Goal: Task Accomplishment & Management: Complete application form

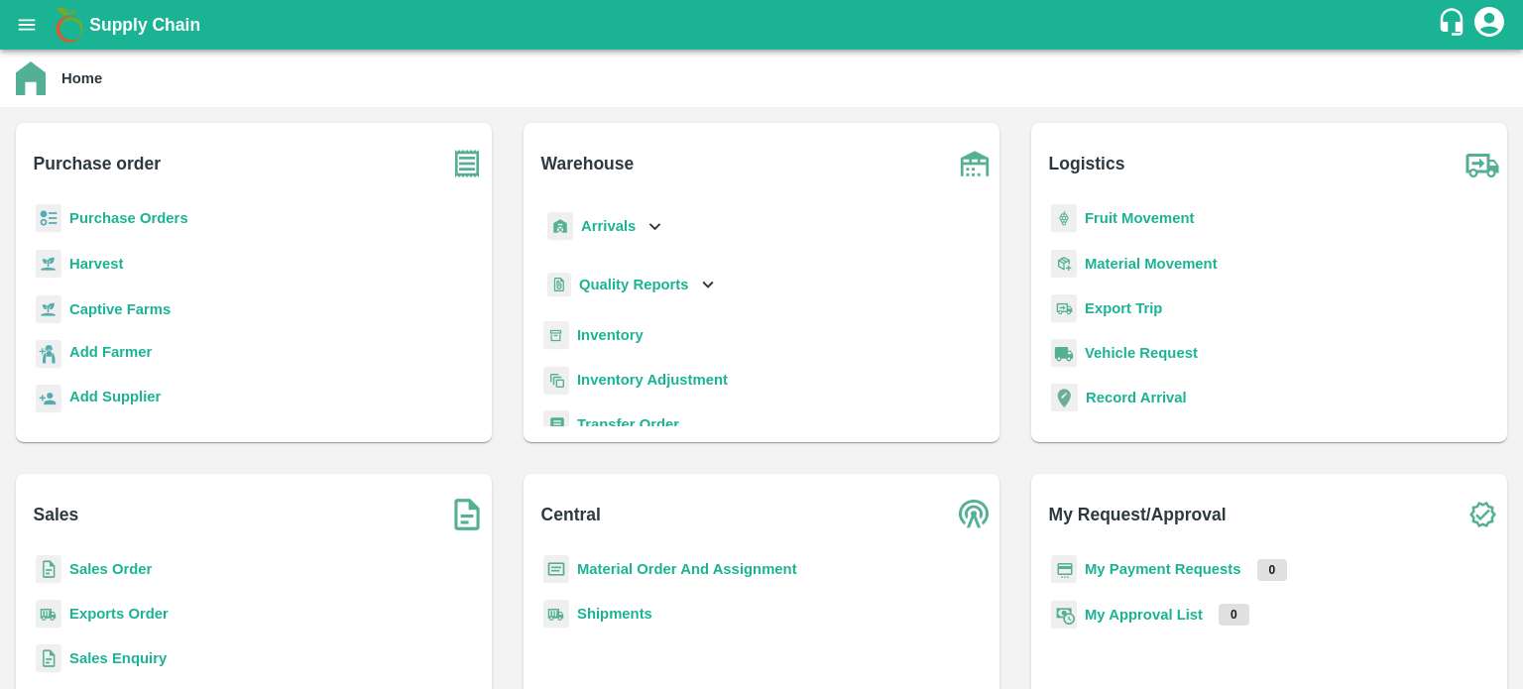
click at [645, 232] on icon at bounding box center [655, 226] width 22 height 22
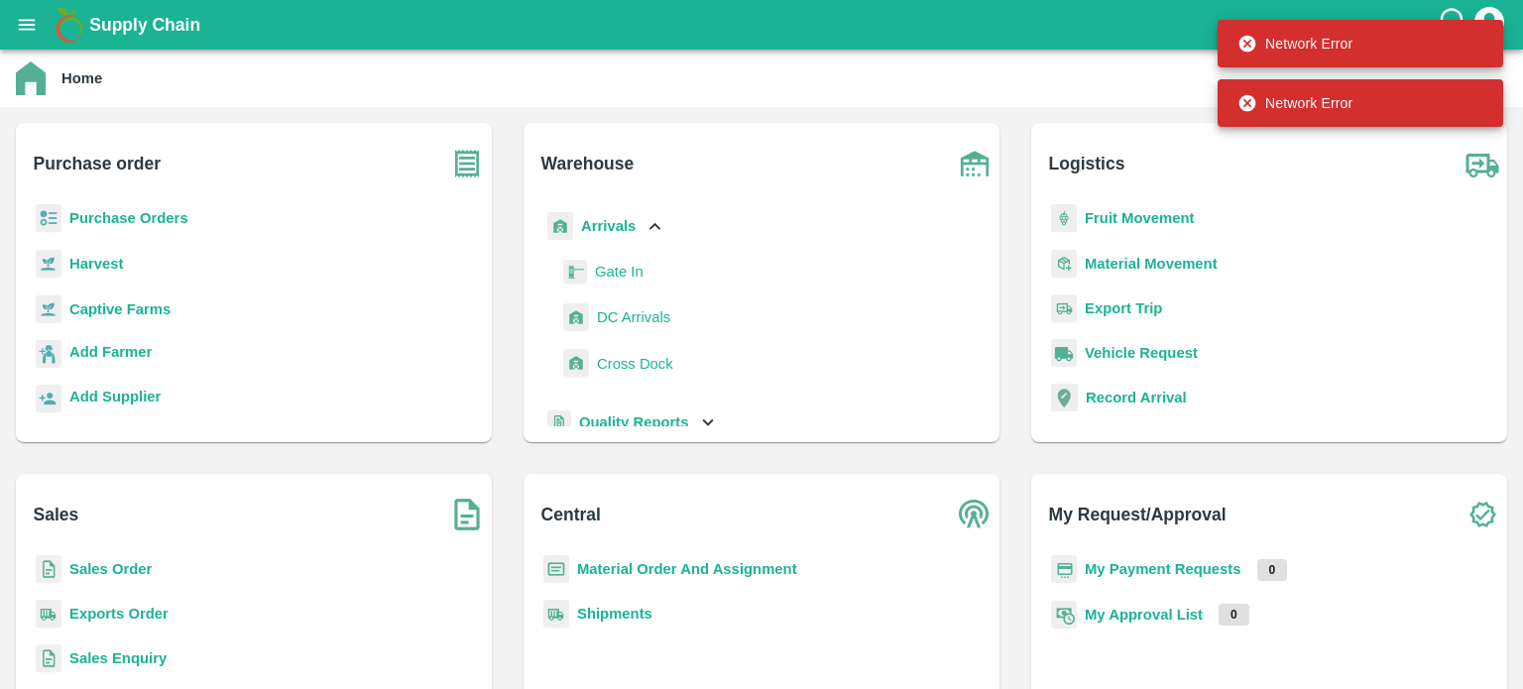
click at [643, 316] on span "DC Arrivals" at bounding box center [633, 317] width 73 height 22
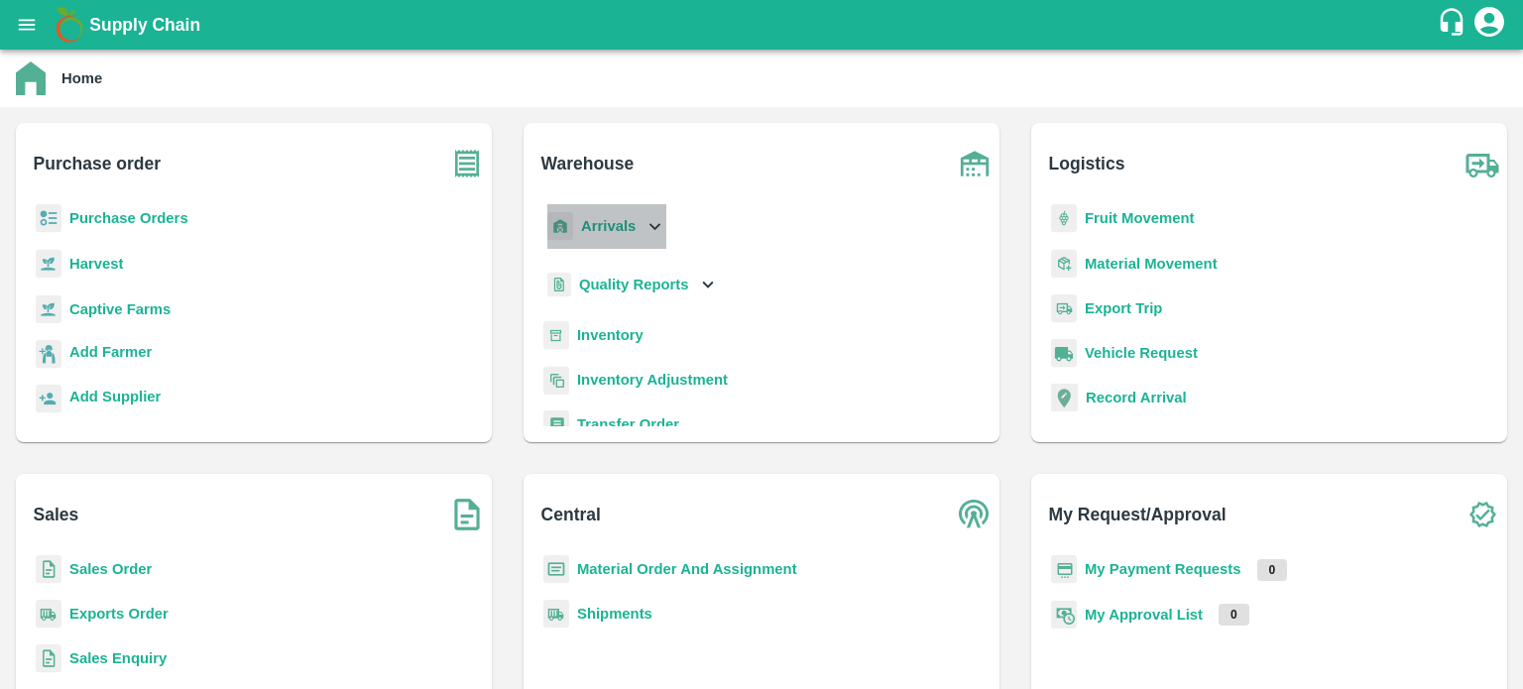
click at [655, 245] on div "Arrivals" at bounding box center [604, 226] width 123 height 45
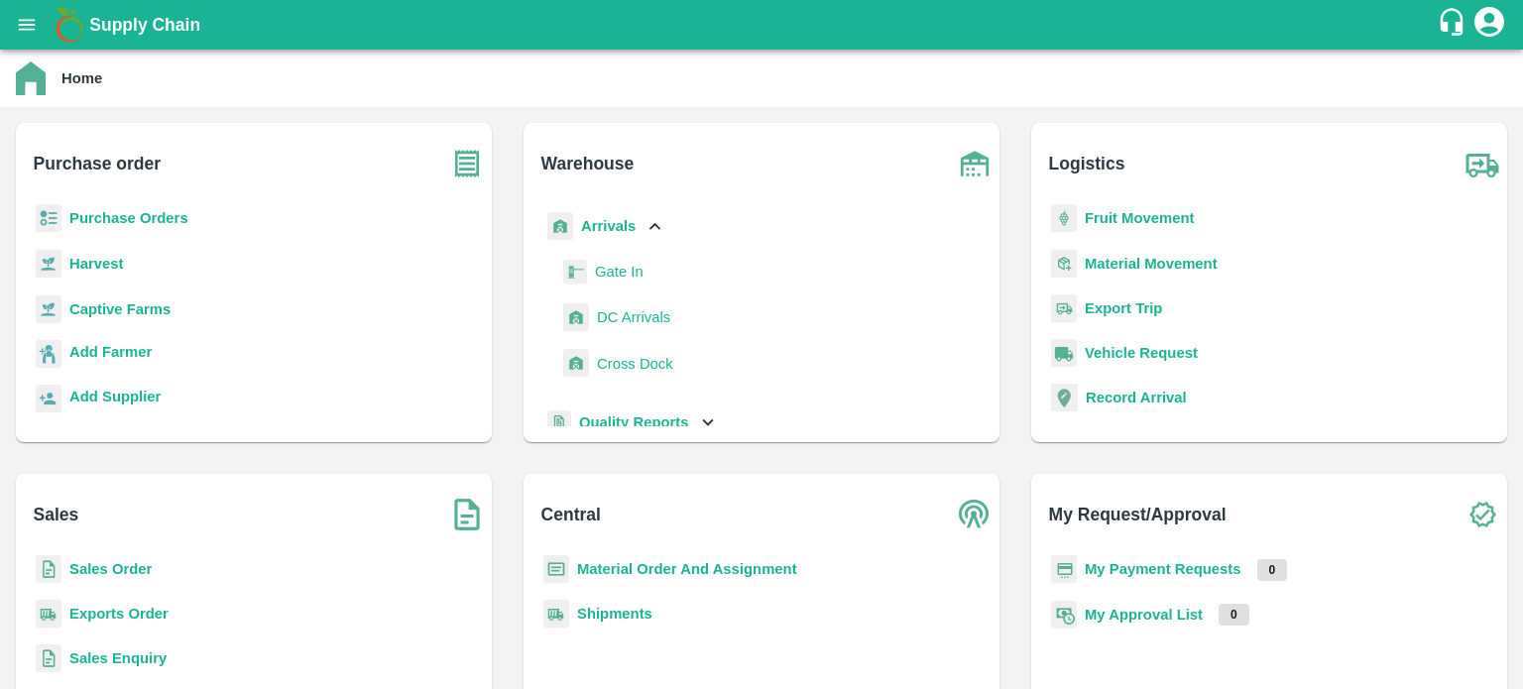
click at [635, 321] on span "DC Arrivals" at bounding box center [633, 317] width 73 height 22
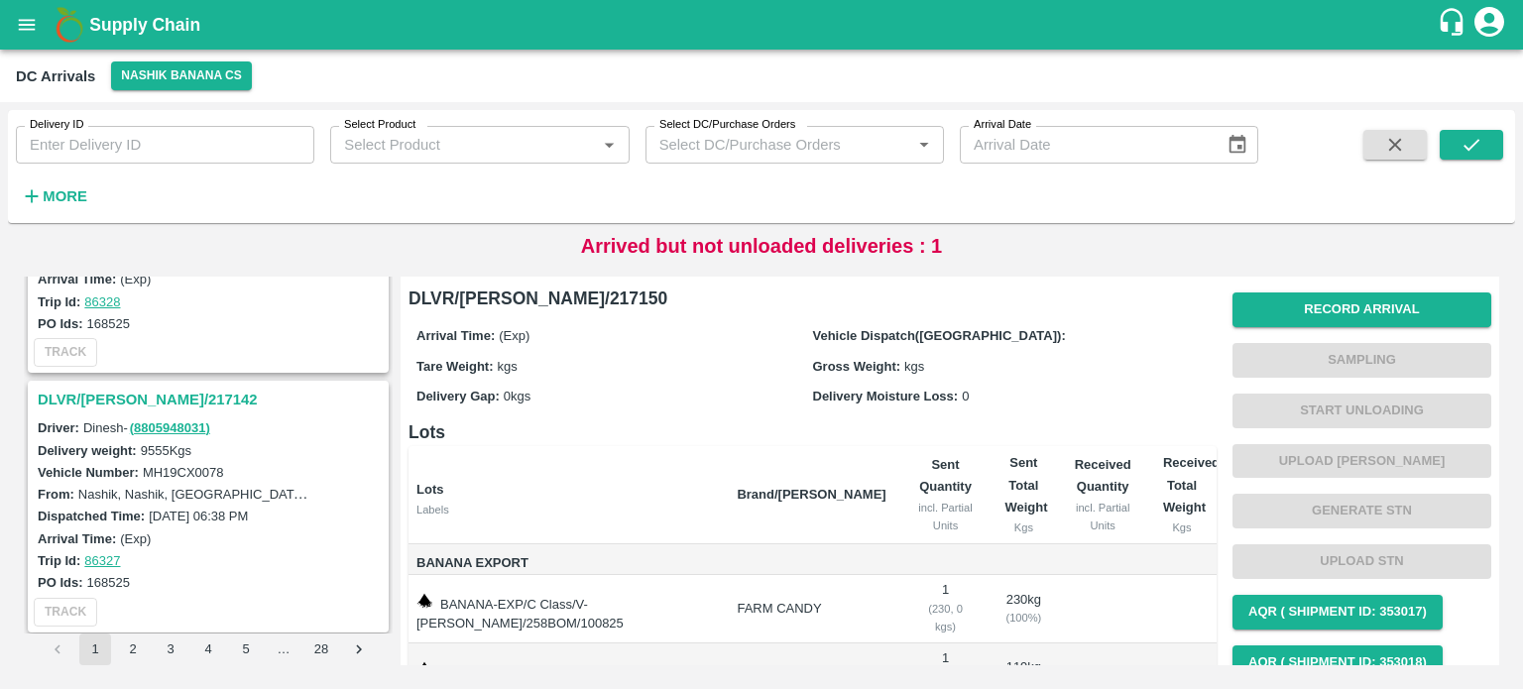
scroll to position [1198, 0]
click at [141, 389] on h3 "DLVR/[PERSON_NAME]/217142" at bounding box center [211, 402] width 347 height 26
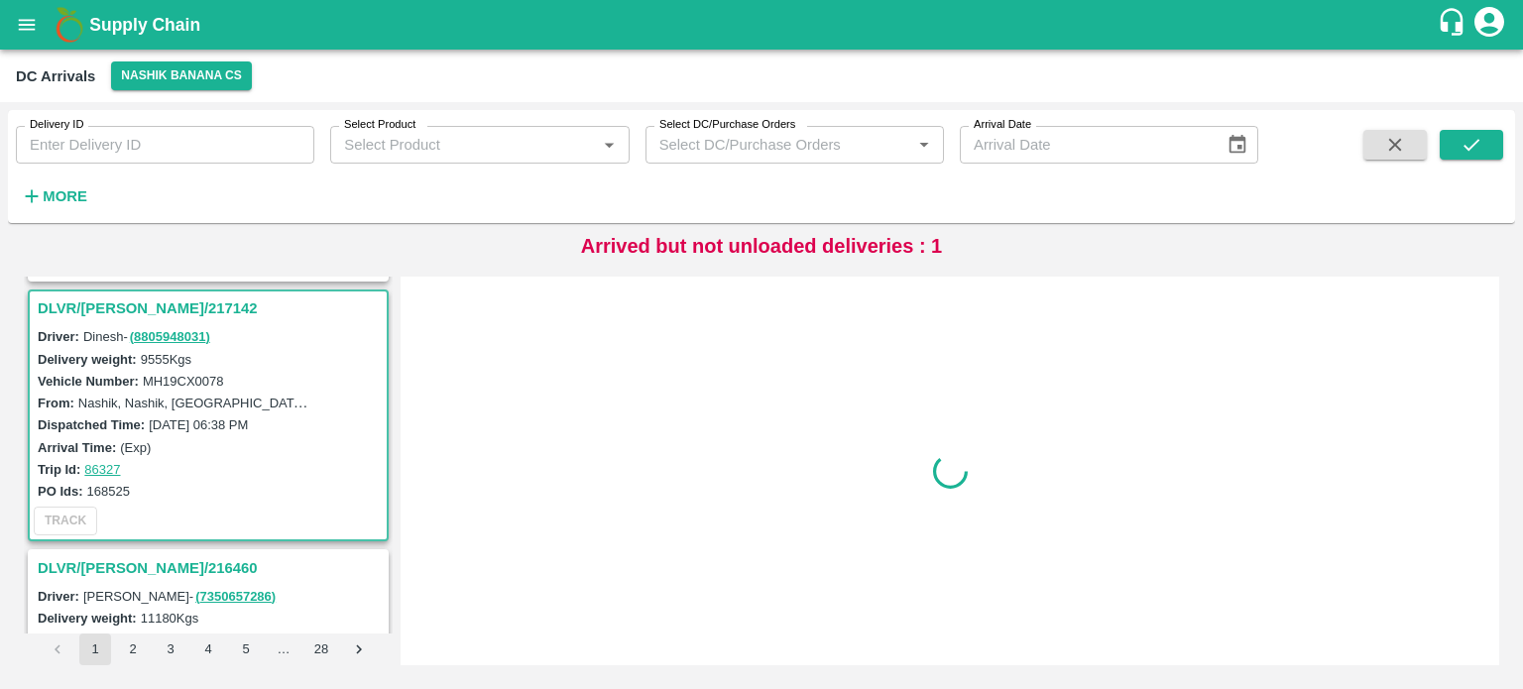
scroll to position [1297, 0]
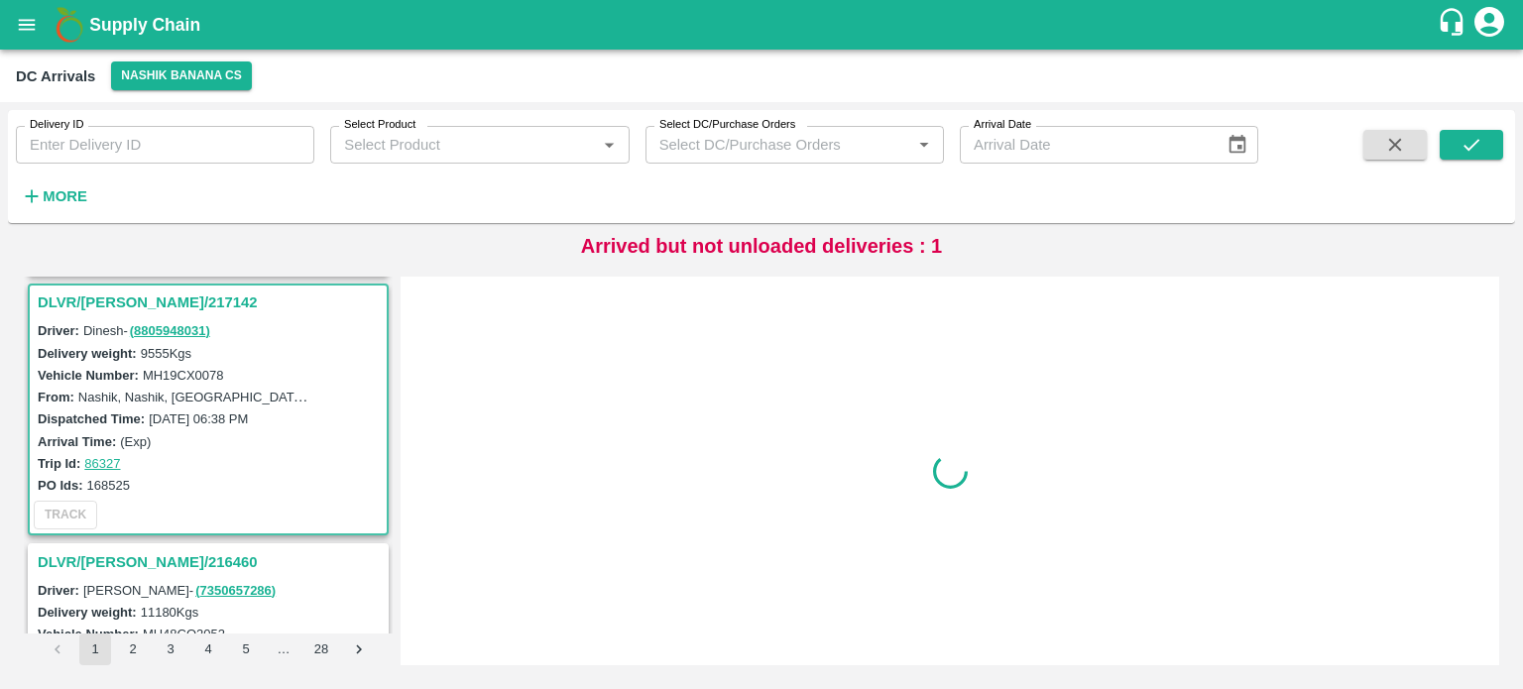
click at [197, 369] on label "MH19CX0078" at bounding box center [183, 375] width 81 height 15
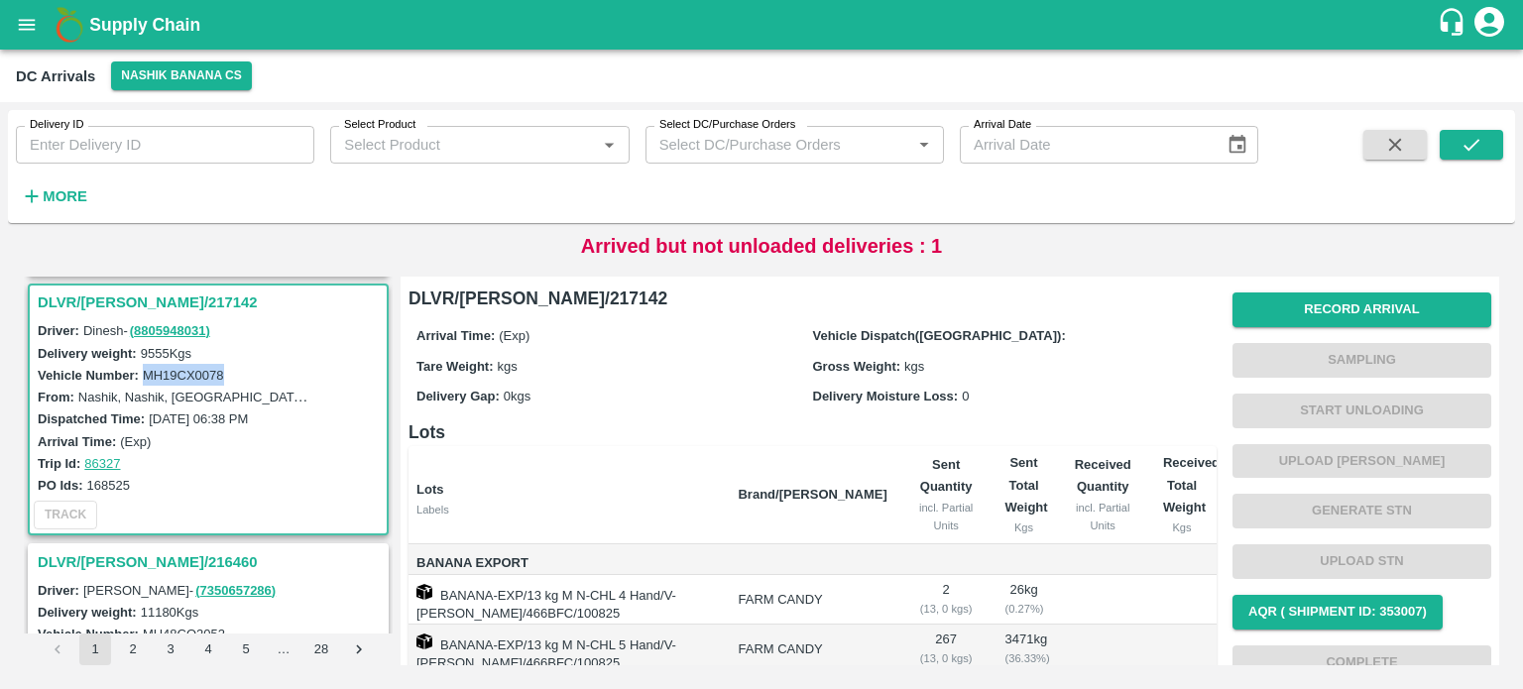
click at [197, 369] on label "MH19CX0078" at bounding box center [183, 375] width 81 height 15
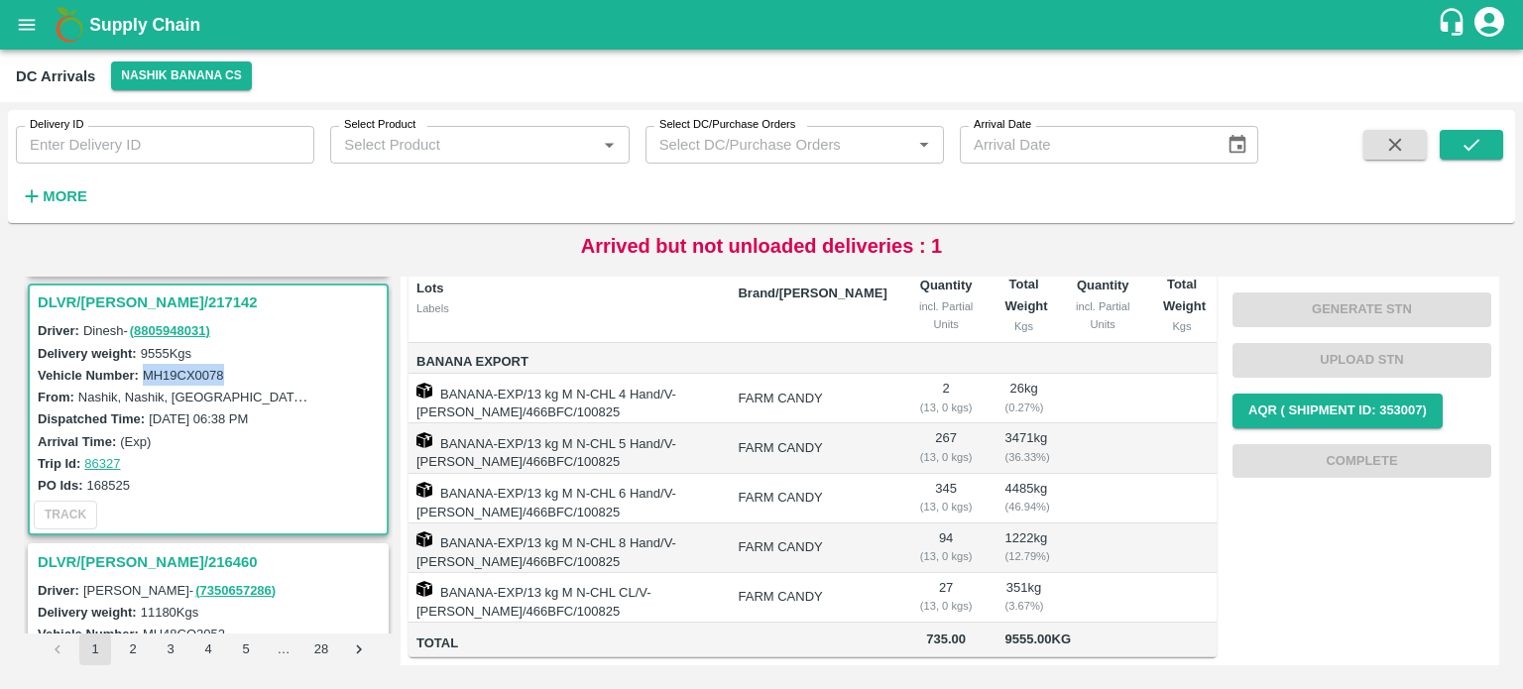
scroll to position [0, 0]
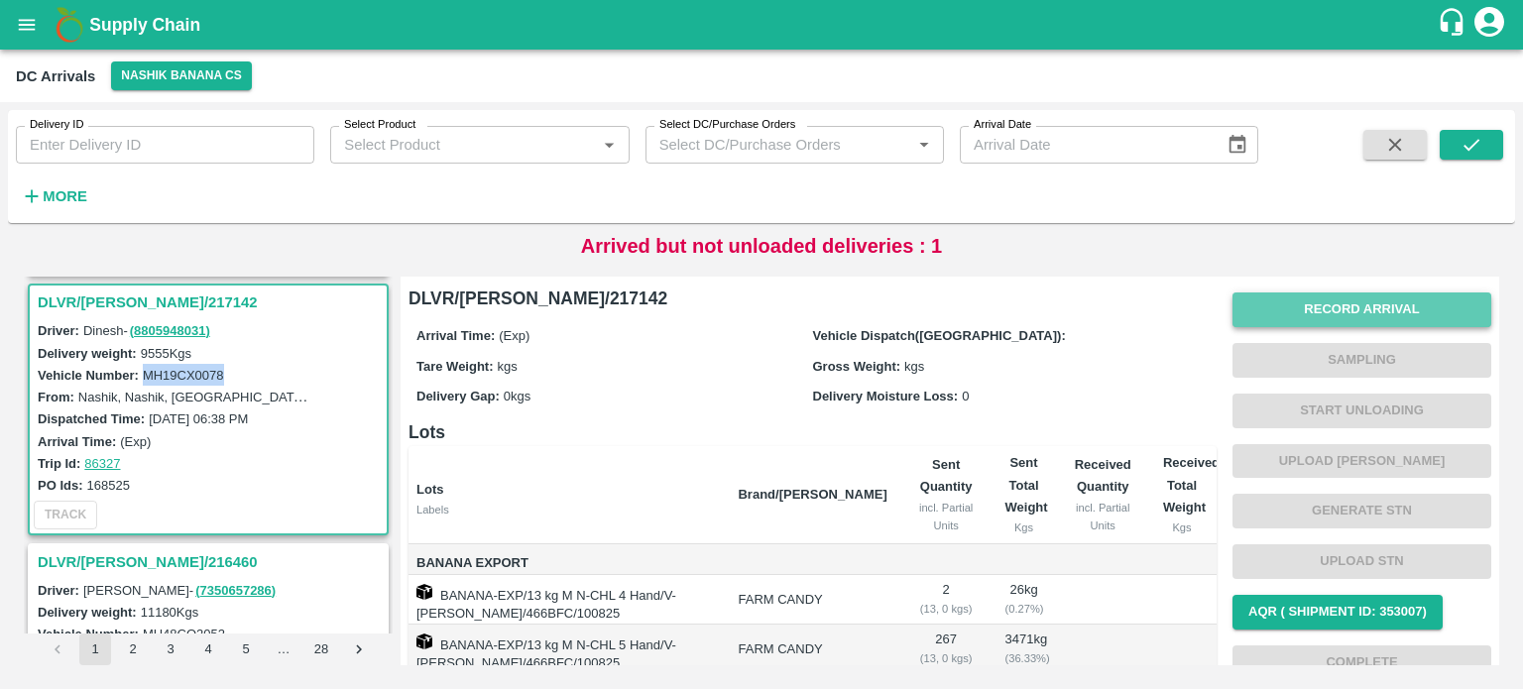
click at [1352, 319] on button "Record Arrival" at bounding box center [1361, 310] width 259 height 35
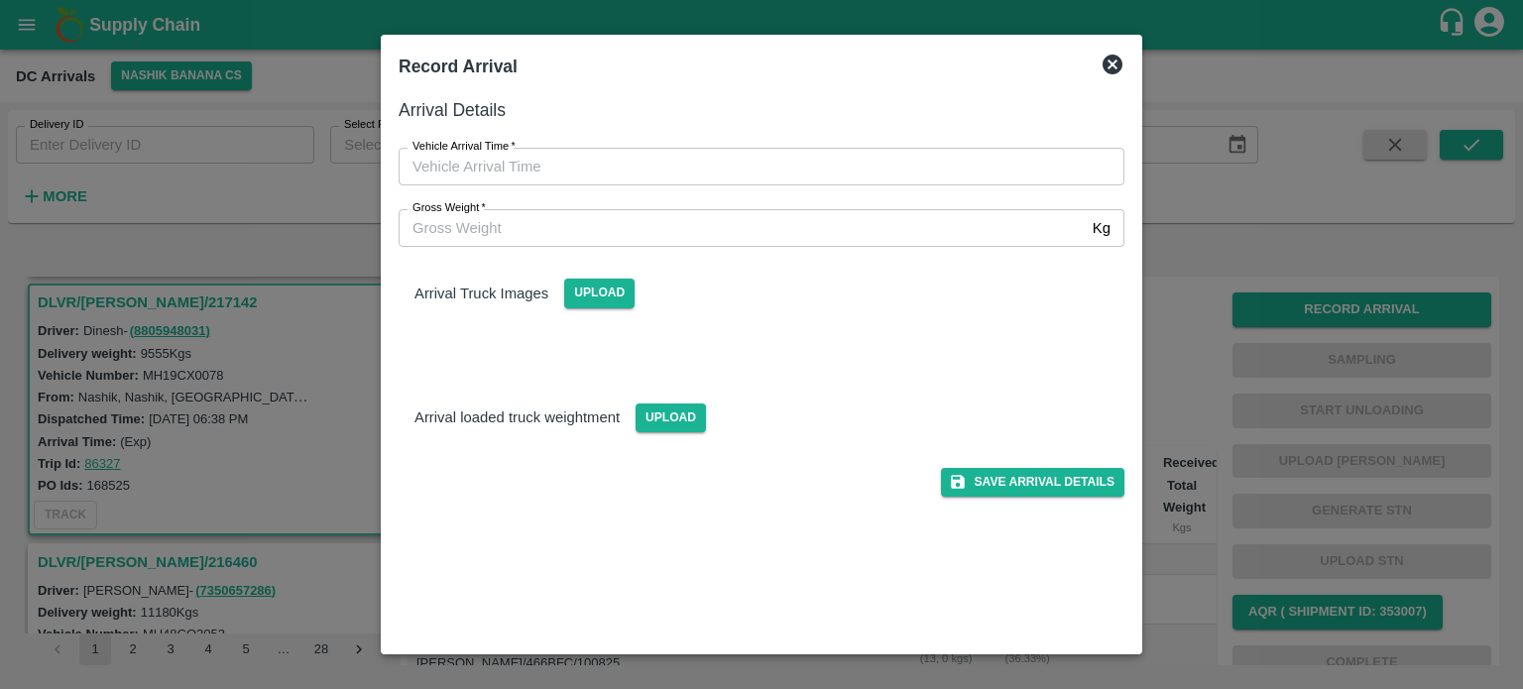
type input "DD/MM/YYYY hh:mm aa"
click at [877, 169] on input "DD/MM/YYYY hh:mm aa" at bounding box center [755, 167] width 712 height 38
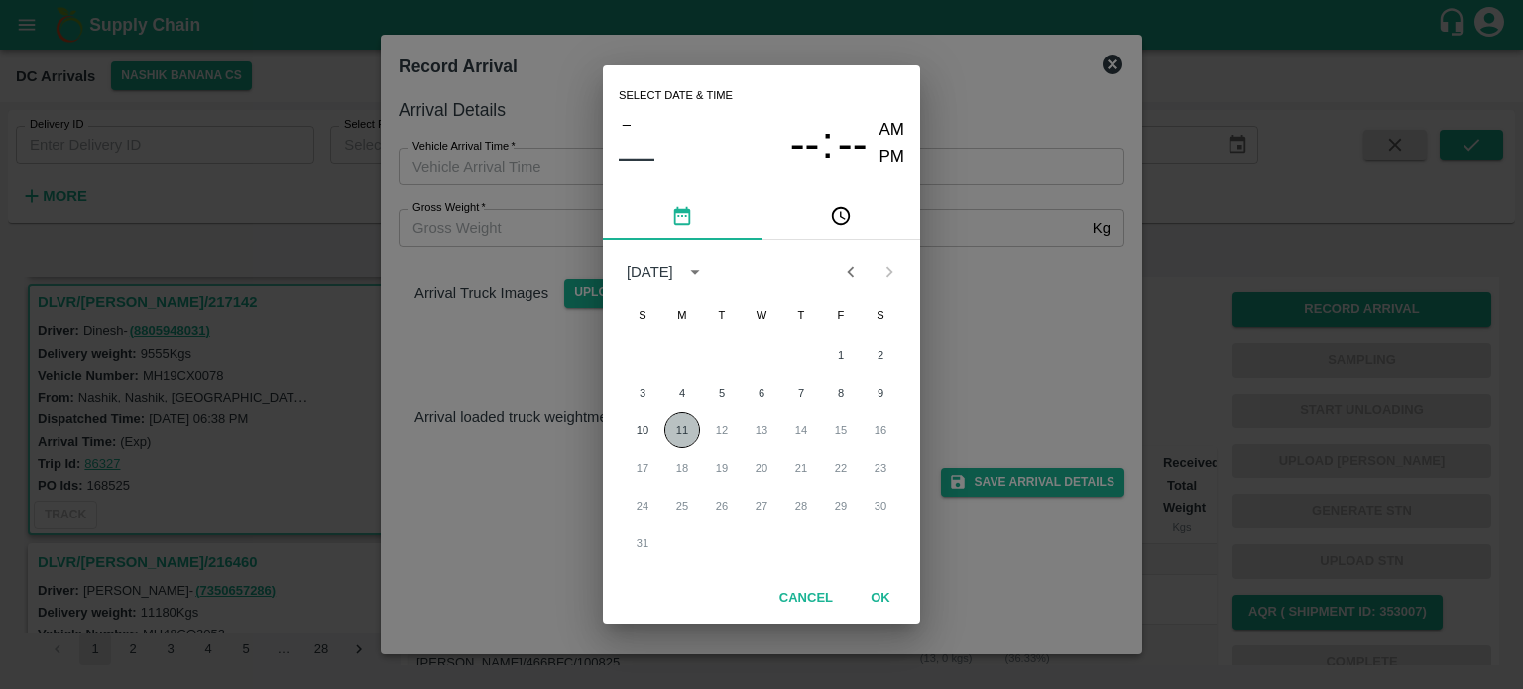
click at [682, 427] on button "11" at bounding box center [682, 430] width 36 height 36
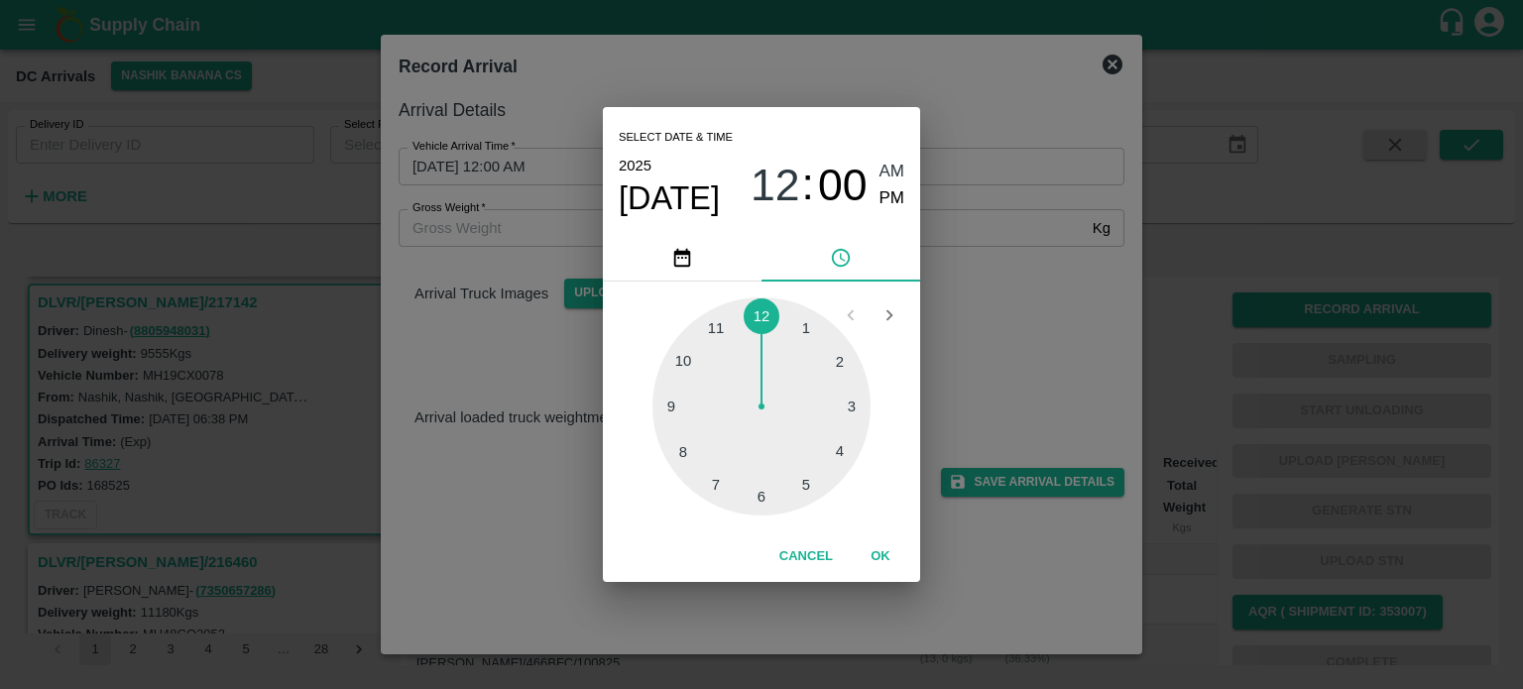
click at [690, 447] on div at bounding box center [761, 406] width 218 height 218
type input "[DATE] 08:00 AM"
click at [940, 370] on div "Select date & time [DATE] 08 : 00 AM PM 05 10 15 20 25 30 35 40 45 50 55 00 Can…" at bounding box center [761, 344] width 1523 height 689
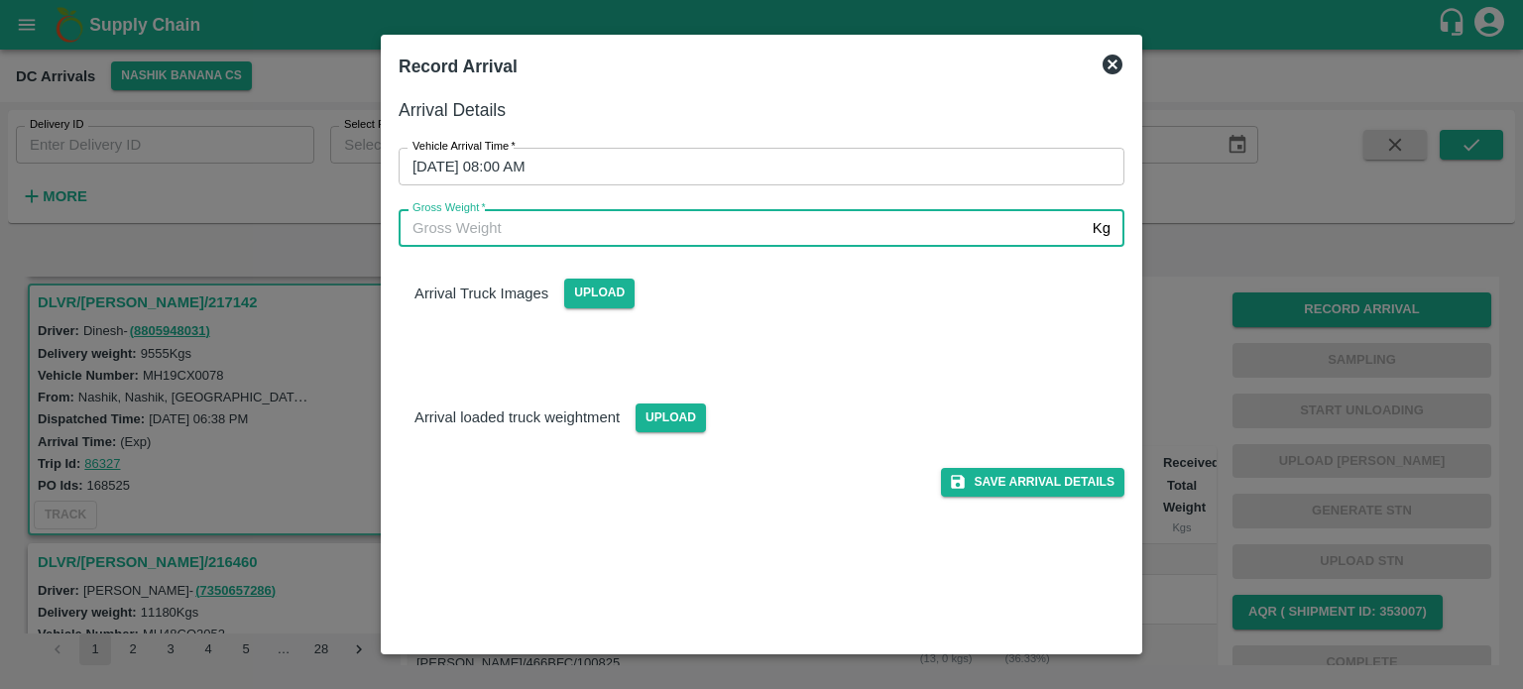
click at [517, 237] on input "Gross Weight   *" at bounding box center [742, 228] width 686 height 38
type input "16610"
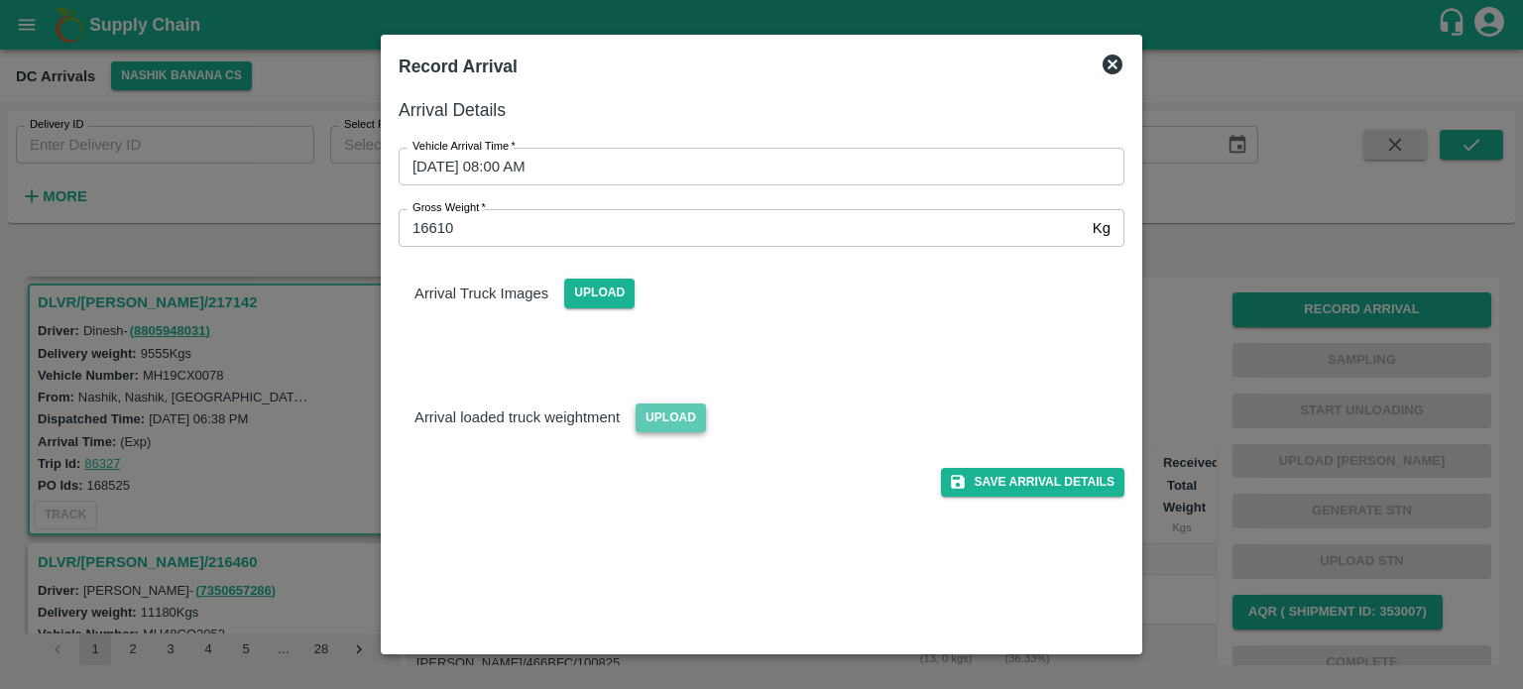
click at [667, 414] on span "Upload" at bounding box center [671, 418] width 70 height 29
click at [0, 0] on input "Upload" at bounding box center [0, 0] width 0 height 0
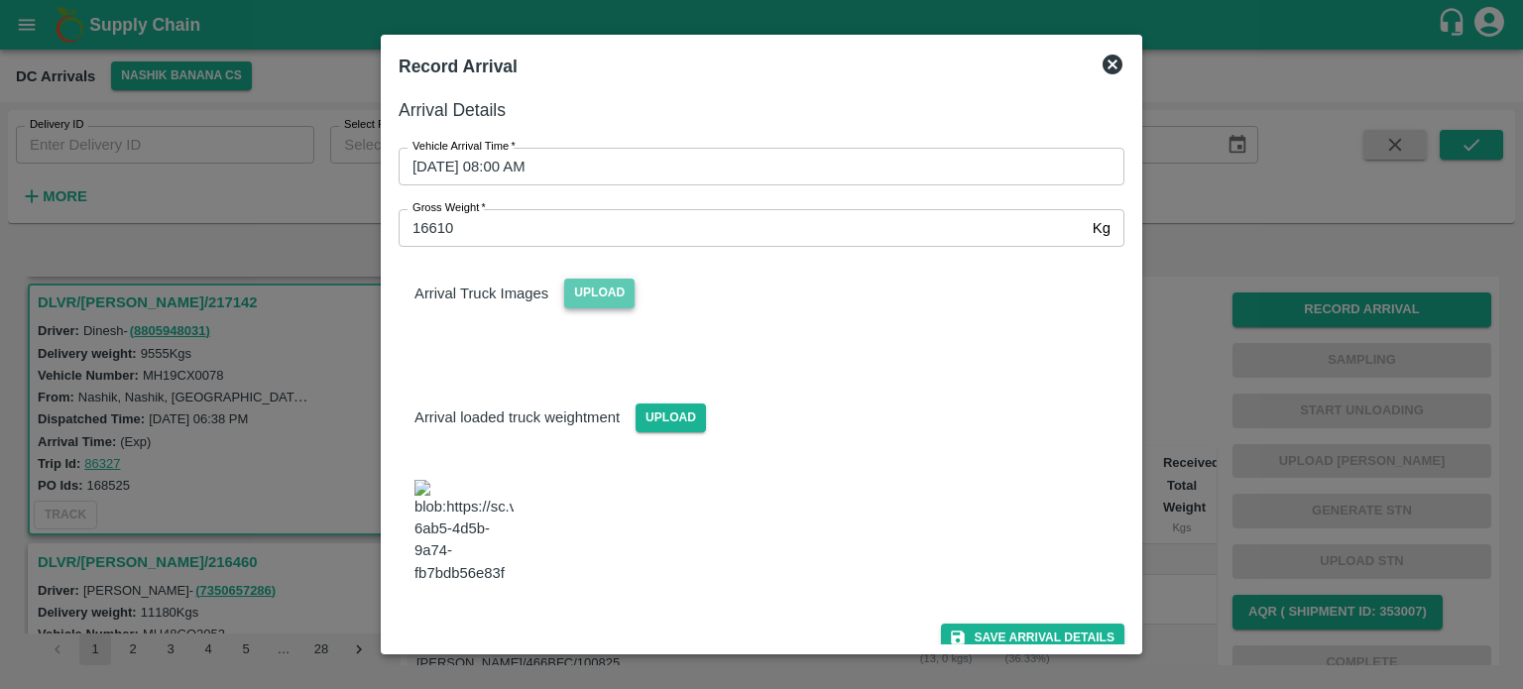
click at [591, 291] on span "Upload" at bounding box center [599, 293] width 70 height 29
click at [0, 0] on input "Upload" at bounding box center [0, 0] width 0 height 0
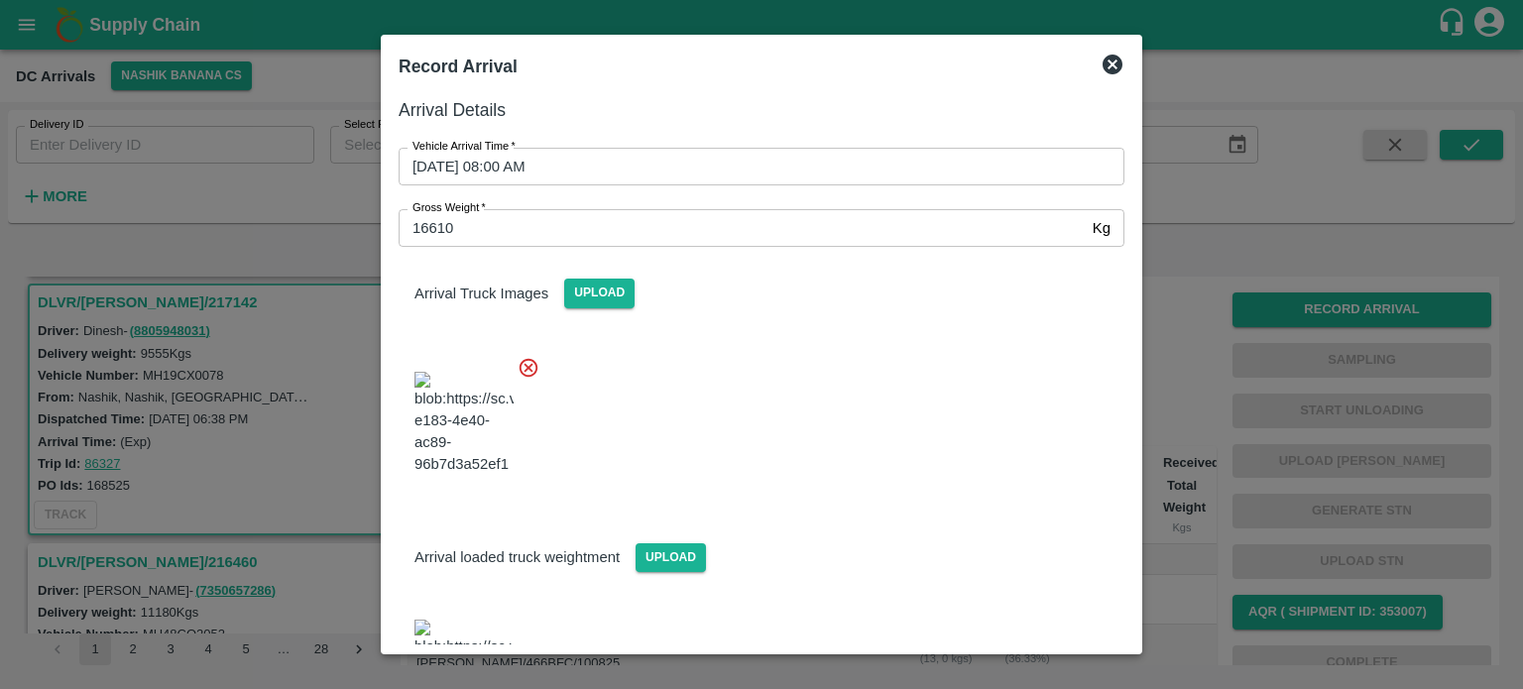
click at [822, 487] on div at bounding box center [754, 418] width 742 height 156
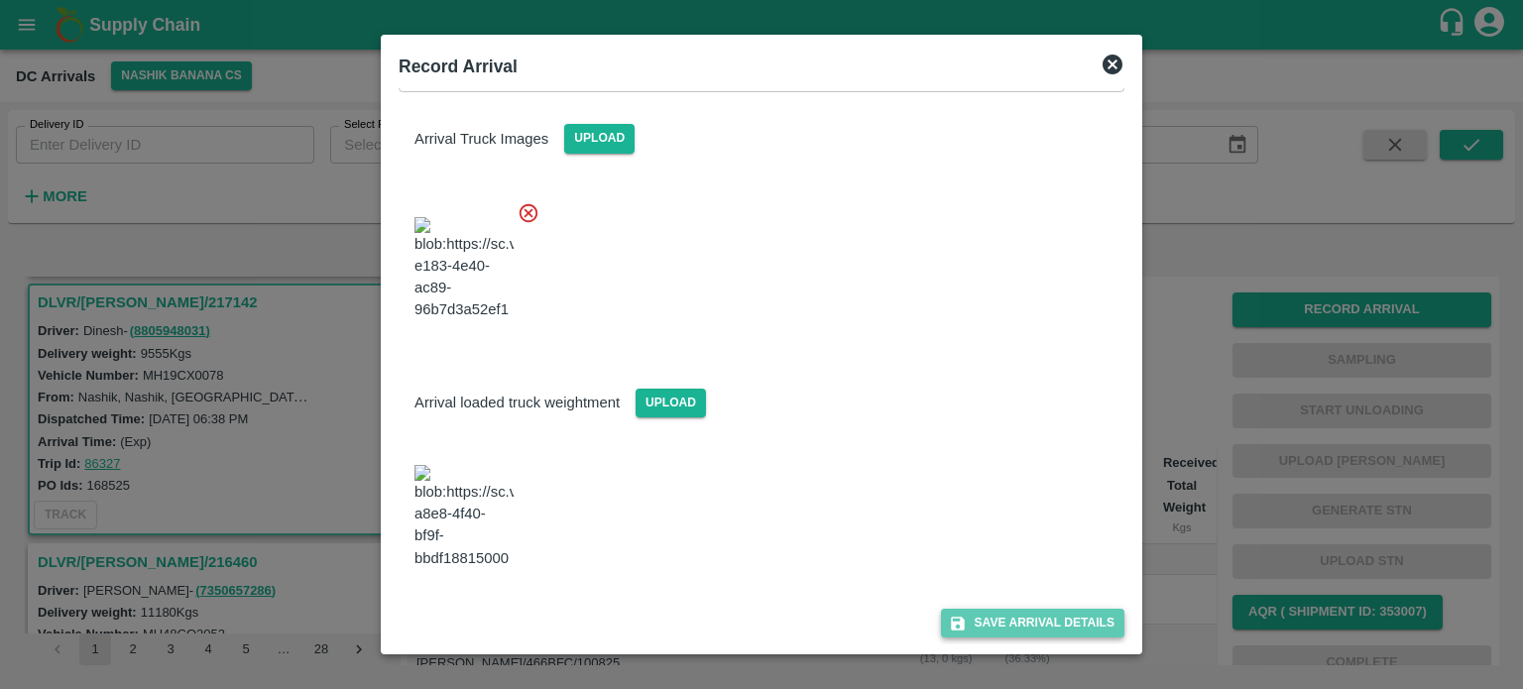
click at [1019, 627] on button "Save Arrival Details" at bounding box center [1032, 623] width 183 height 29
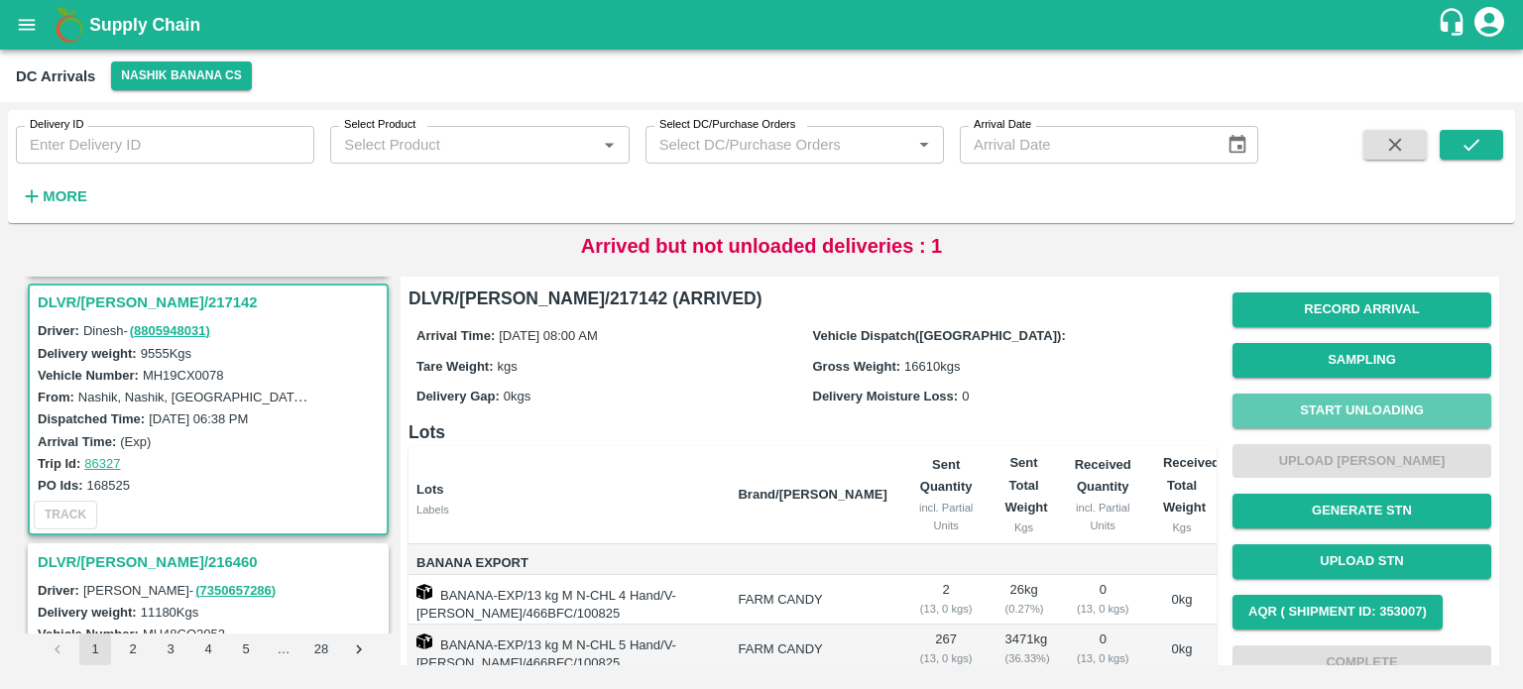
click at [1327, 415] on button "Start Unloading" at bounding box center [1361, 411] width 259 height 35
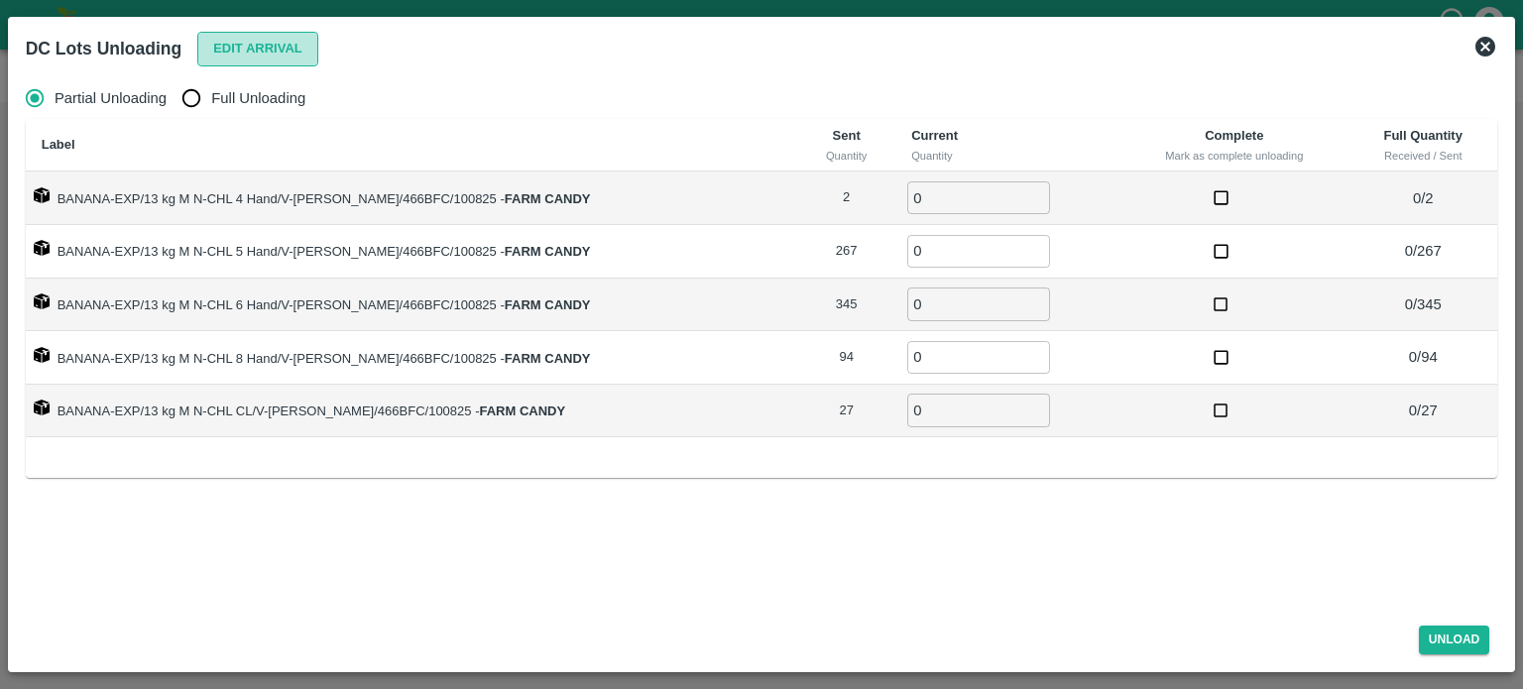
click at [279, 49] on button "Edit Arrival" at bounding box center [257, 49] width 121 height 35
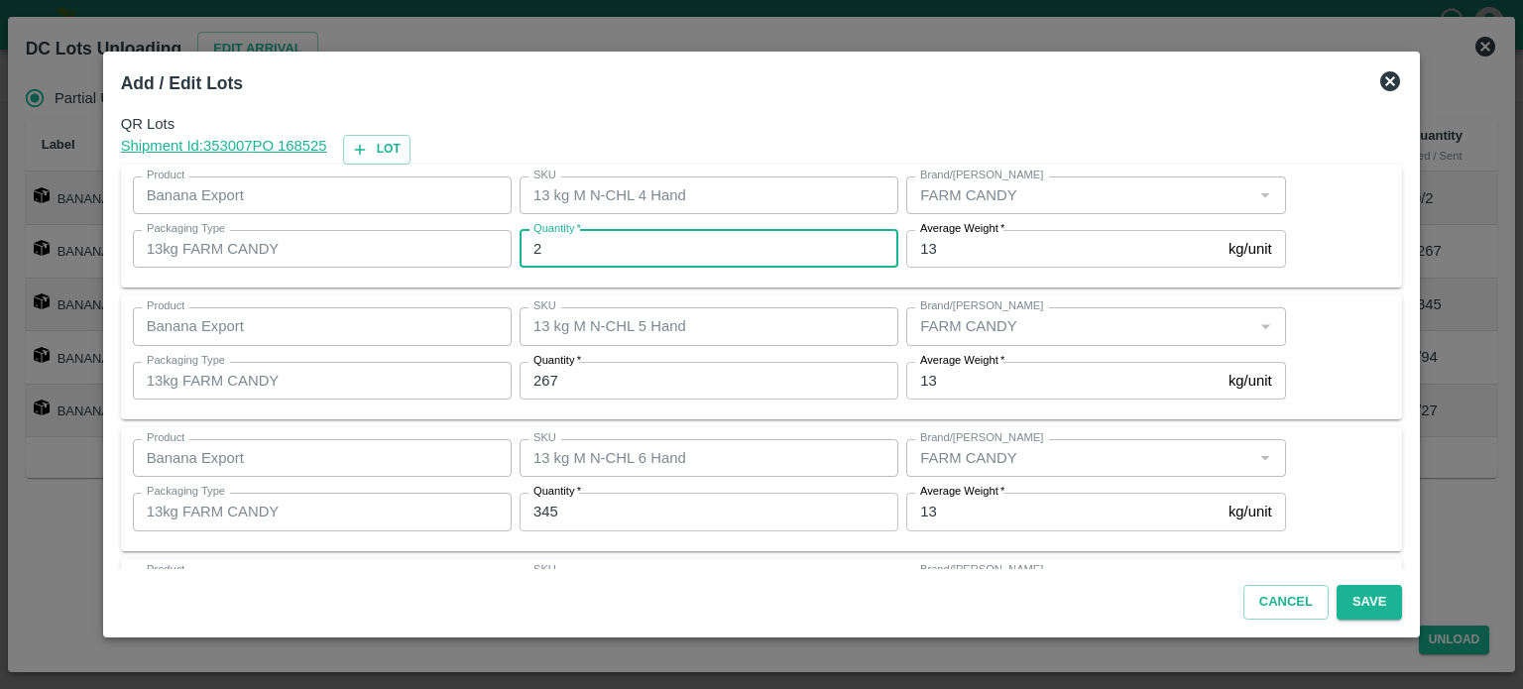
click at [571, 245] on input "2" at bounding box center [709, 249] width 379 height 38
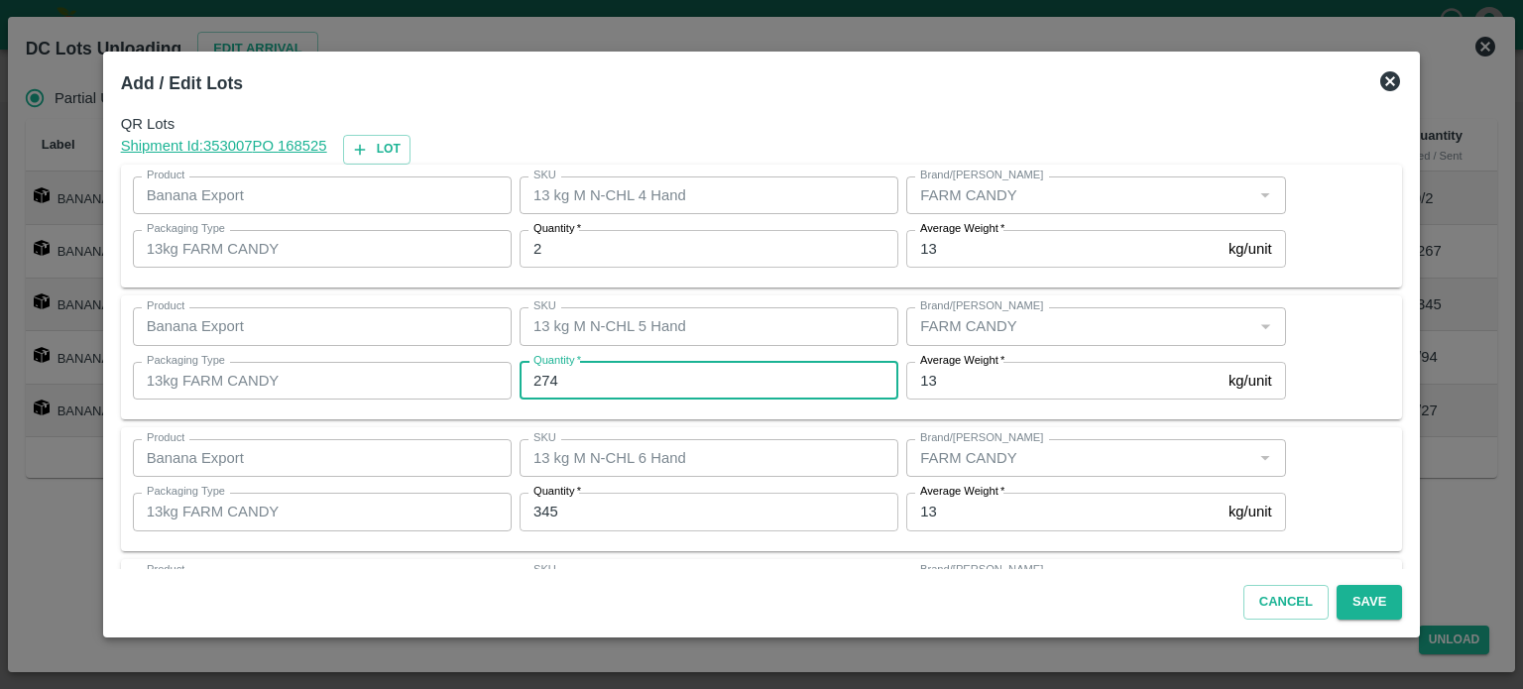
type input "274"
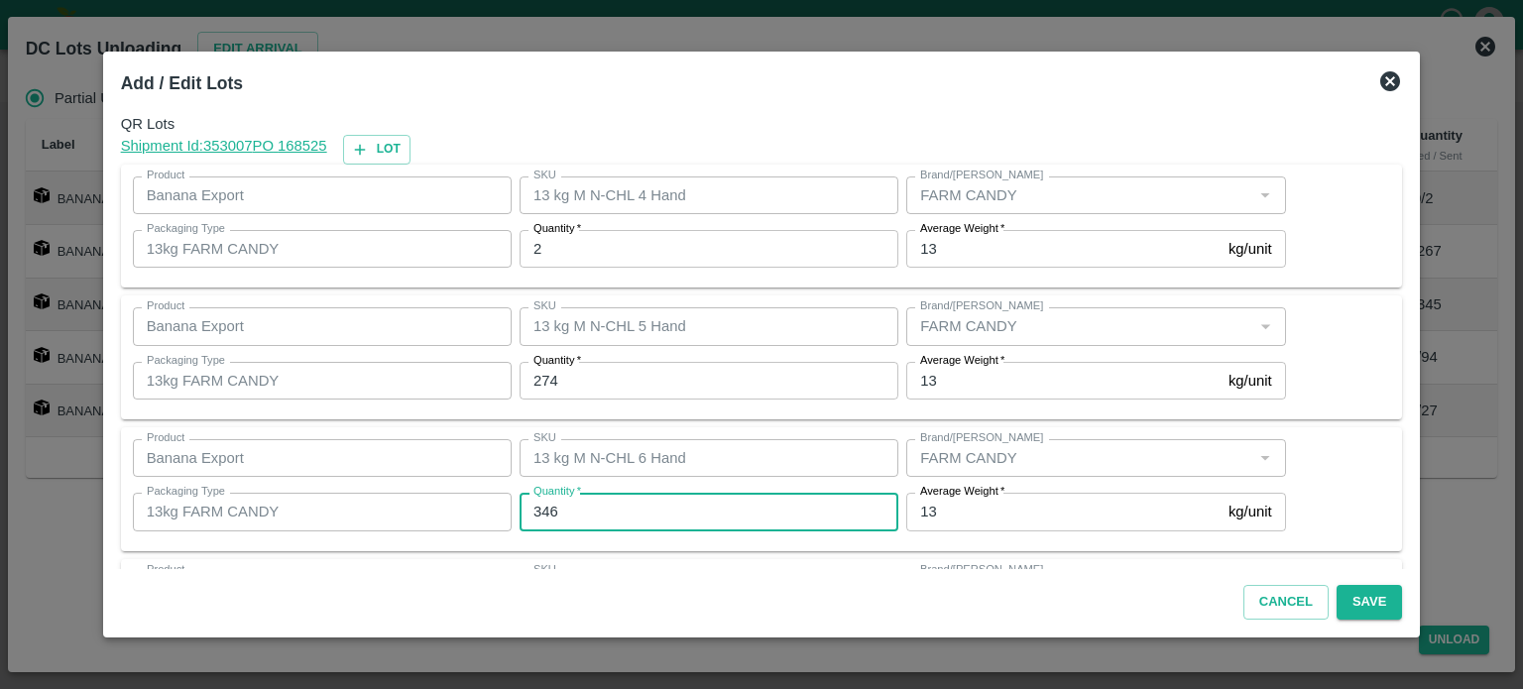
type input "346"
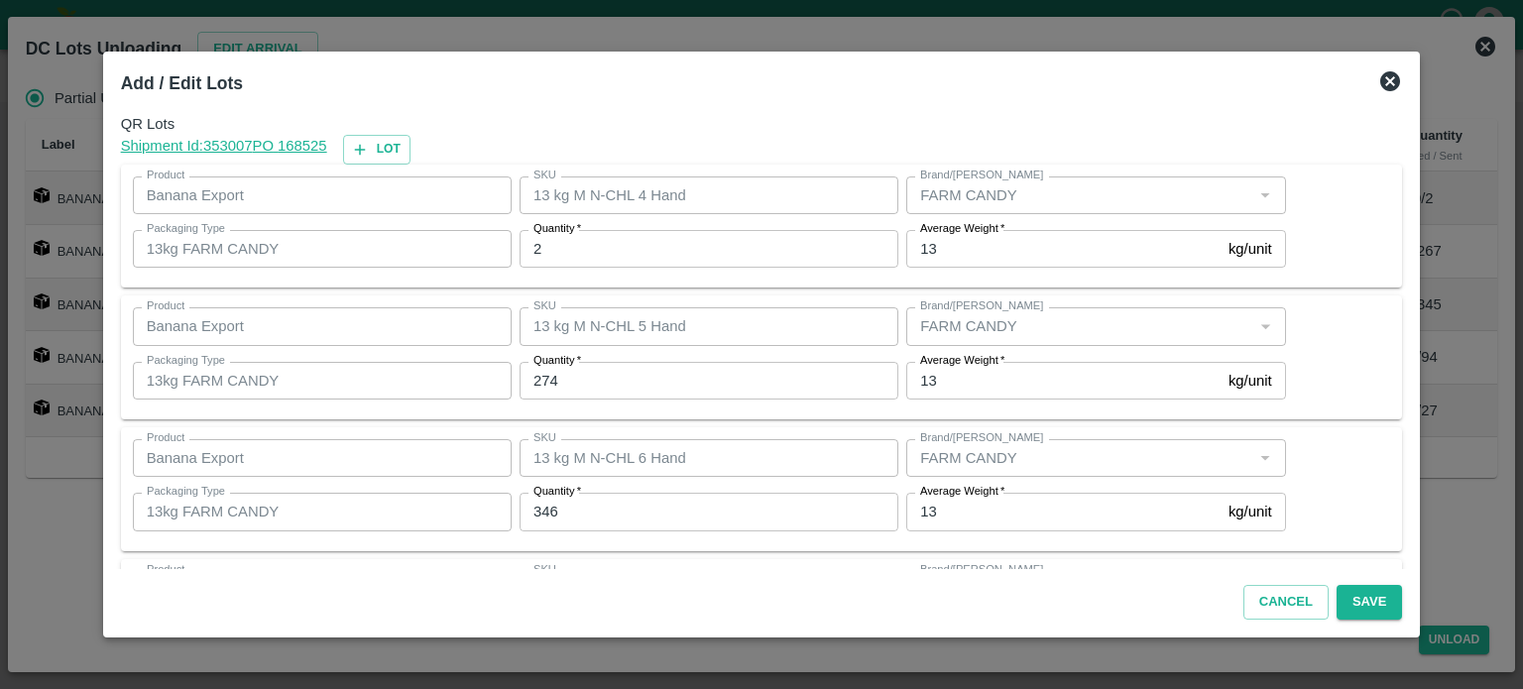
scroll to position [260, 0]
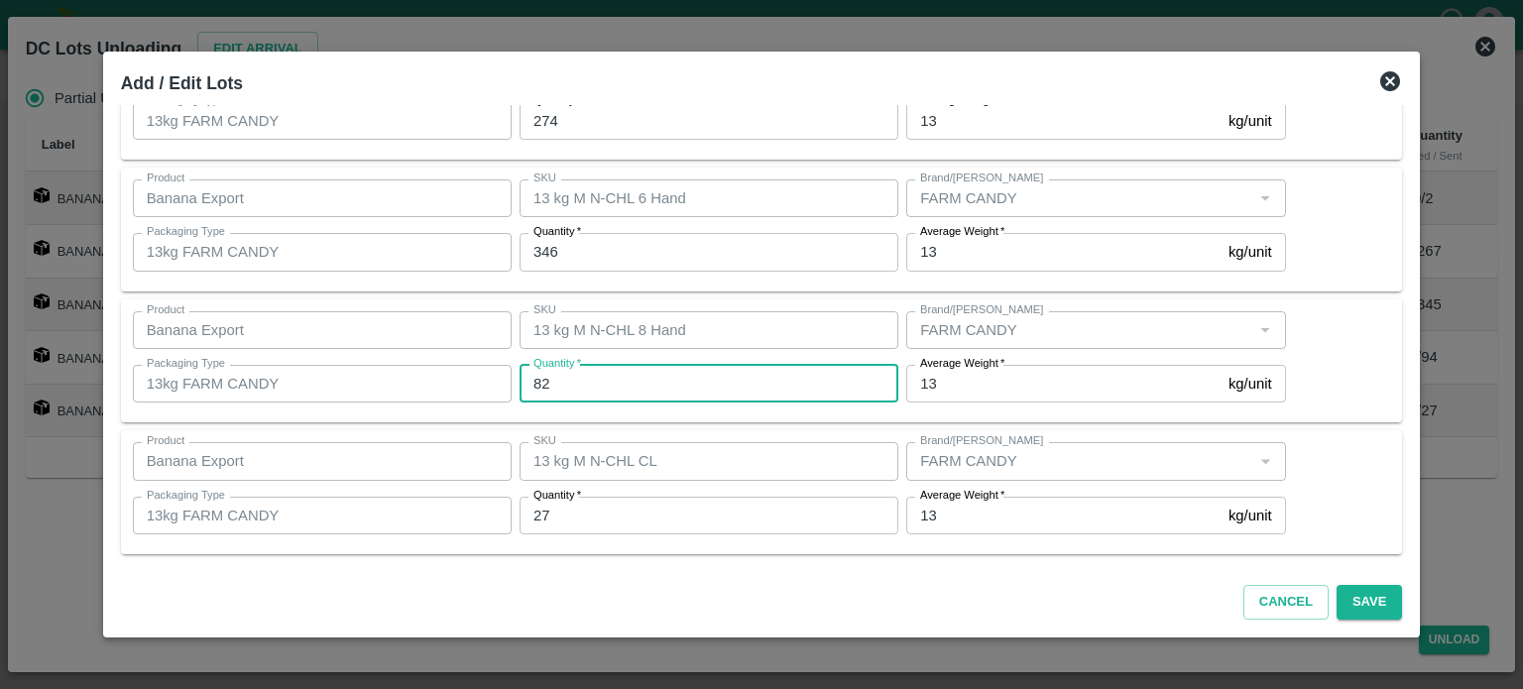
type input "82"
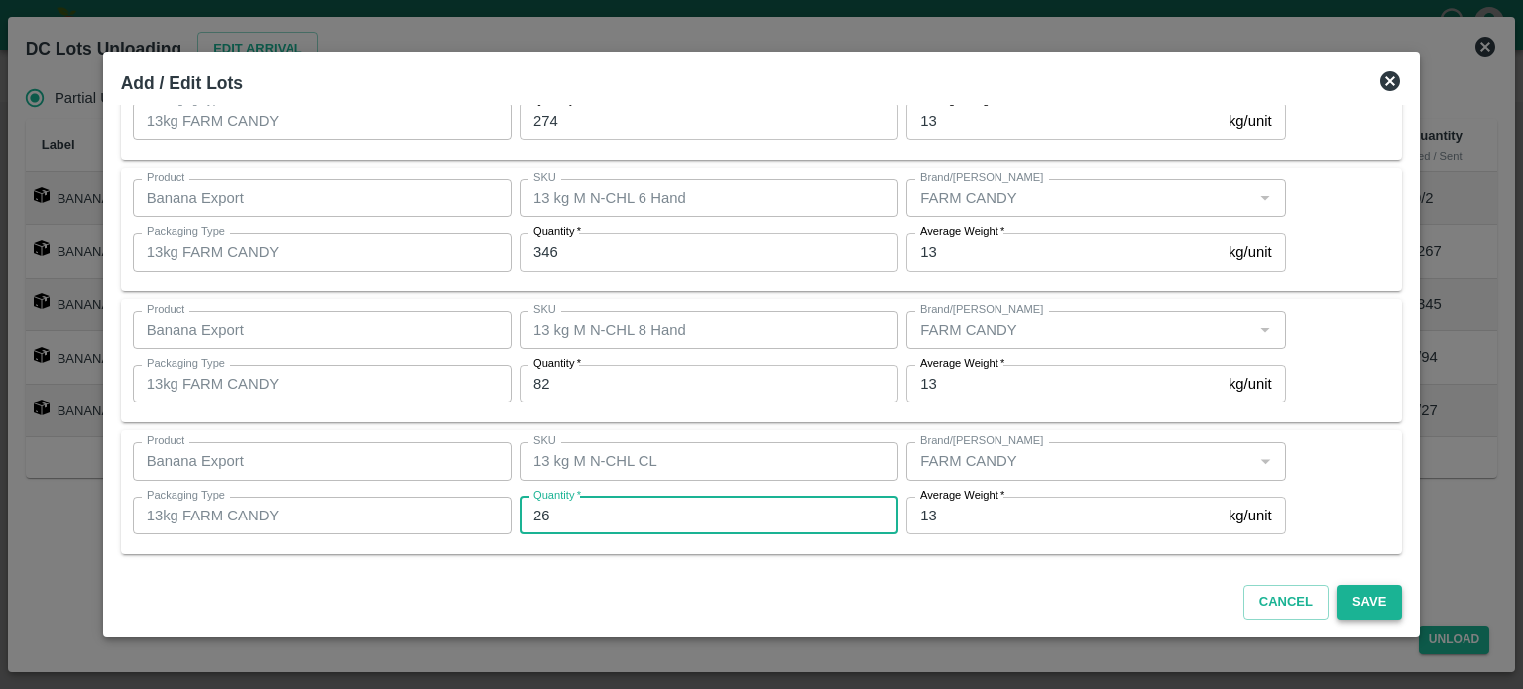
type input "26"
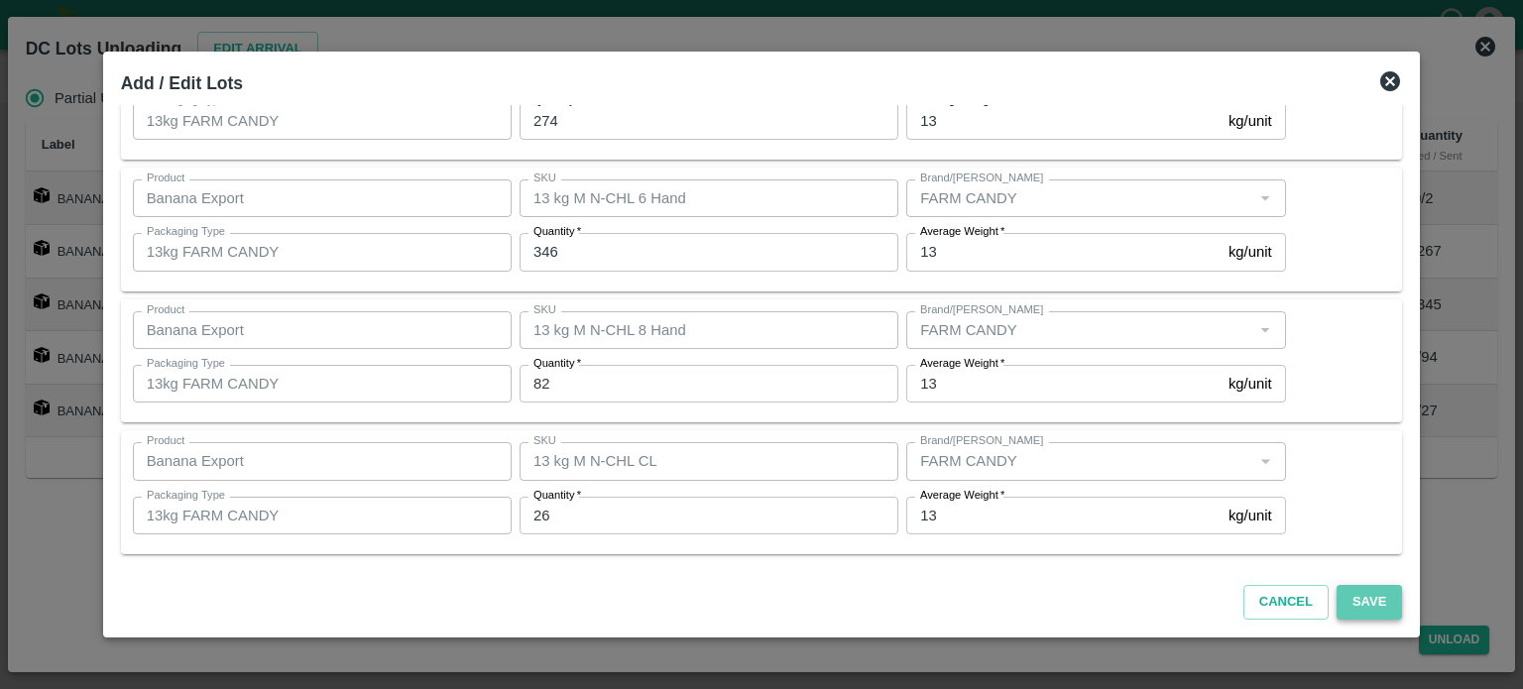
click at [1350, 594] on button "Save" at bounding box center [1369, 602] width 65 height 35
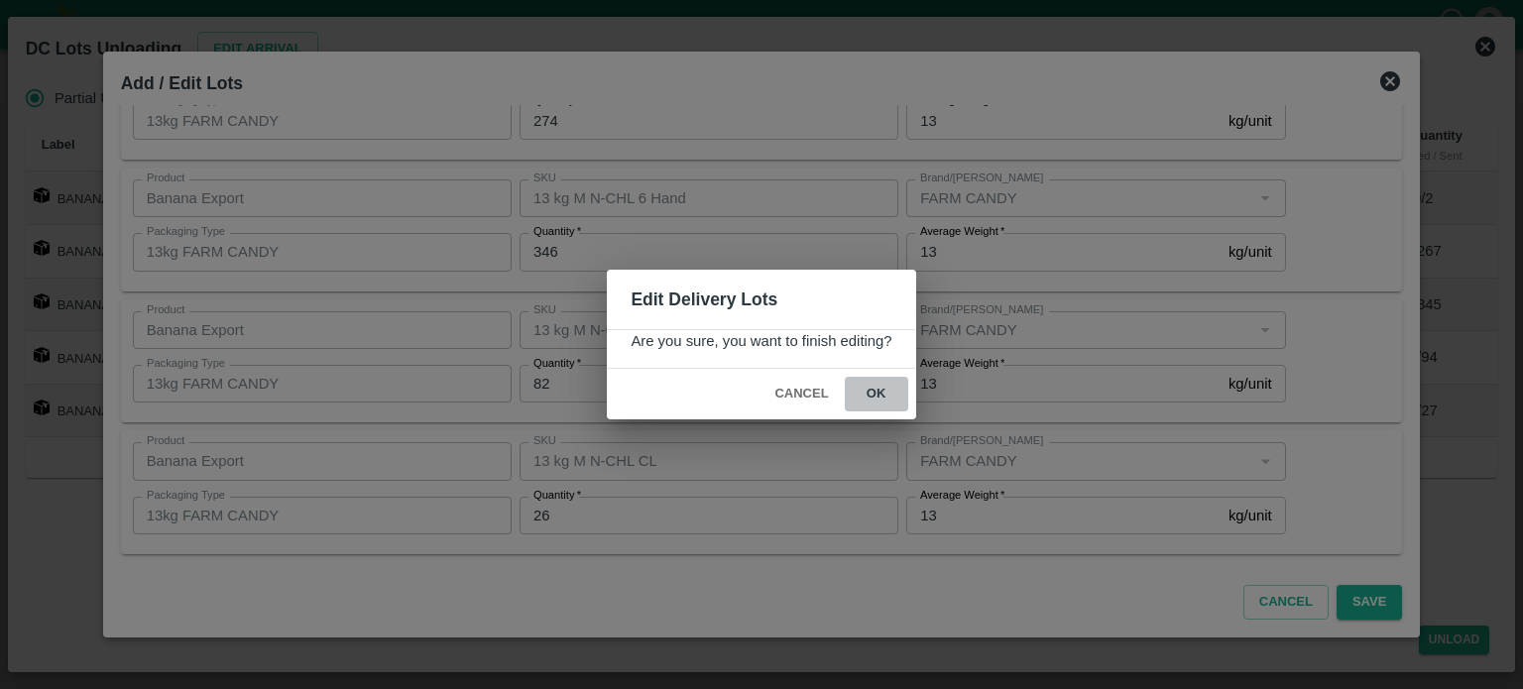
click at [872, 393] on button "ok" at bounding box center [876, 394] width 63 height 35
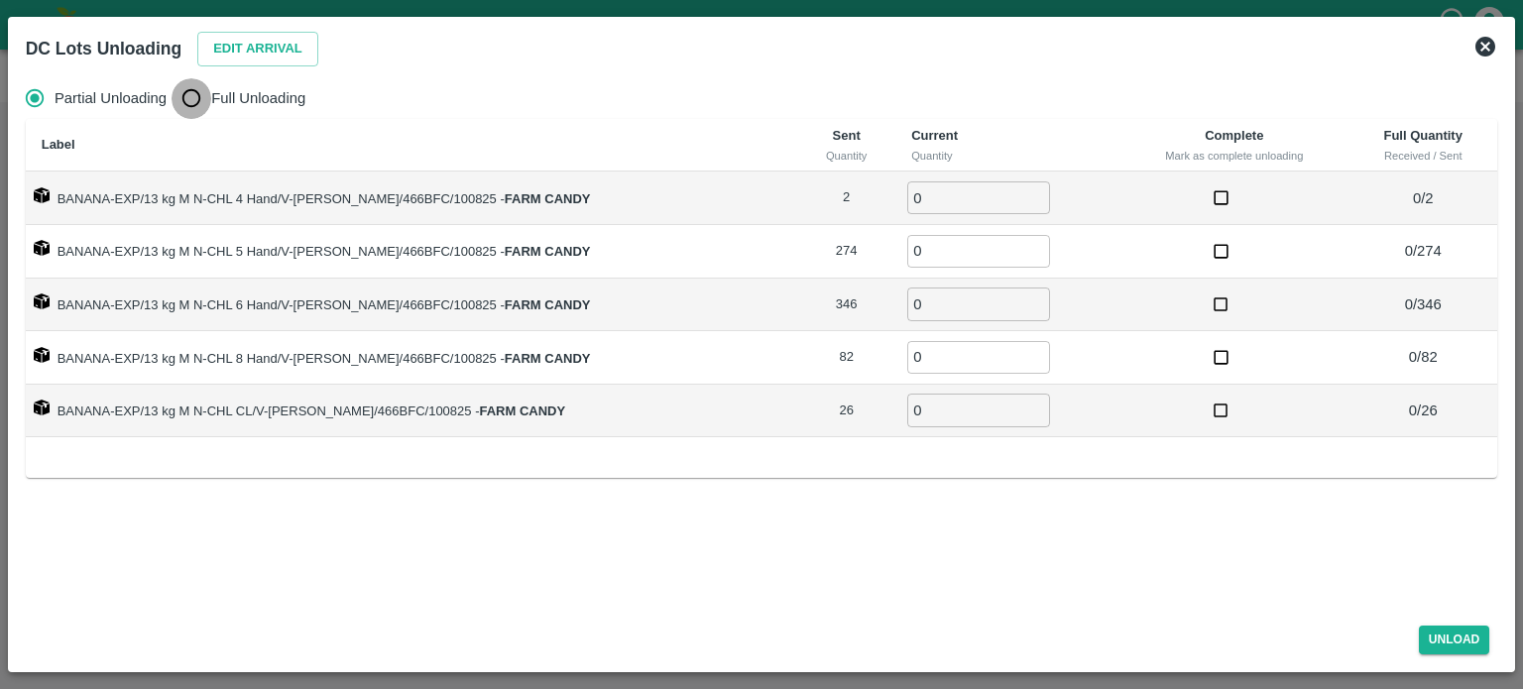
click at [191, 97] on input "Full Unloading" at bounding box center [192, 98] width 40 height 40
radio input "true"
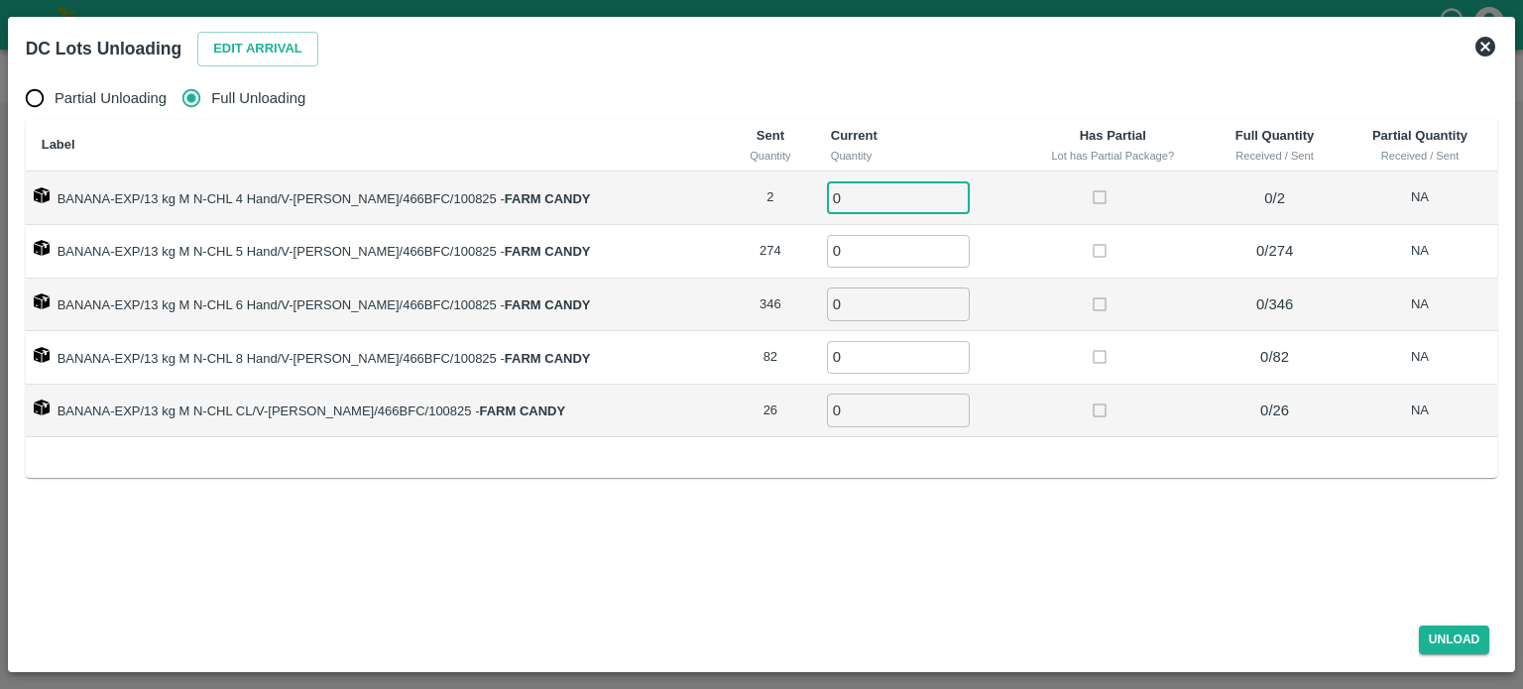
click at [847, 209] on input "0" at bounding box center [898, 197] width 143 height 33
type input "2"
type input "274"
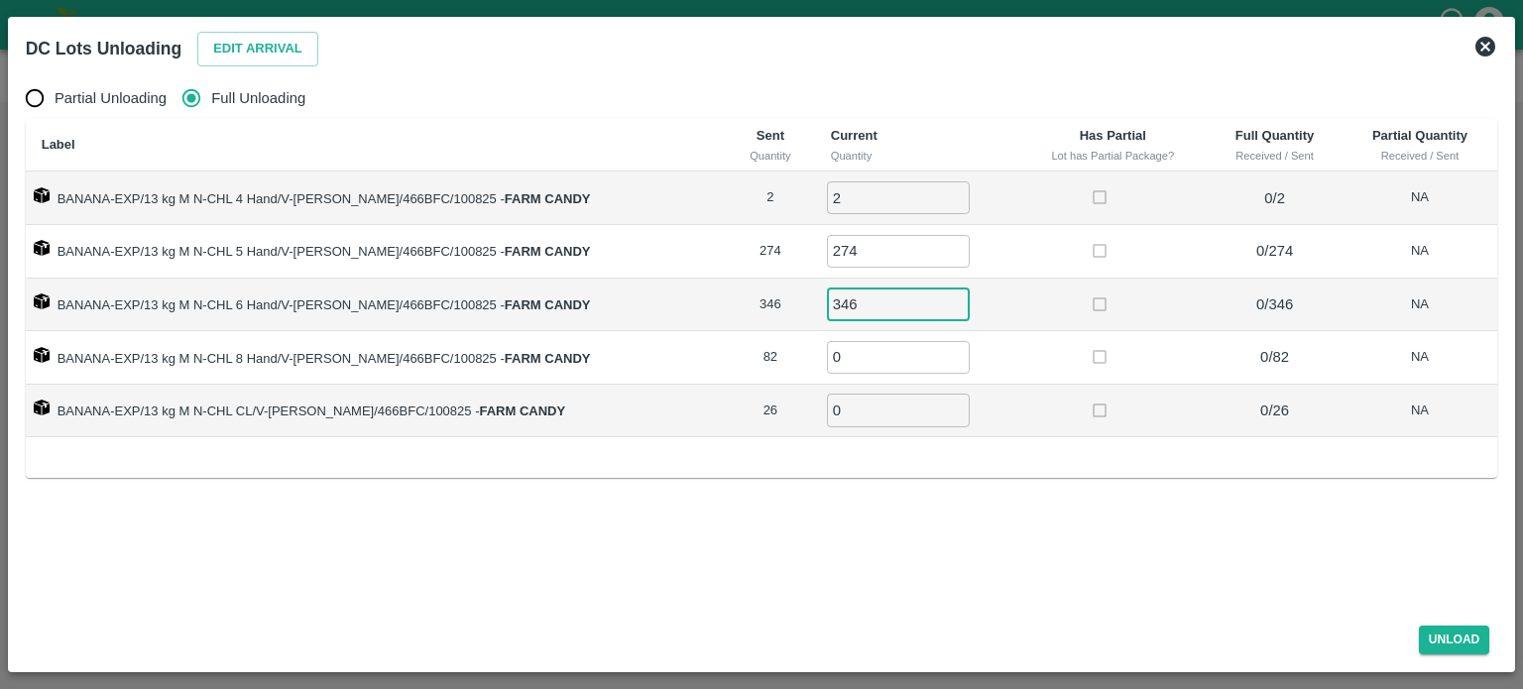
type input "346"
type input "82"
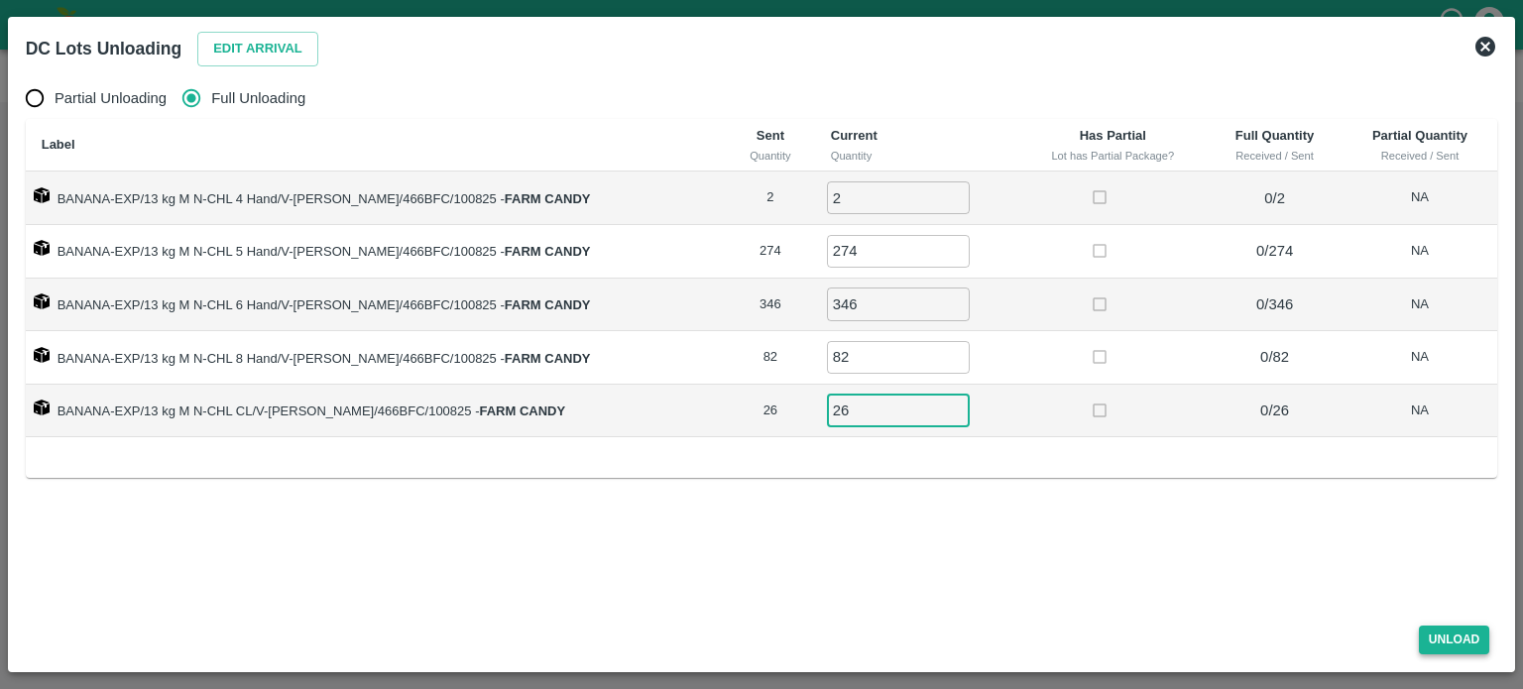
type input "26"
click at [1448, 640] on button "Unload" at bounding box center [1454, 640] width 71 height 29
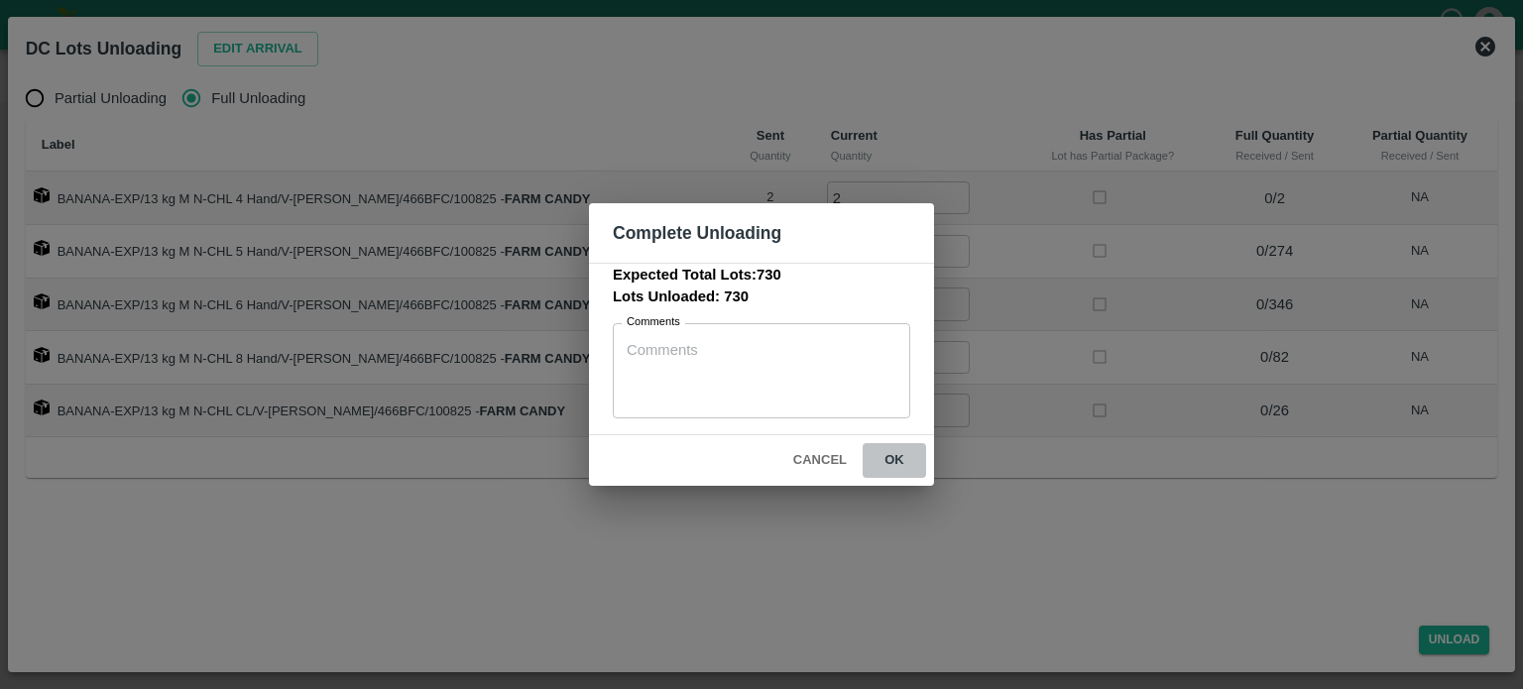
click at [891, 457] on button "ok" at bounding box center [894, 460] width 63 height 35
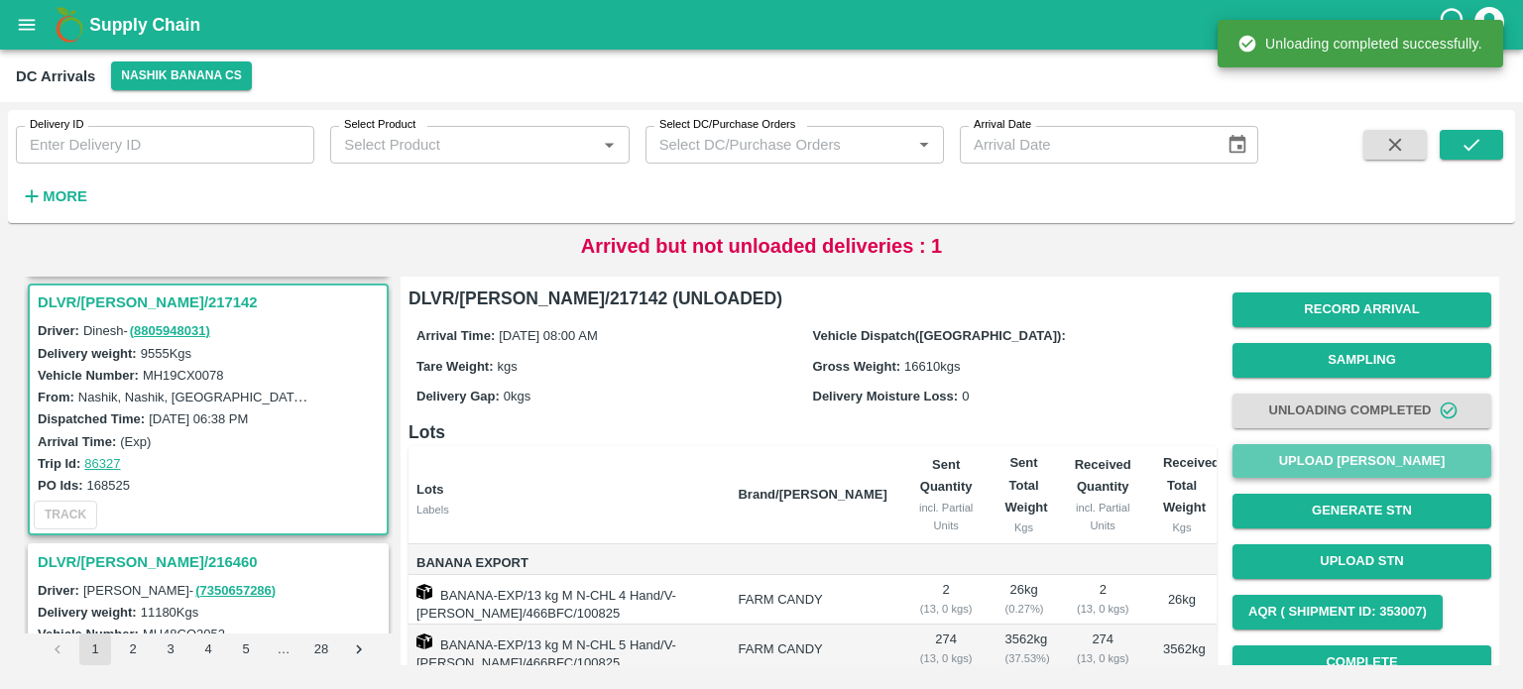
click at [1374, 462] on button "Upload [PERSON_NAME]" at bounding box center [1361, 461] width 259 height 35
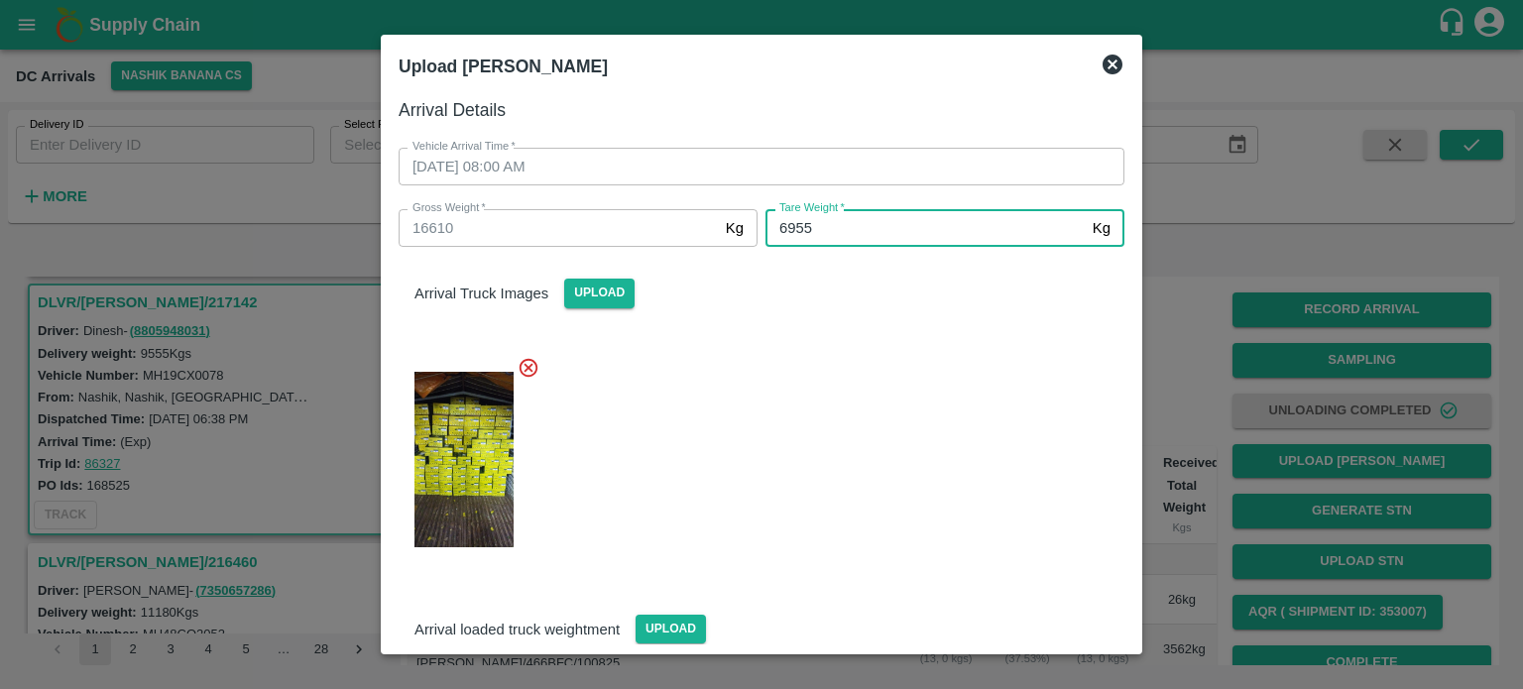
type input "6955"
click at [968, 542] on div at bounding box center [754, 454] width 742 height 228
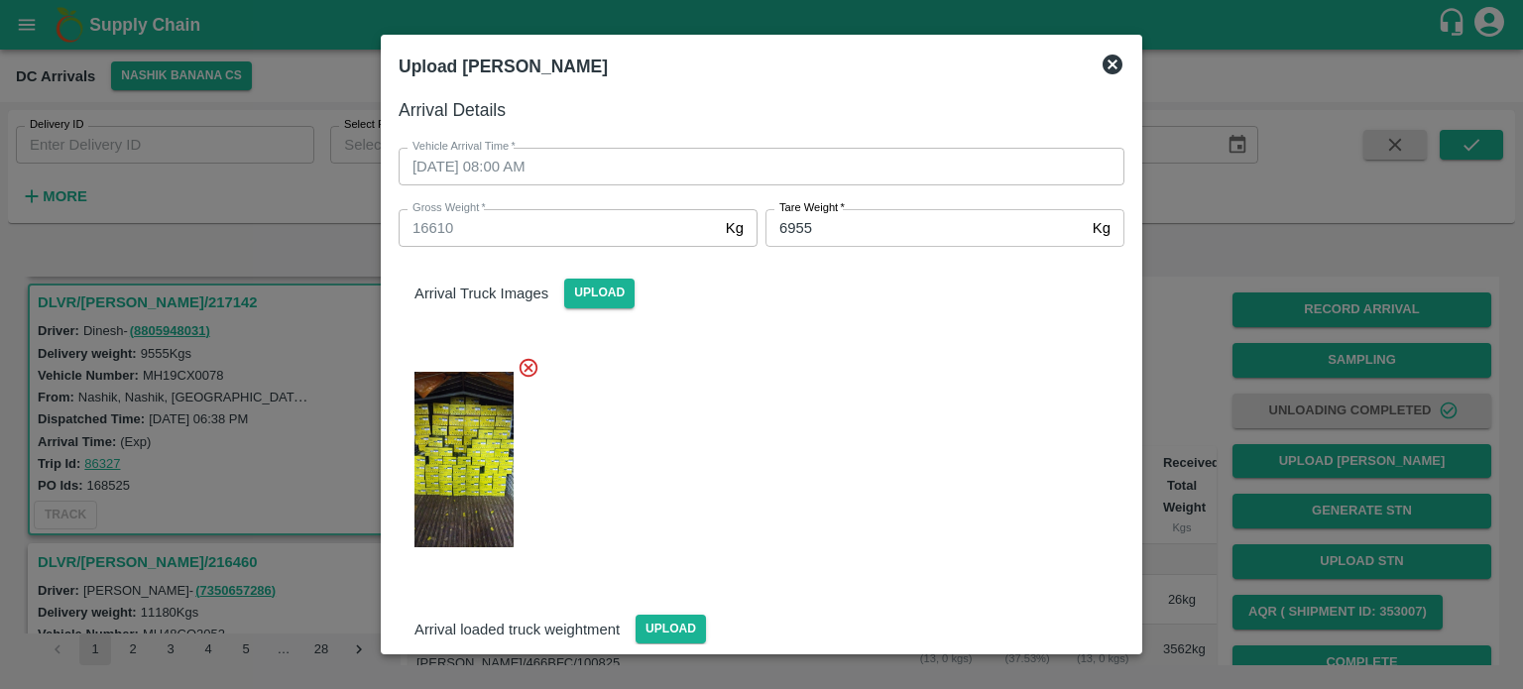
scroll to position [255, 0]
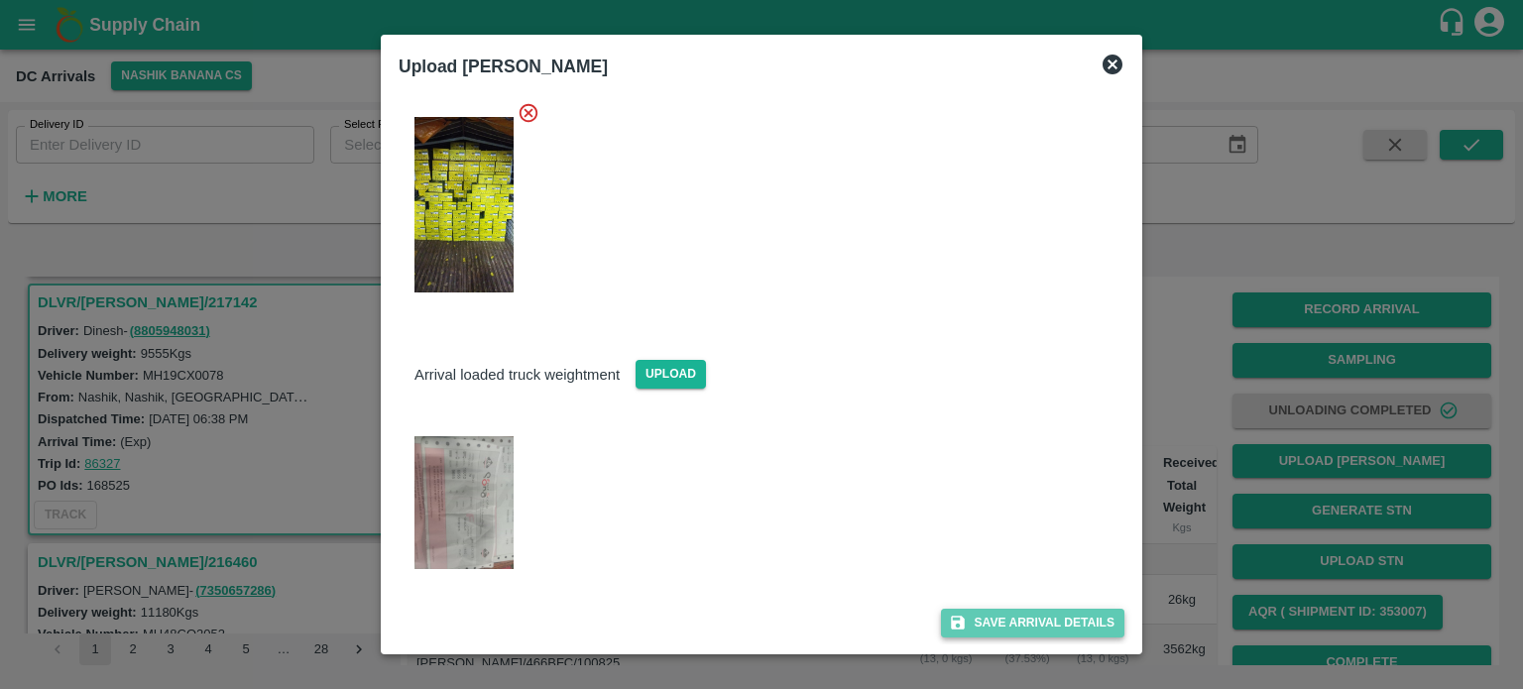
click at [1008, 623] on button "Save Arrival Details" at bounding box center [1032, 623] width 183 height 29
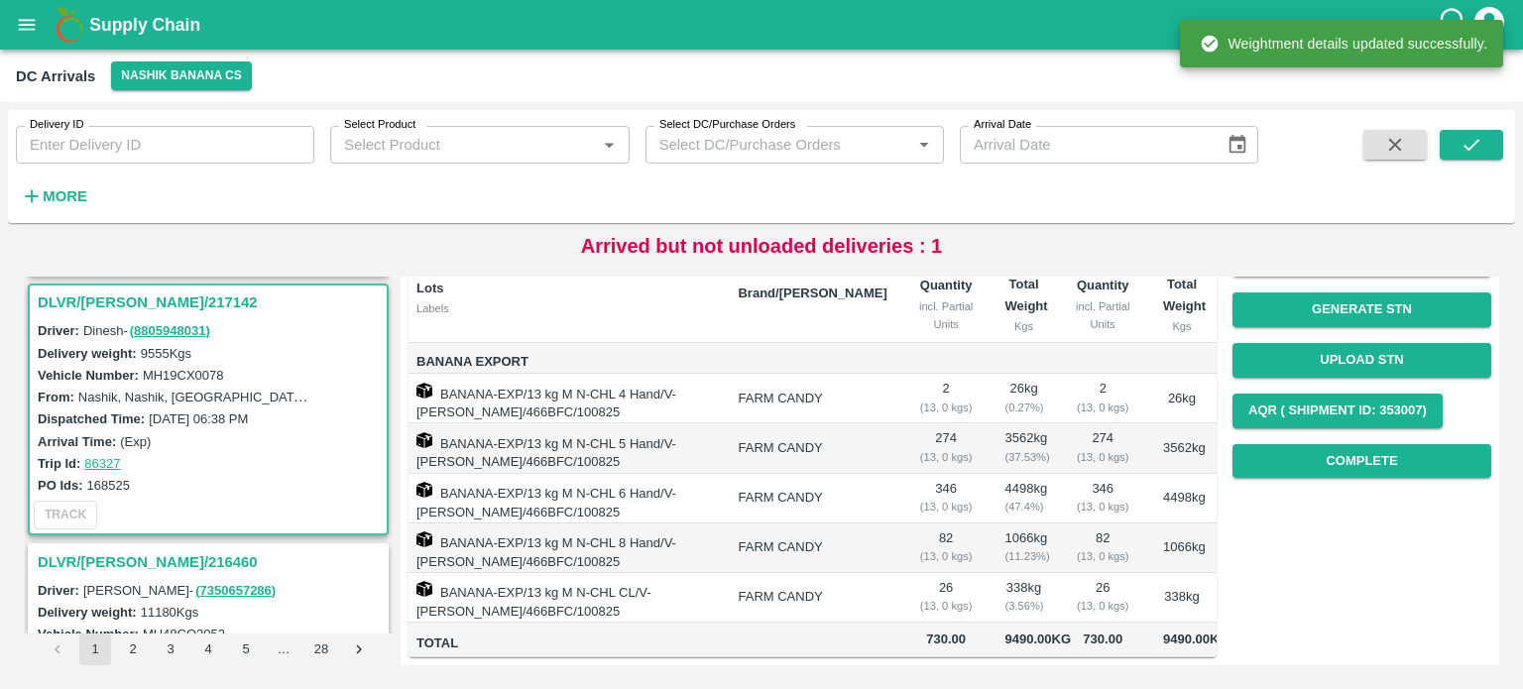
scroll to position [303, 0]
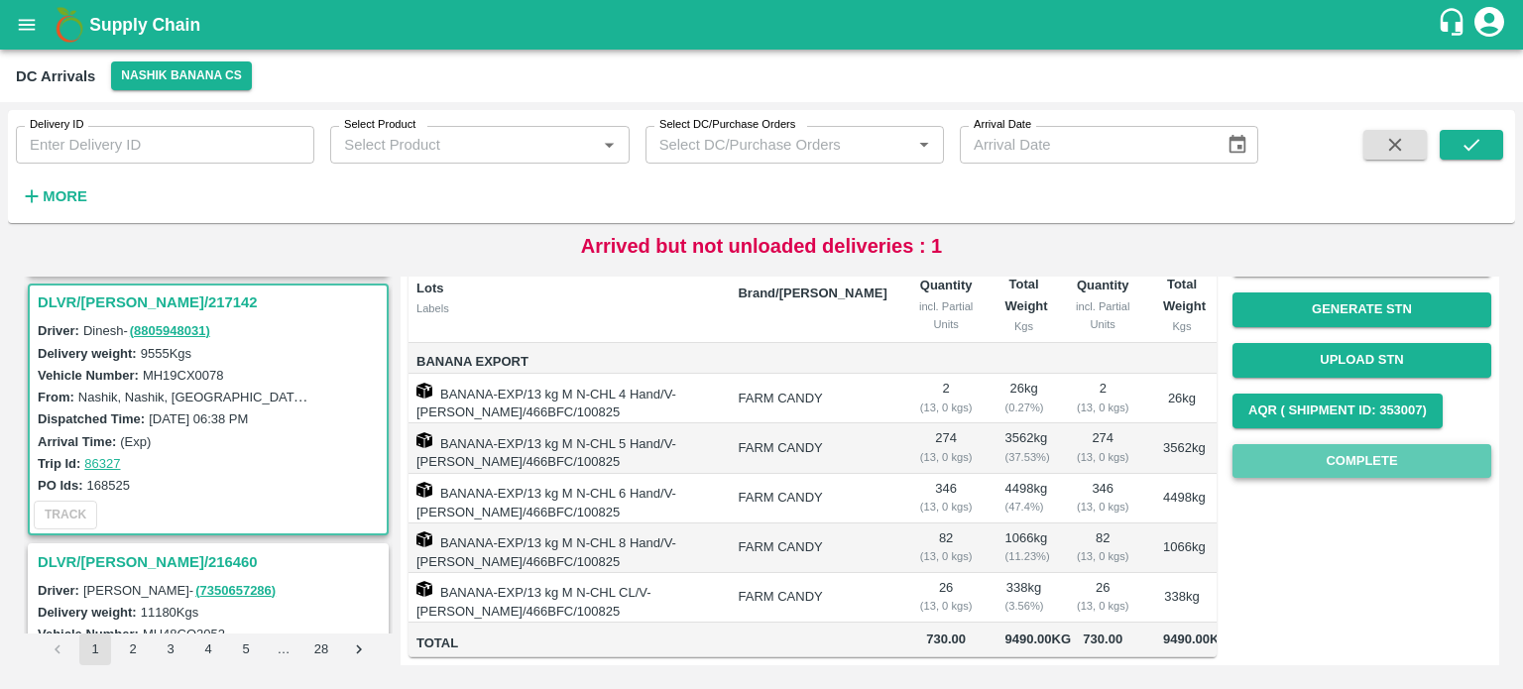
click at [1357, 444] on button "Complete" at bounding box center [1361, 461] width 259 height 35
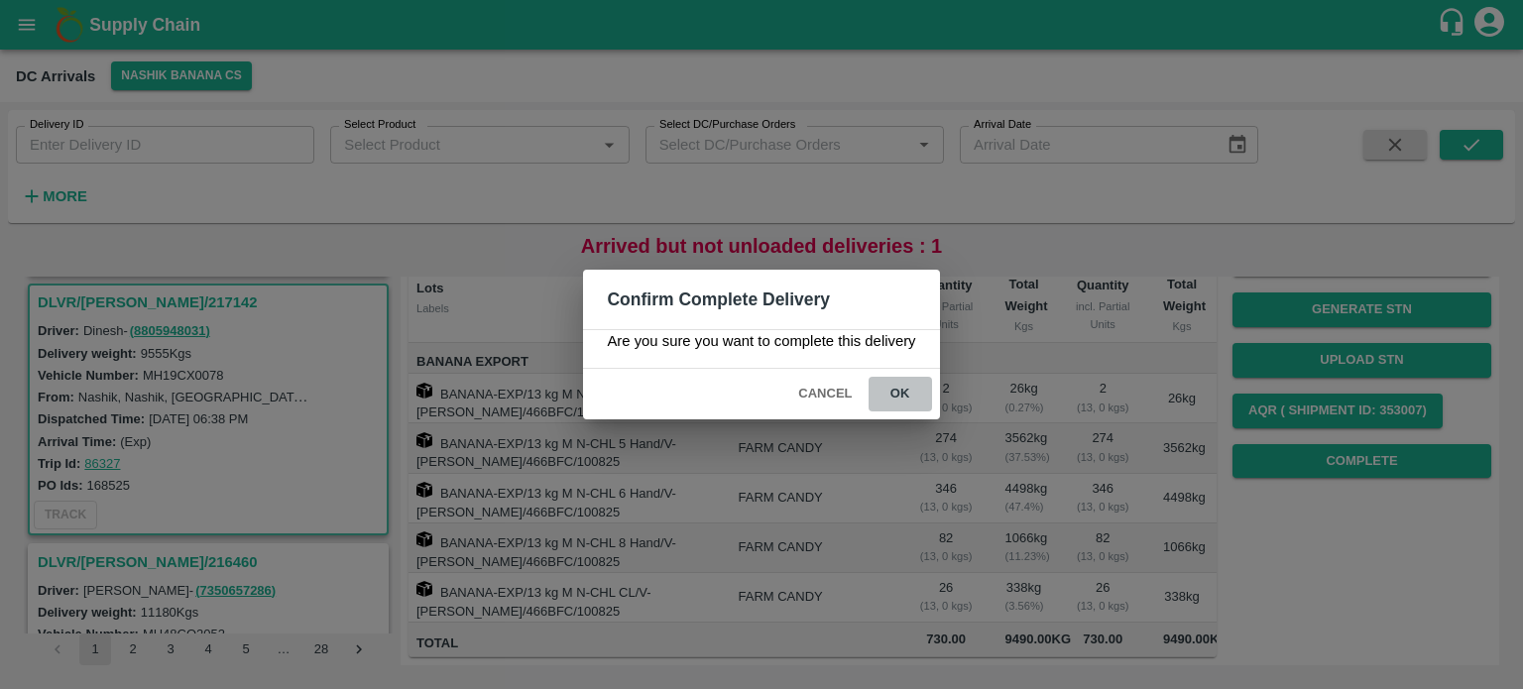
click at [892, 392] on button "ok" at bounding box center [900, 394] width 63 height 35
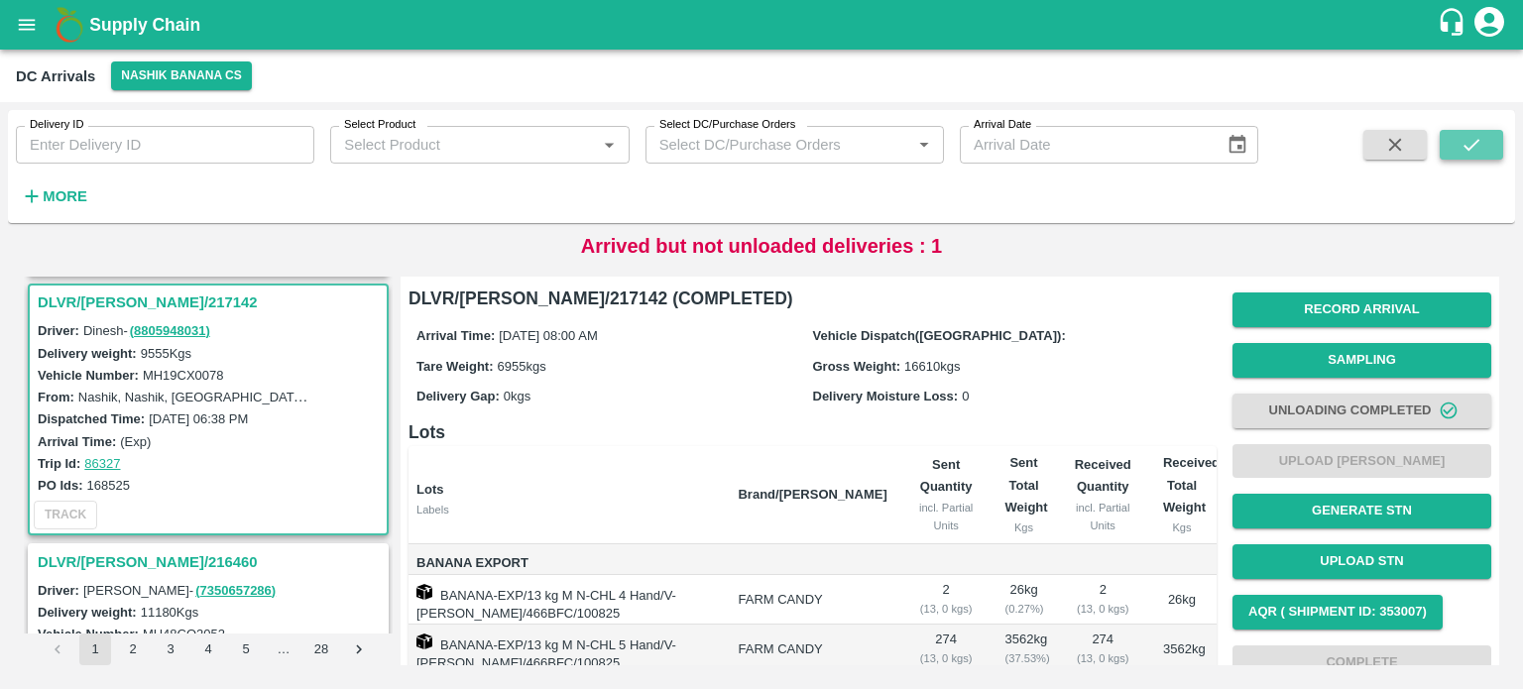
click at [1456, 154] on button "submit" at bounding box center [1471, 145] width 63 height 30
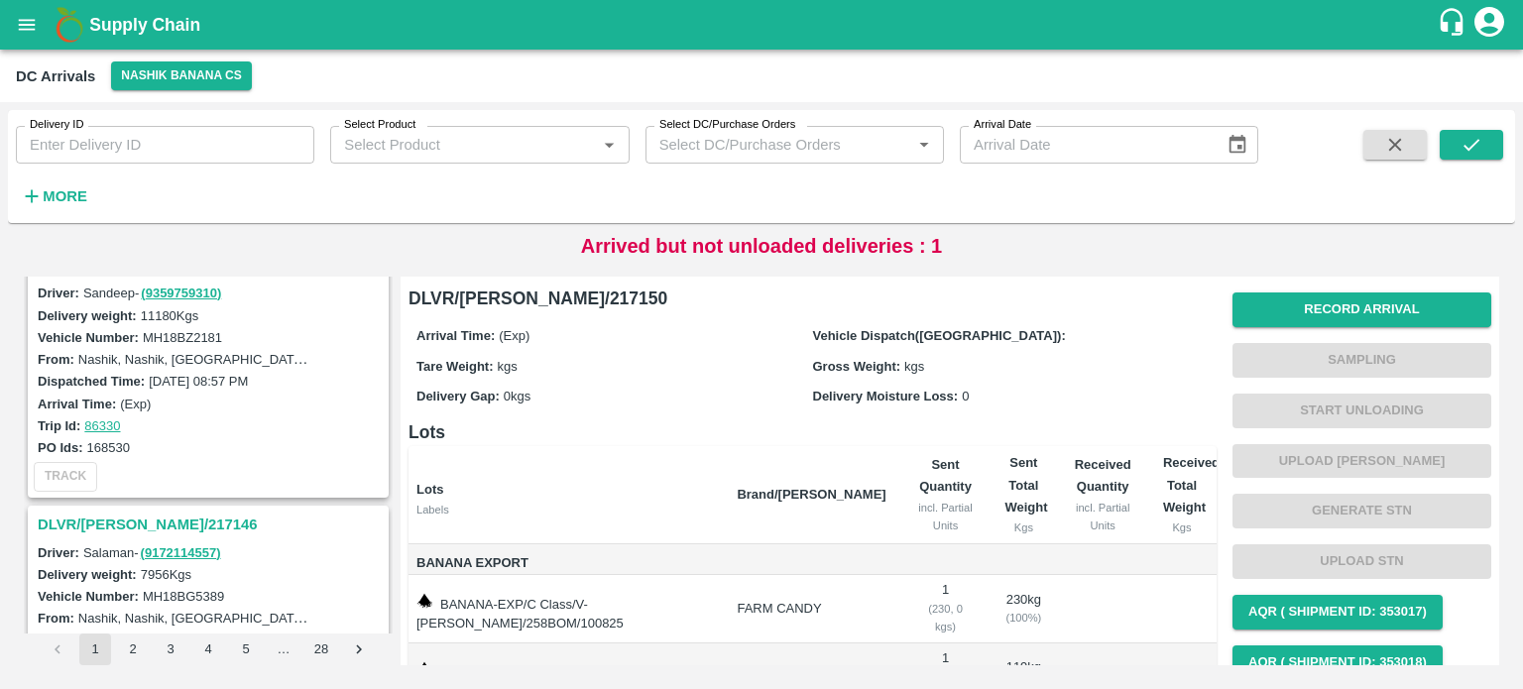
scroll to position [720, 0]
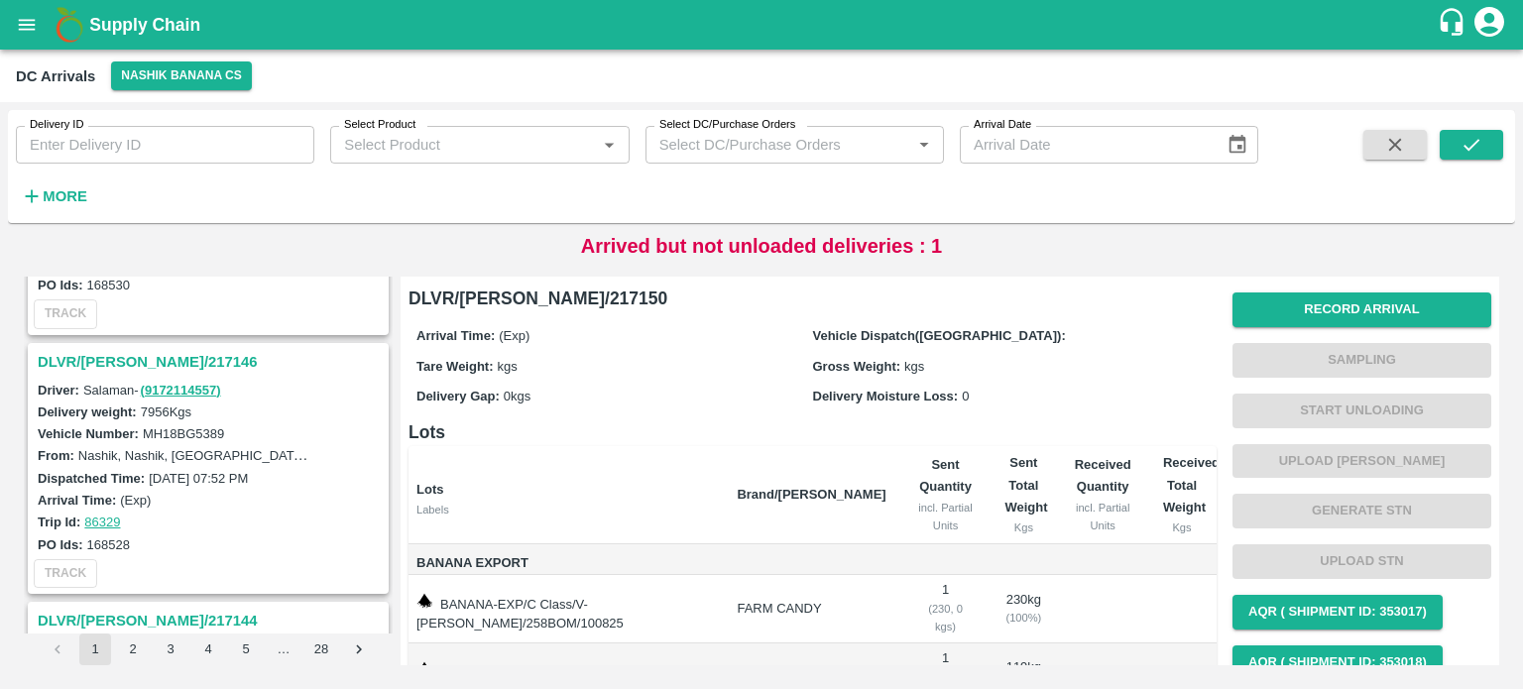
click at [136, 357] on h3 "DLVR/[PERSON_NAME]/217146" at bounding box center [211, 362] width 347 height 26
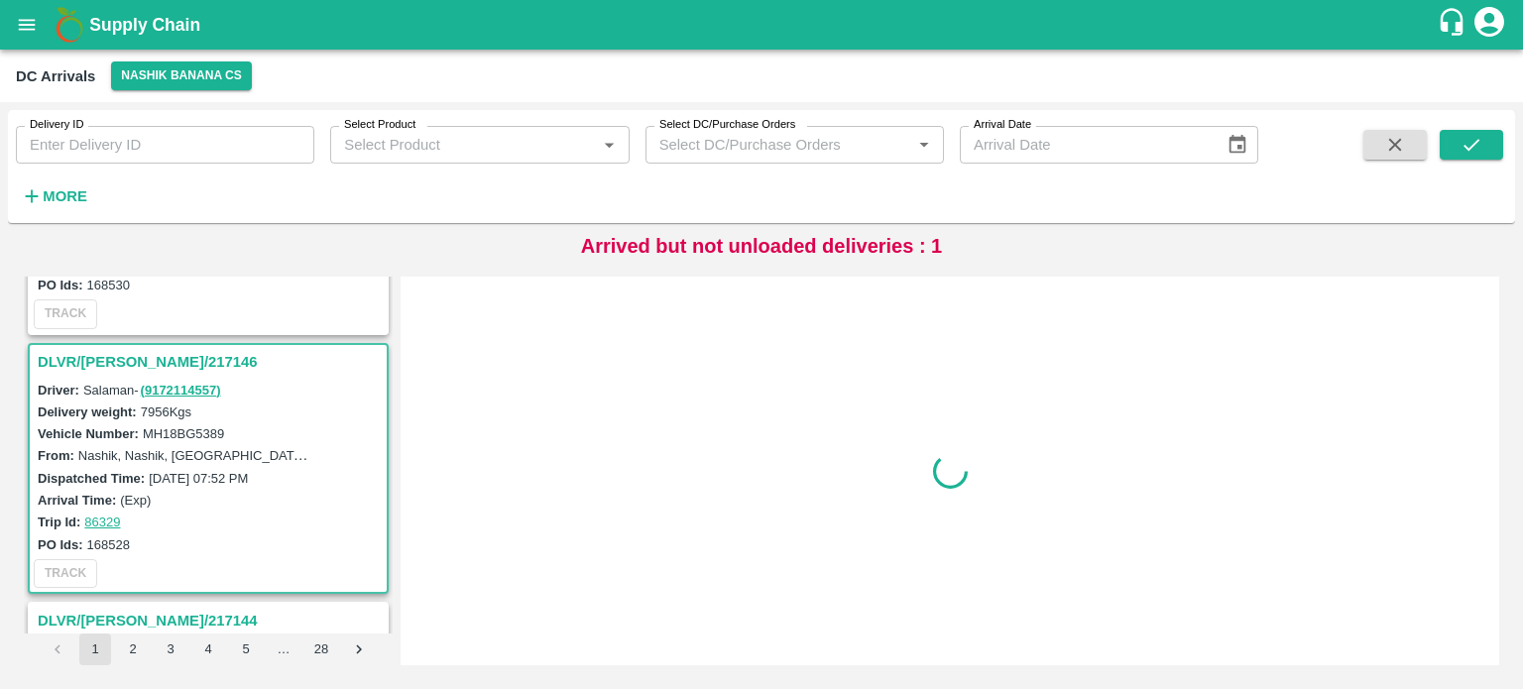
scroll to position [781, 0]
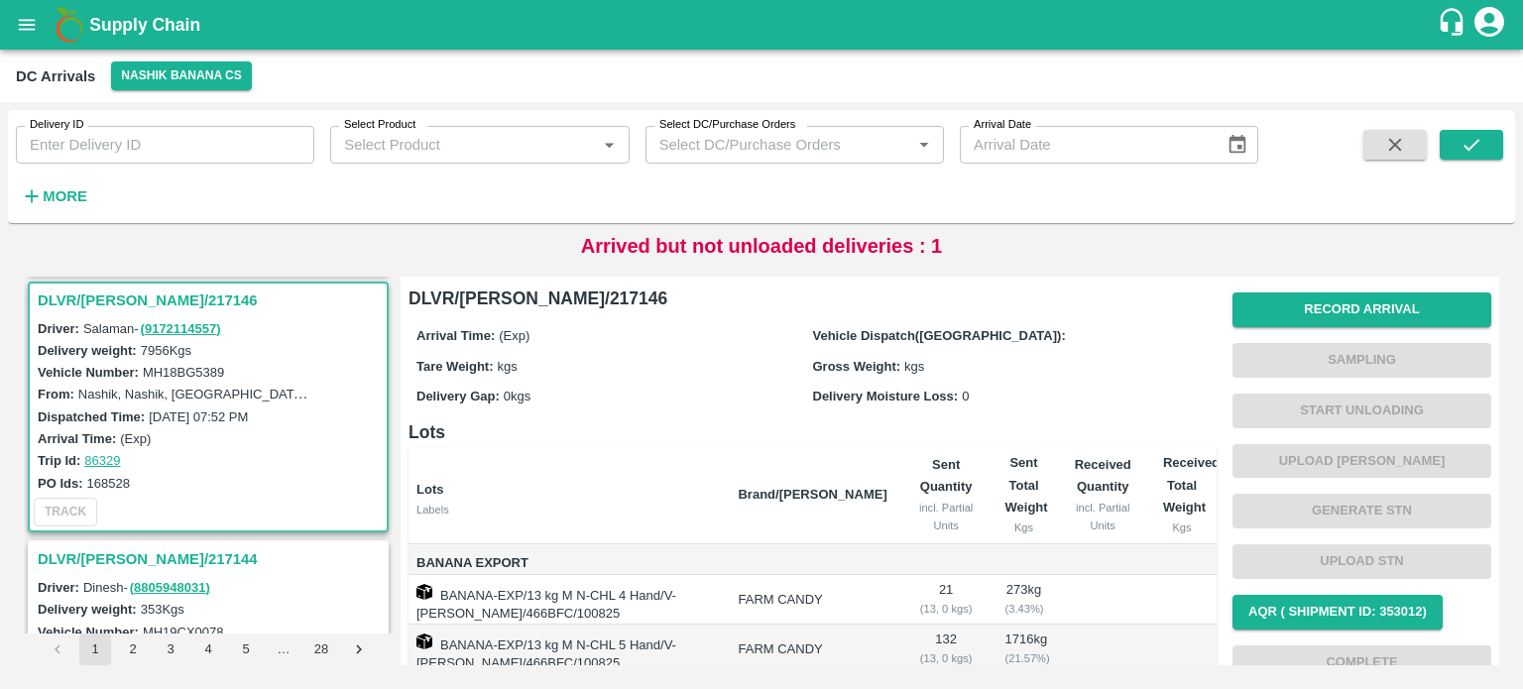
click at [189, 370] on label "MH18BG5389" at bounding box center [183, 372] width 81 height 15
copy label "MH18BG5389"
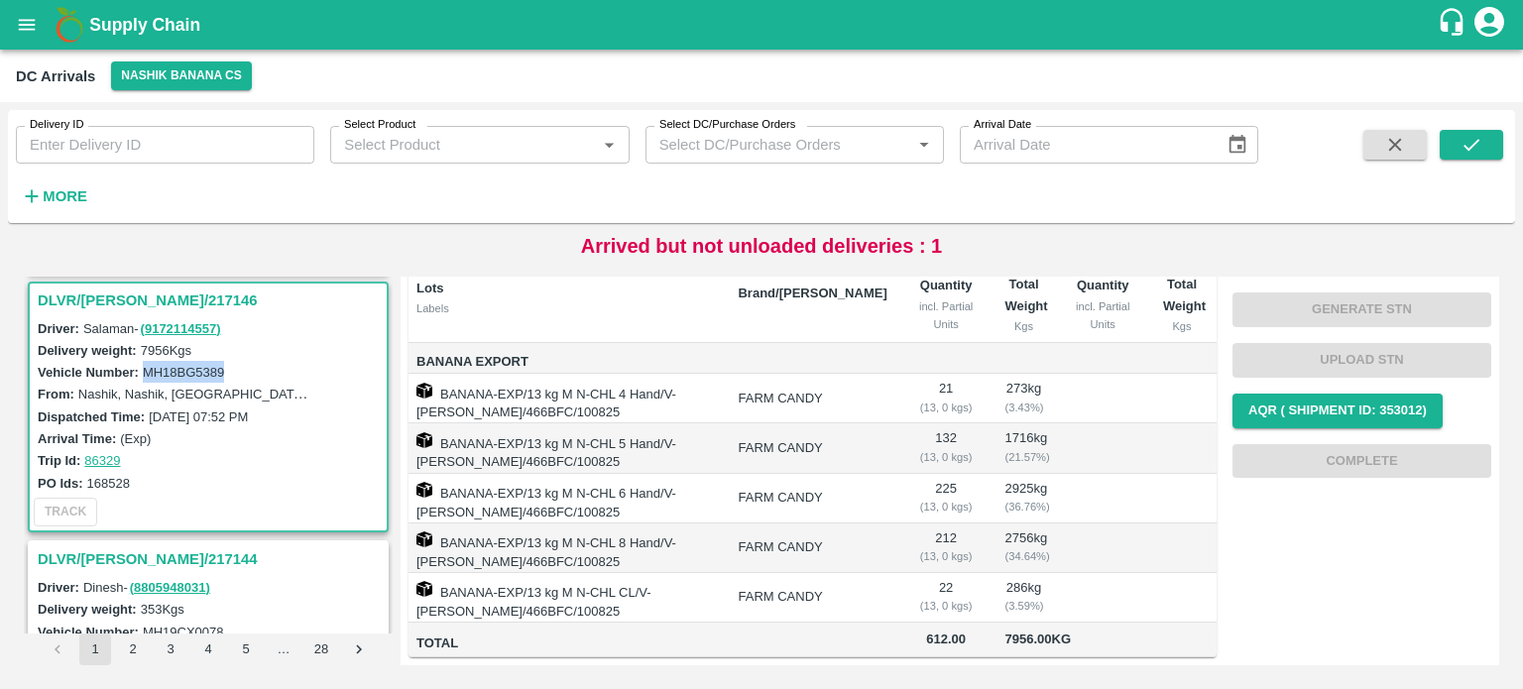
scroll to position [0, 0]
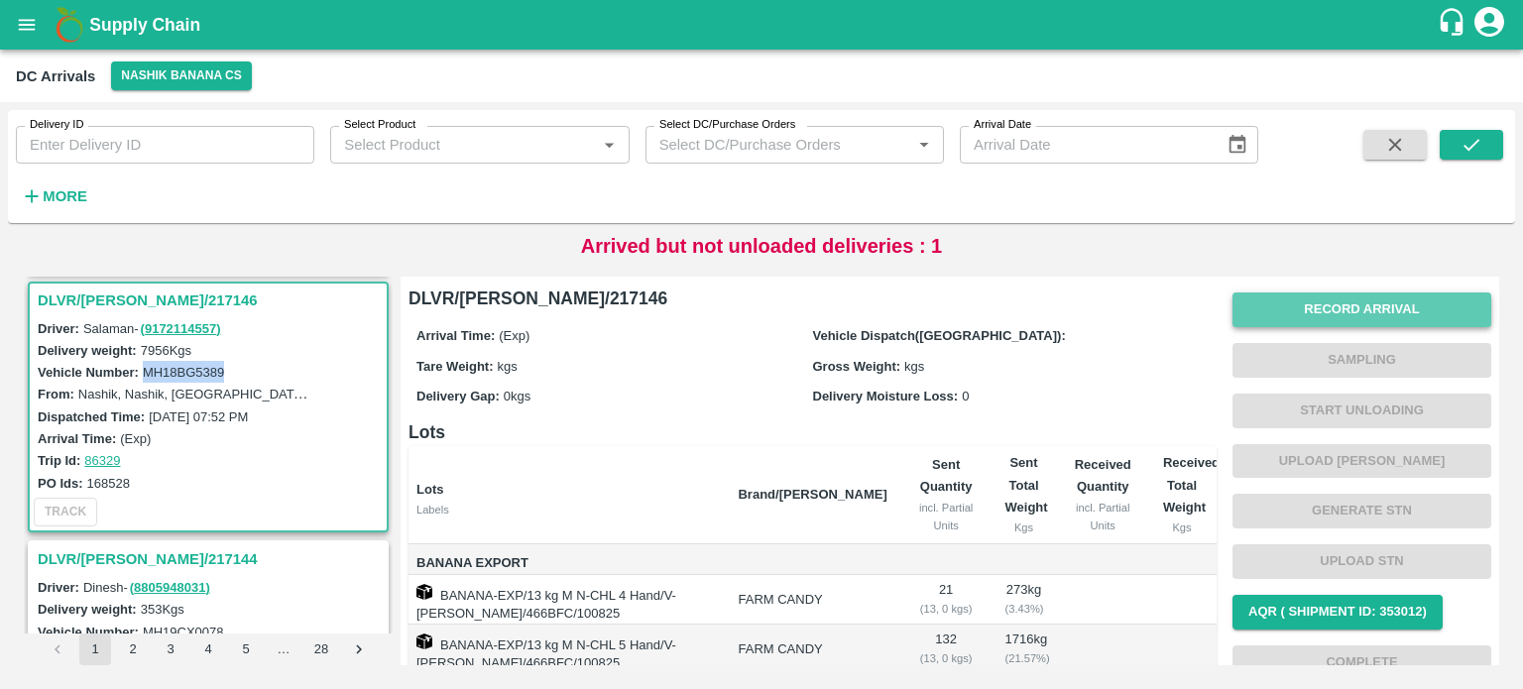
click at [1356, 316] on button "Record Arrival" at bounding box center [1361, 310] width 259 height 35
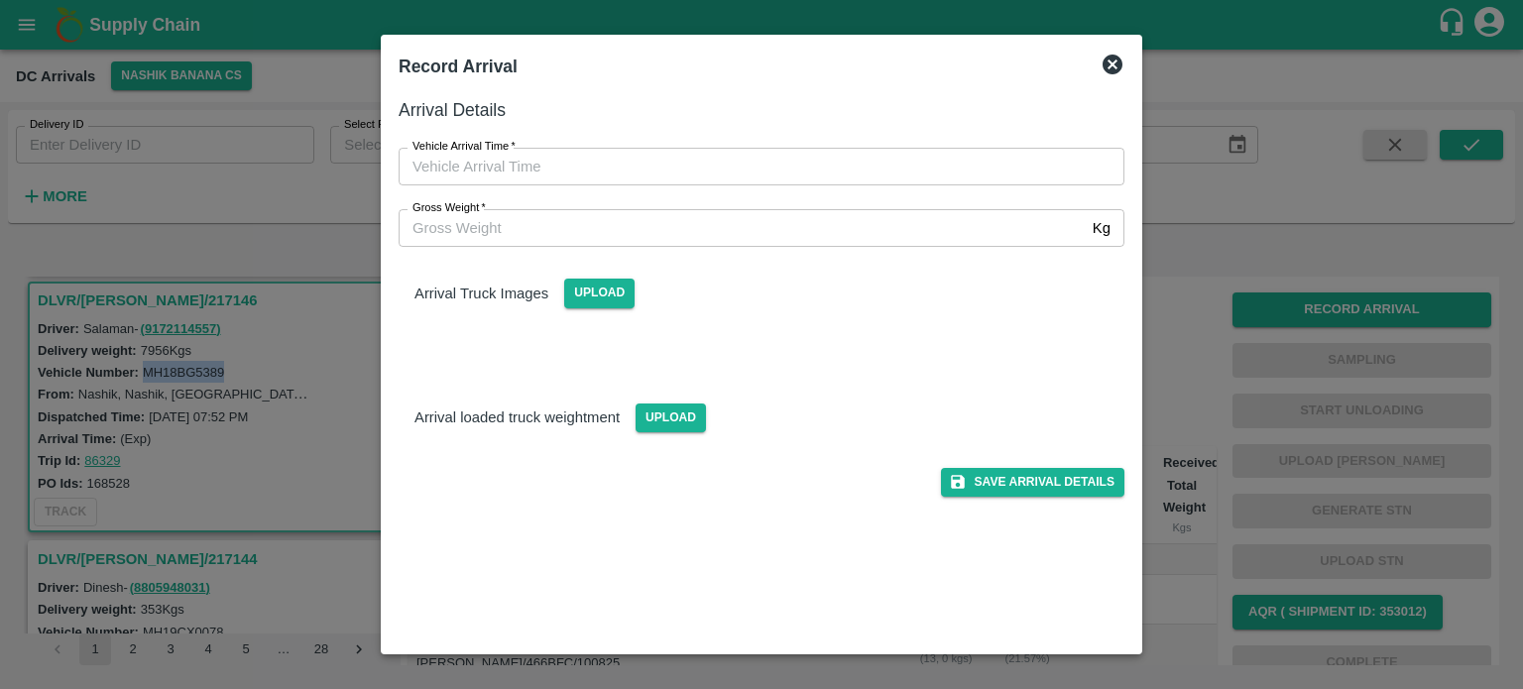
type input "DD/MM/YYYY hh:mm aa"
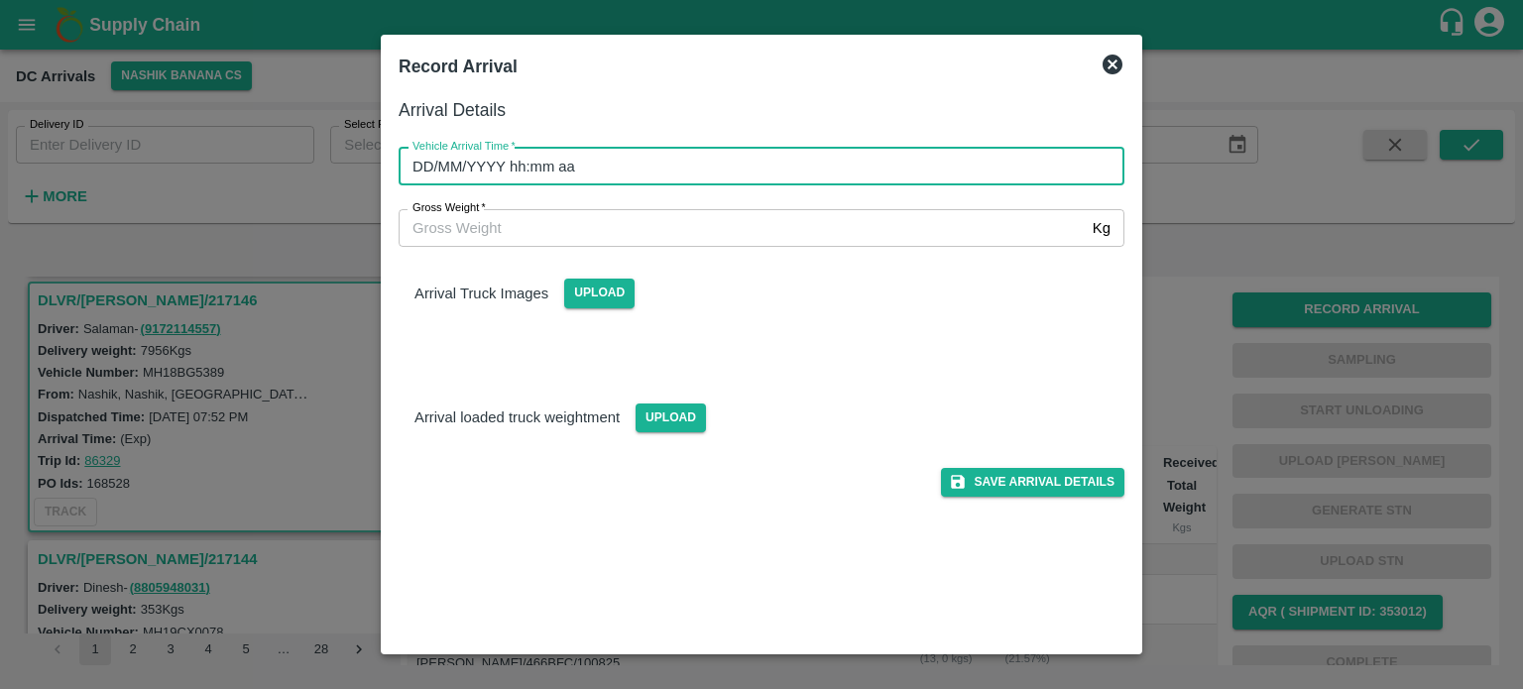
click at [906, 165] on input "DD/MM/YYYY hh:mm aa" at bounding box center [755, 167] width 712 height 38
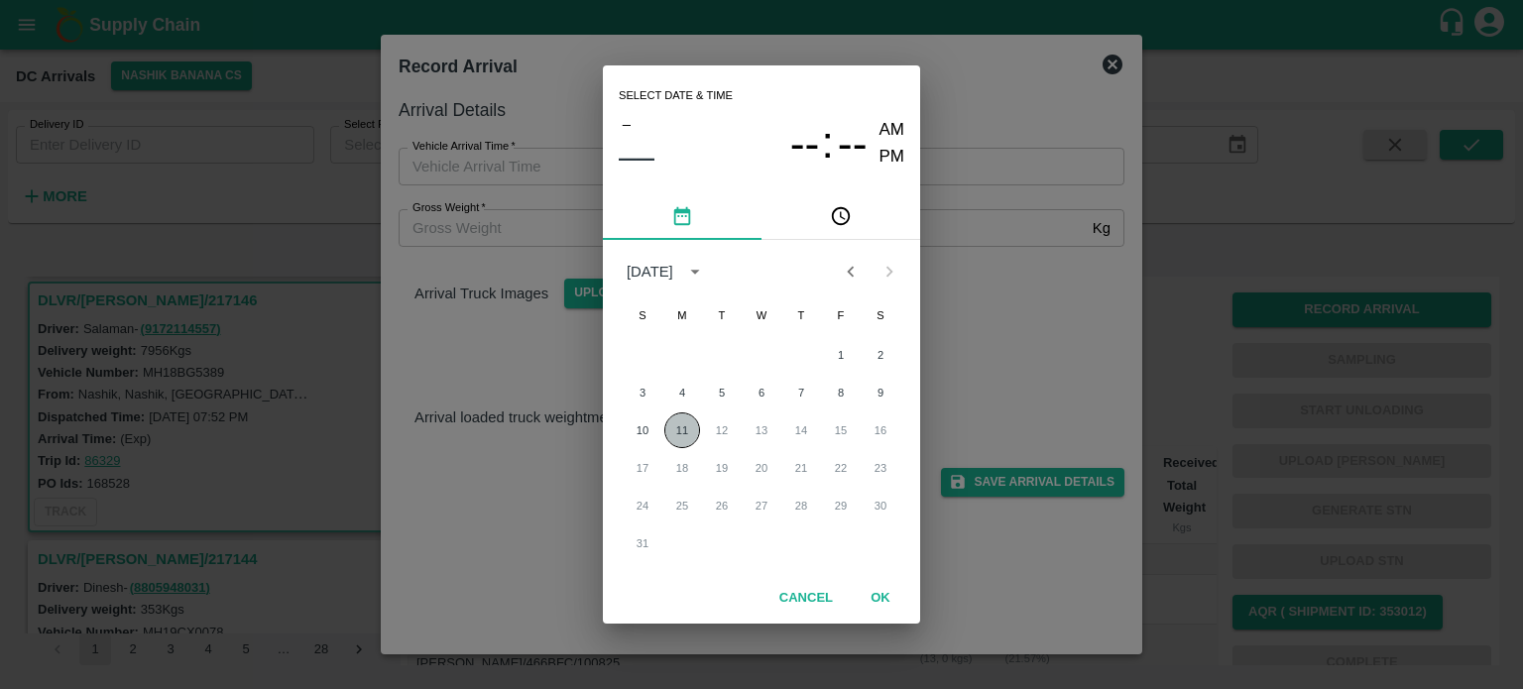
click at [682, 427] on button "11" at bounding box center [682, 430] width 36 height 36
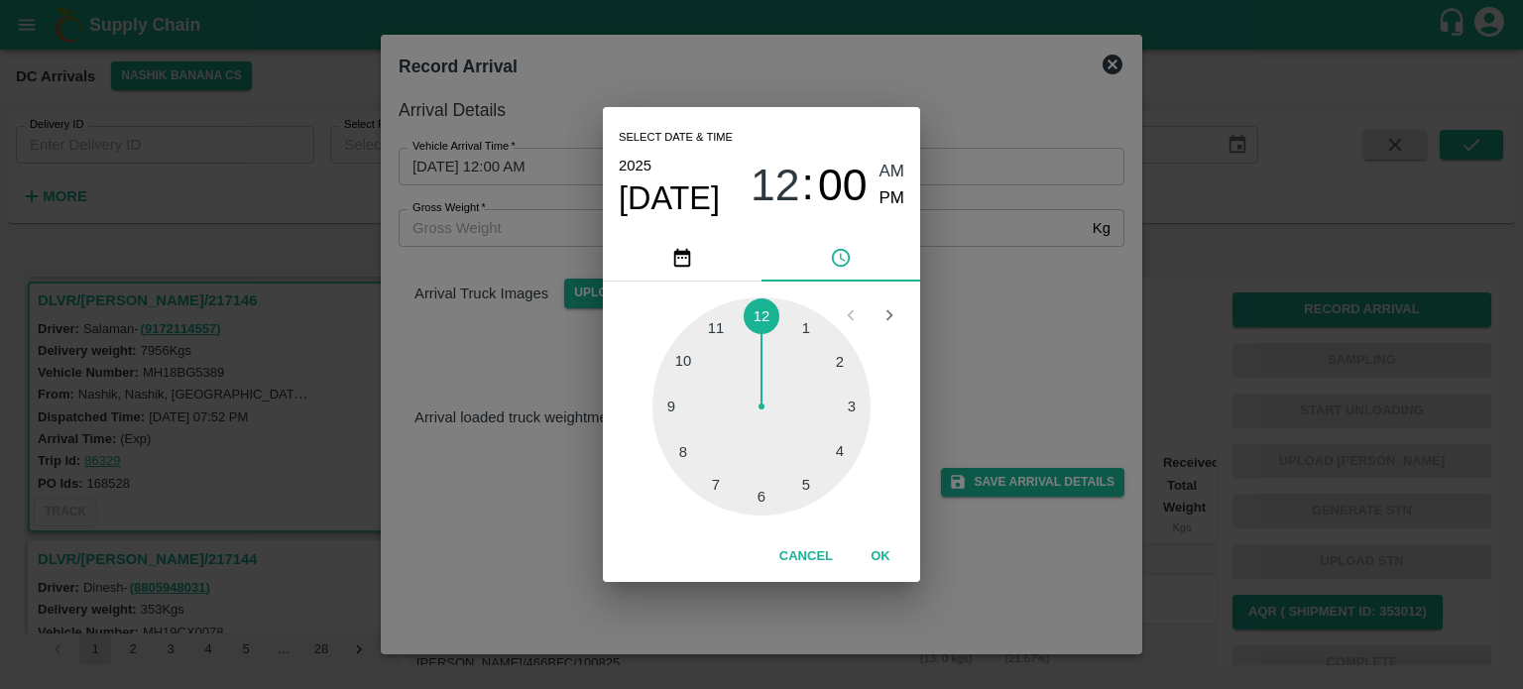
click at [682, 444] on div at bounding box center [761, 406] width 218 height 218
click at [672, 403] on div at bounding box center [761, 406] width 218 height 218
type input "[DATE] 08:45 AM"
click at [1090, 303] on div "Select date & time [DATE] 08 : 45 AM PM 05 10 15 20 25 30 35 40 45 50 55 00 Can…" at bounding box center [761, 344] width 1523 height 689
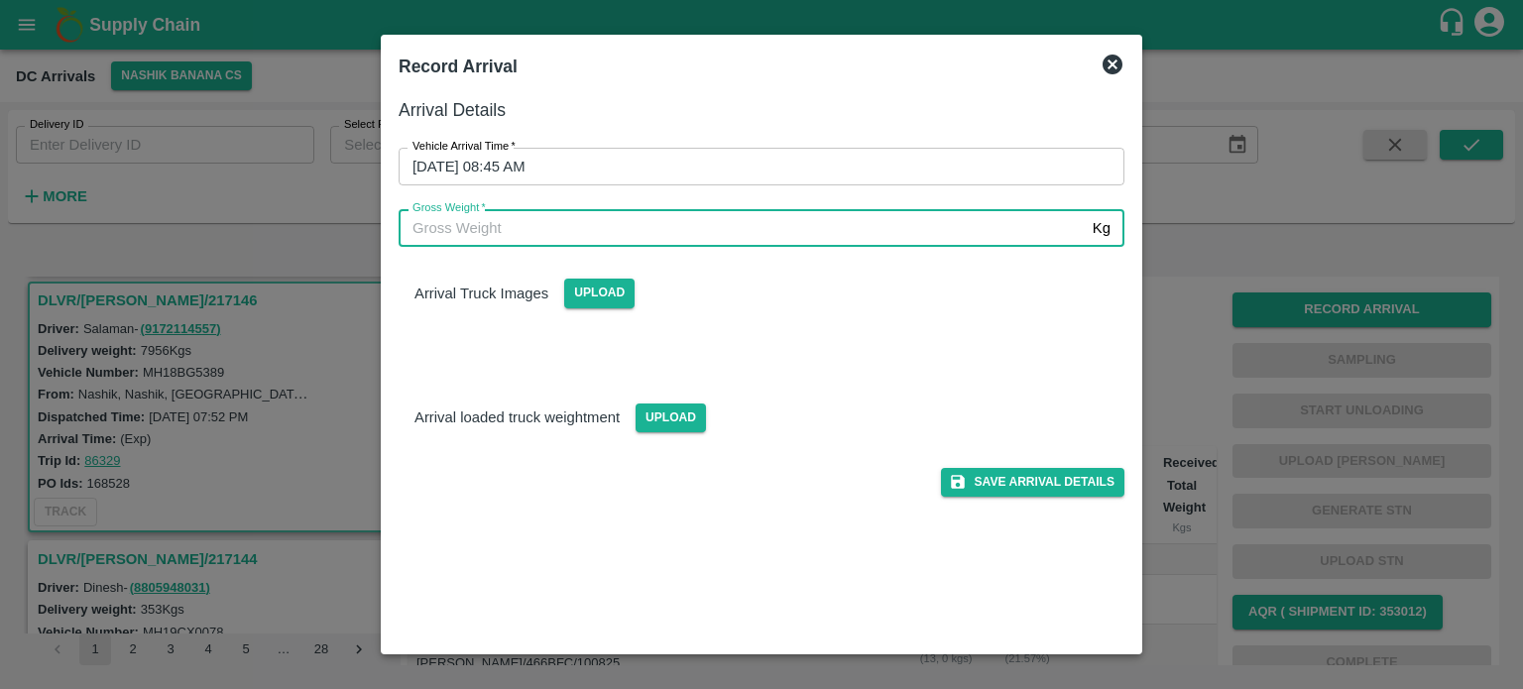
click at [479, 229] on input "Gross Weight   *" at bounding box center [742, 228] width 686 height 38
type input "14795"
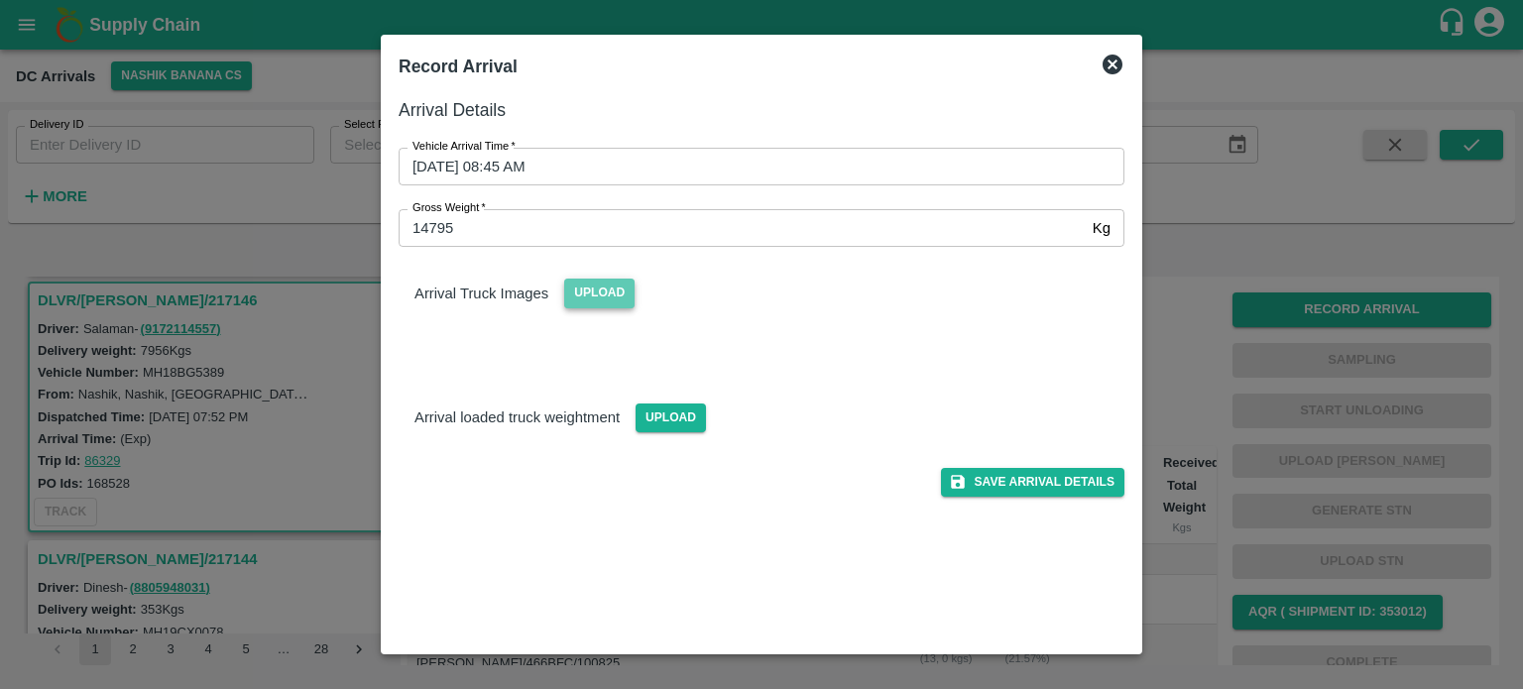
click at [597, 301] on span "Upload" at bounding box center [599, 293] width 70 height 29
click at [0, 0] on input "Upload" at bounding box center [0, 0] width 0 height 0
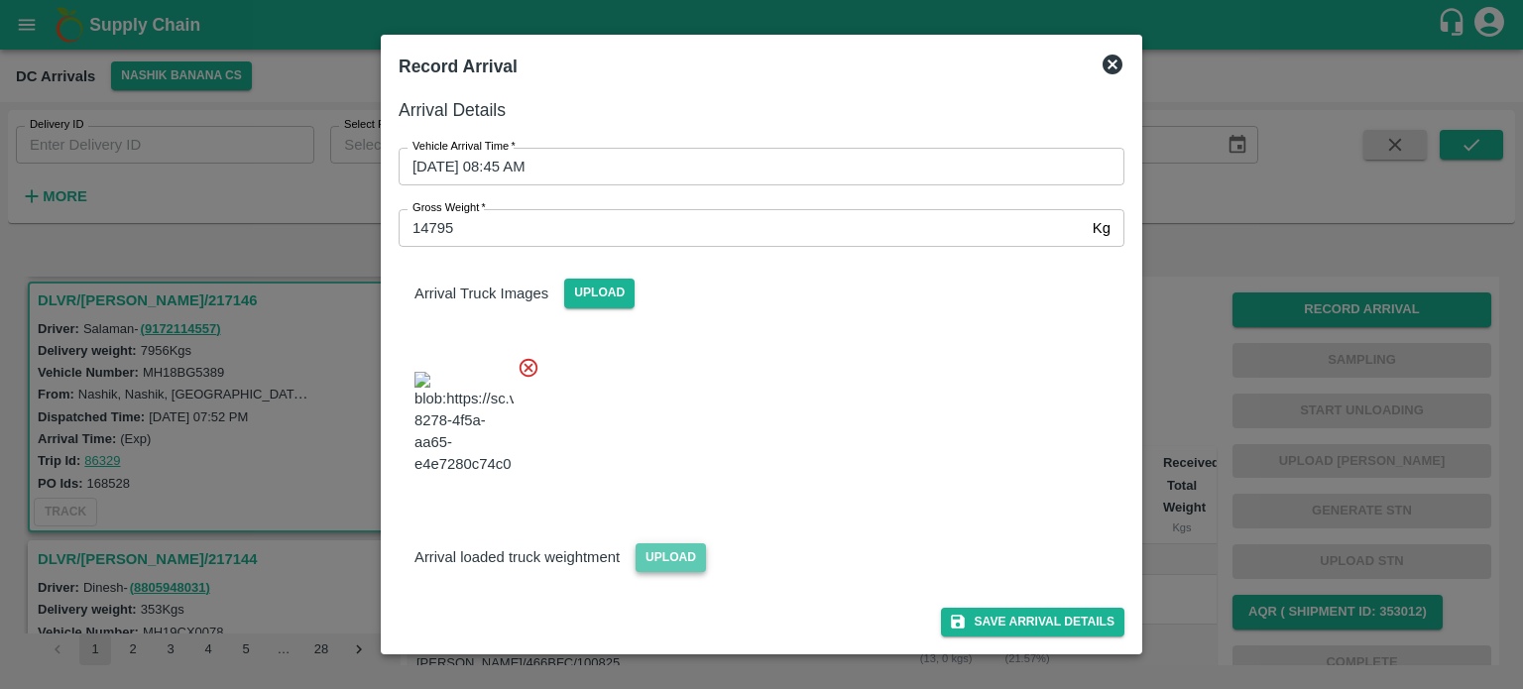
click at [666, 572] on span "Upload" at bounding box center [671, 557] width 70 height 29
click at [0, 0] on input "Upload" at bounding box center [0, 0] width 0 height 0
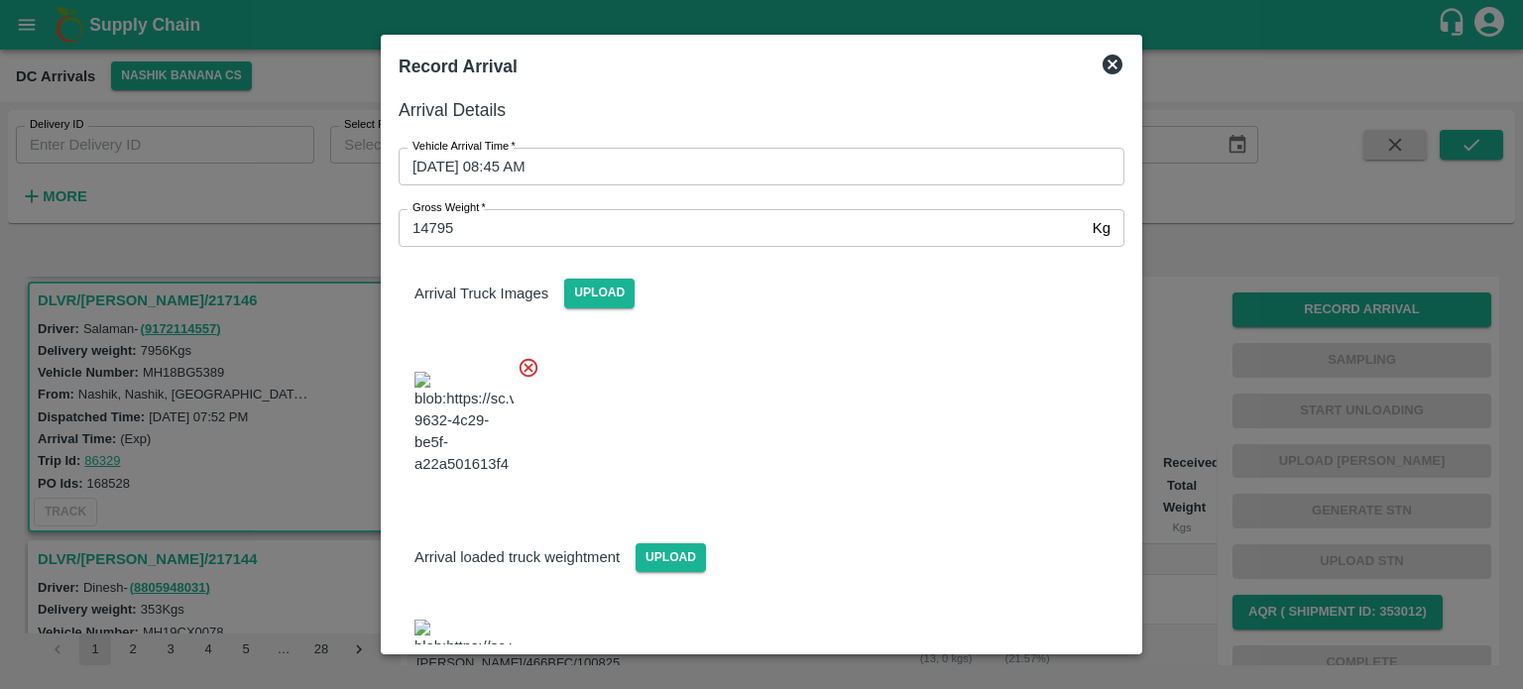
click at [758, 371] on div at bounding box center [754, 418] width 742 height 156
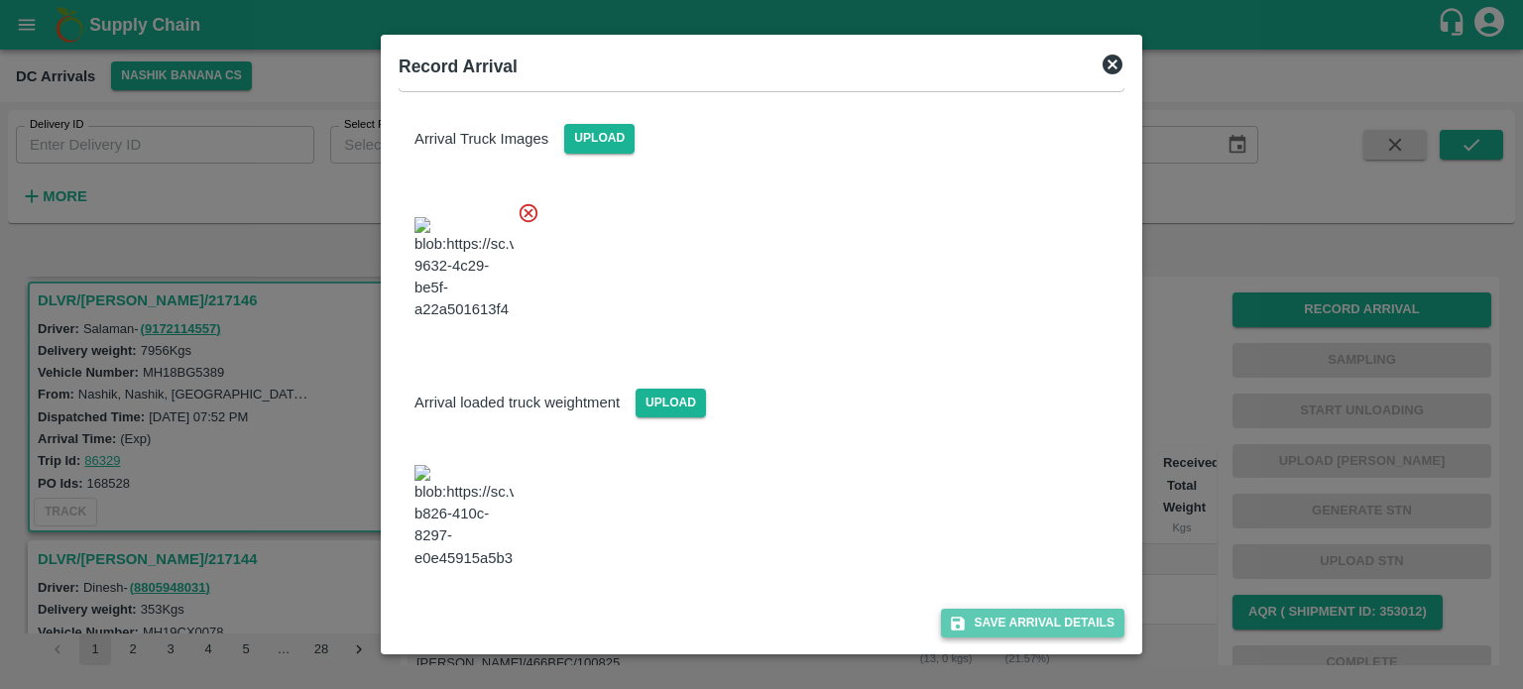
click at [1025, 625] on button "Save Arrival Details" at bounding box center [1032, 623] width 183 height 29
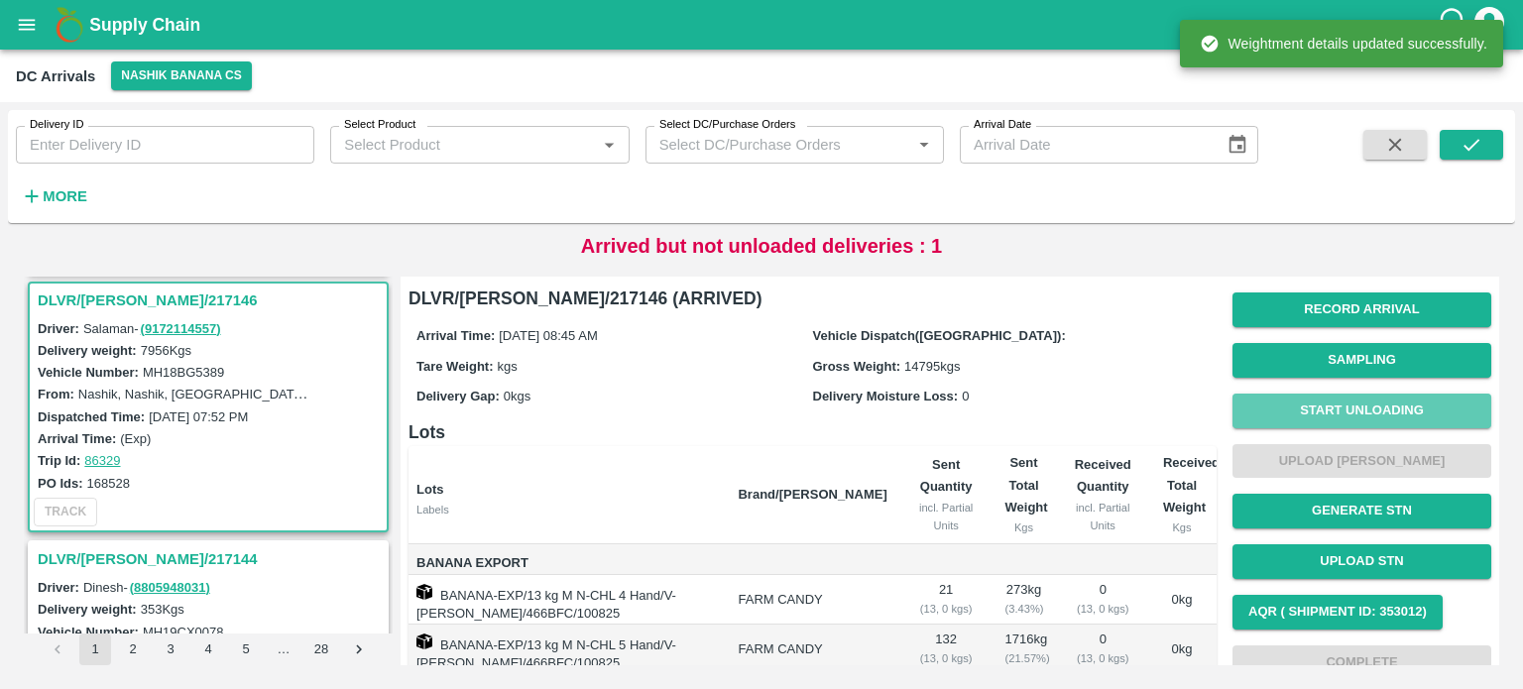
click at [1337, 415] on button "Start Unloading" at bounding box center [1361, 411] width 259 height 35
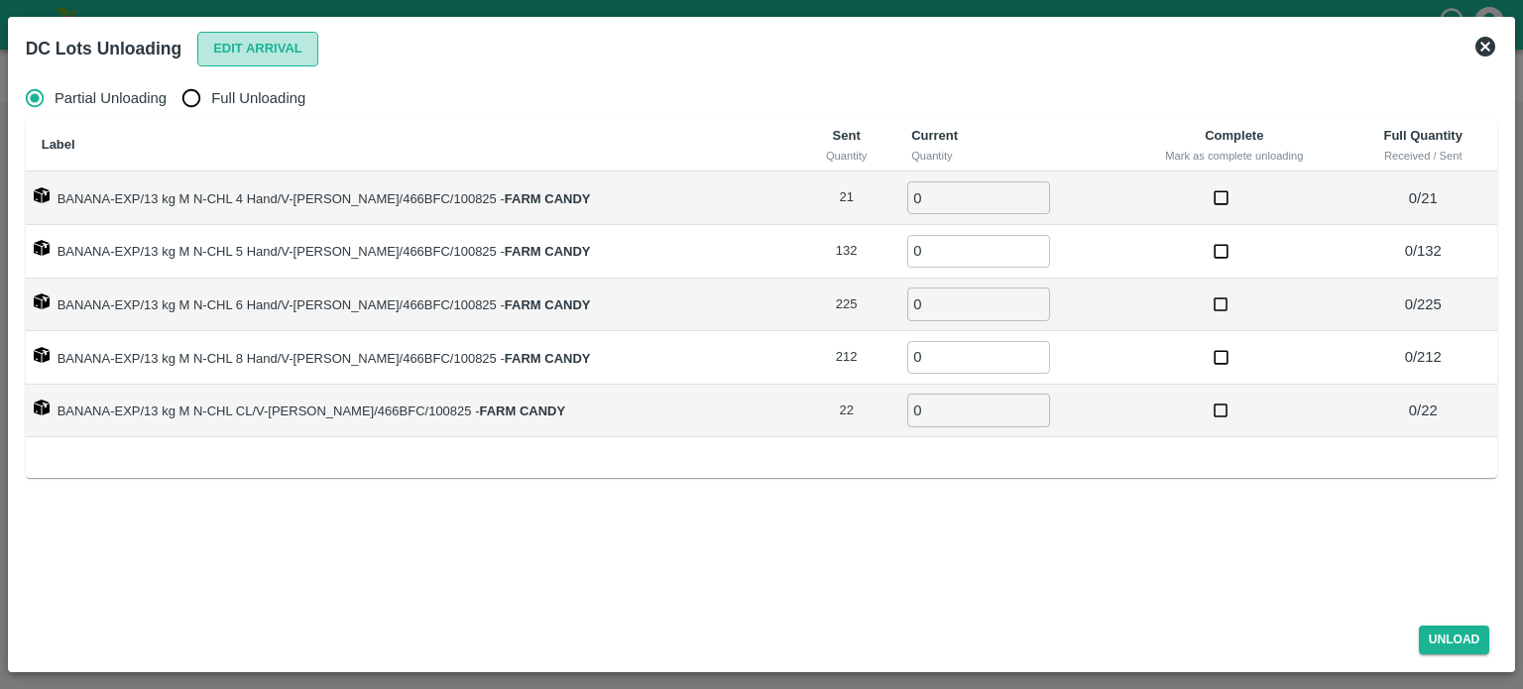
click at [237, 55] on button "Edit Arrival" at bounding box center [257, 49] width 121 height 35
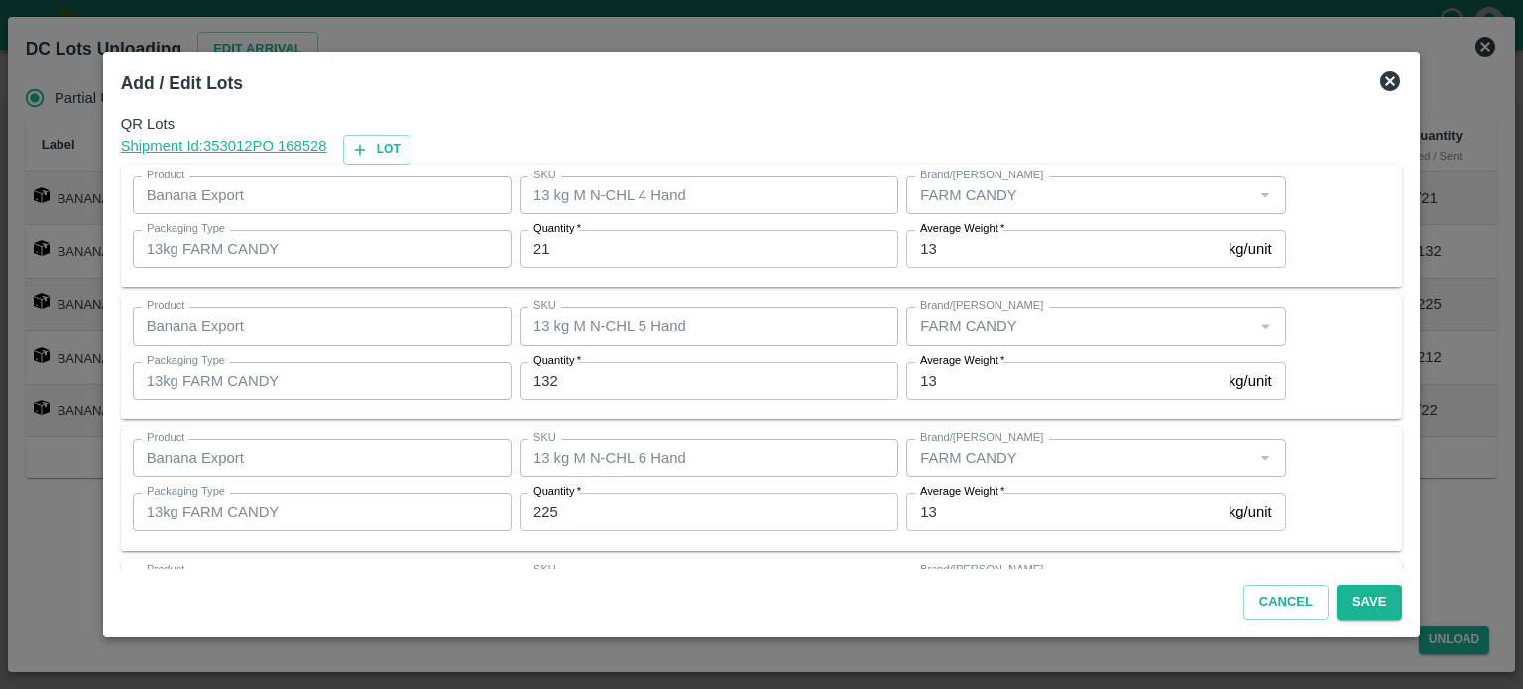
click at [547, 247] on input "21" at bounding box center [709, 249] width 379 height 38
type input "22"
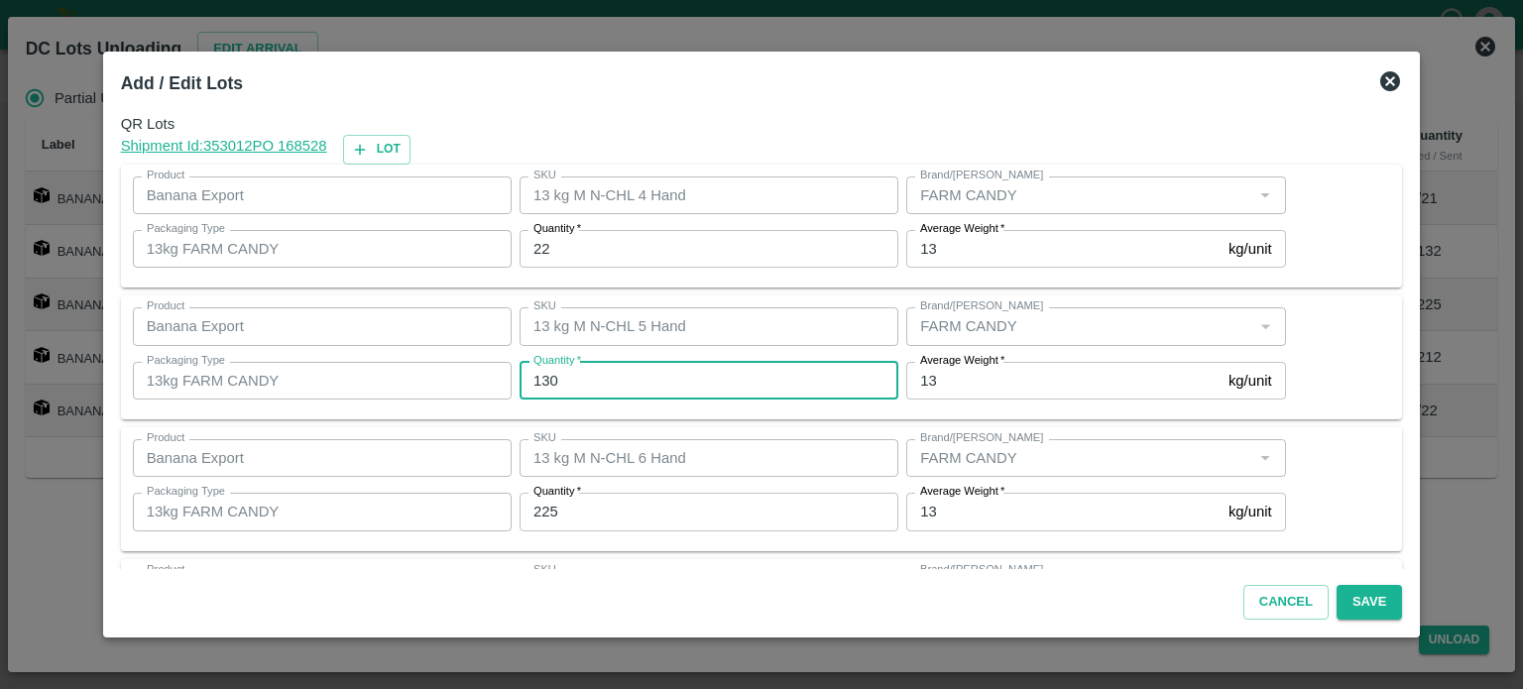
type input "130"
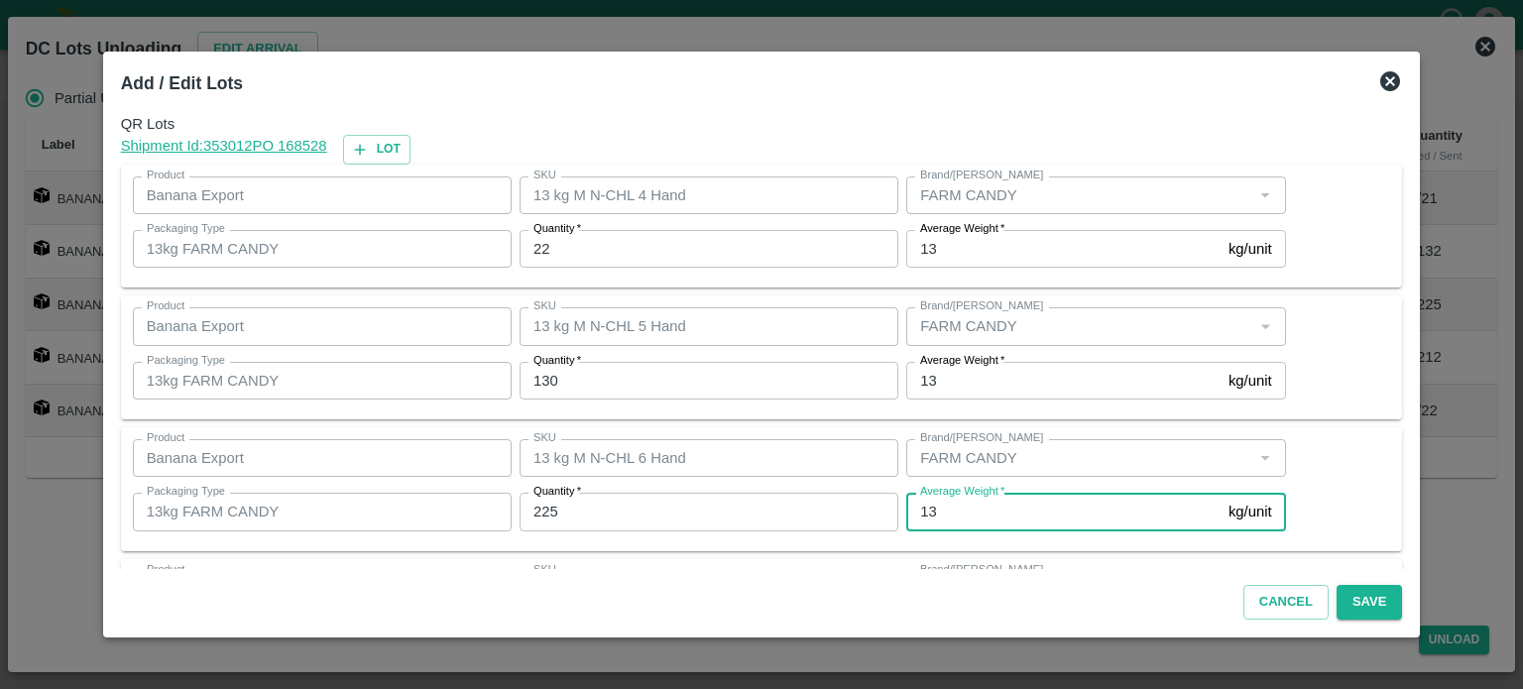
click at [545, 507] on input "225" at bounding box center [709, 512] width 379 height 38
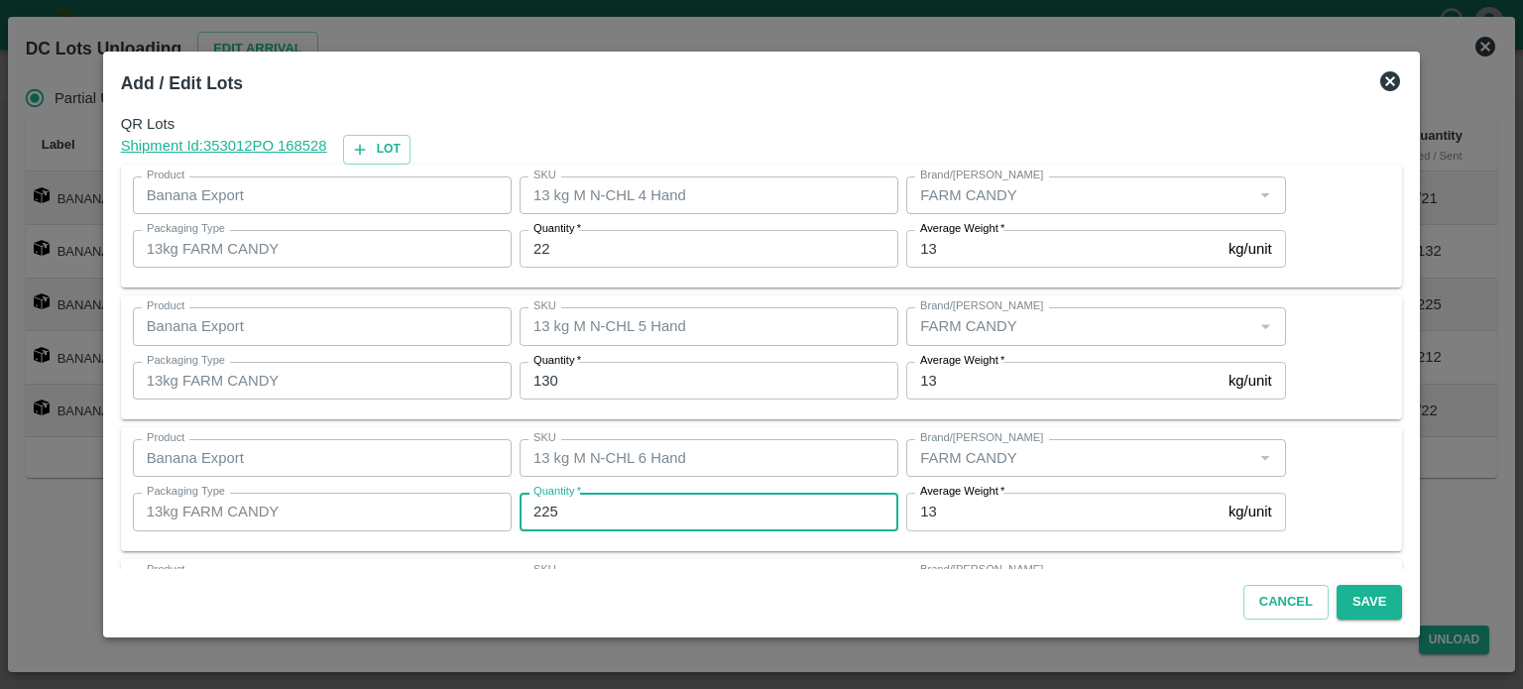
click at [545, 507] on input "225" at bounding box center [709, 512] width 379 height 38
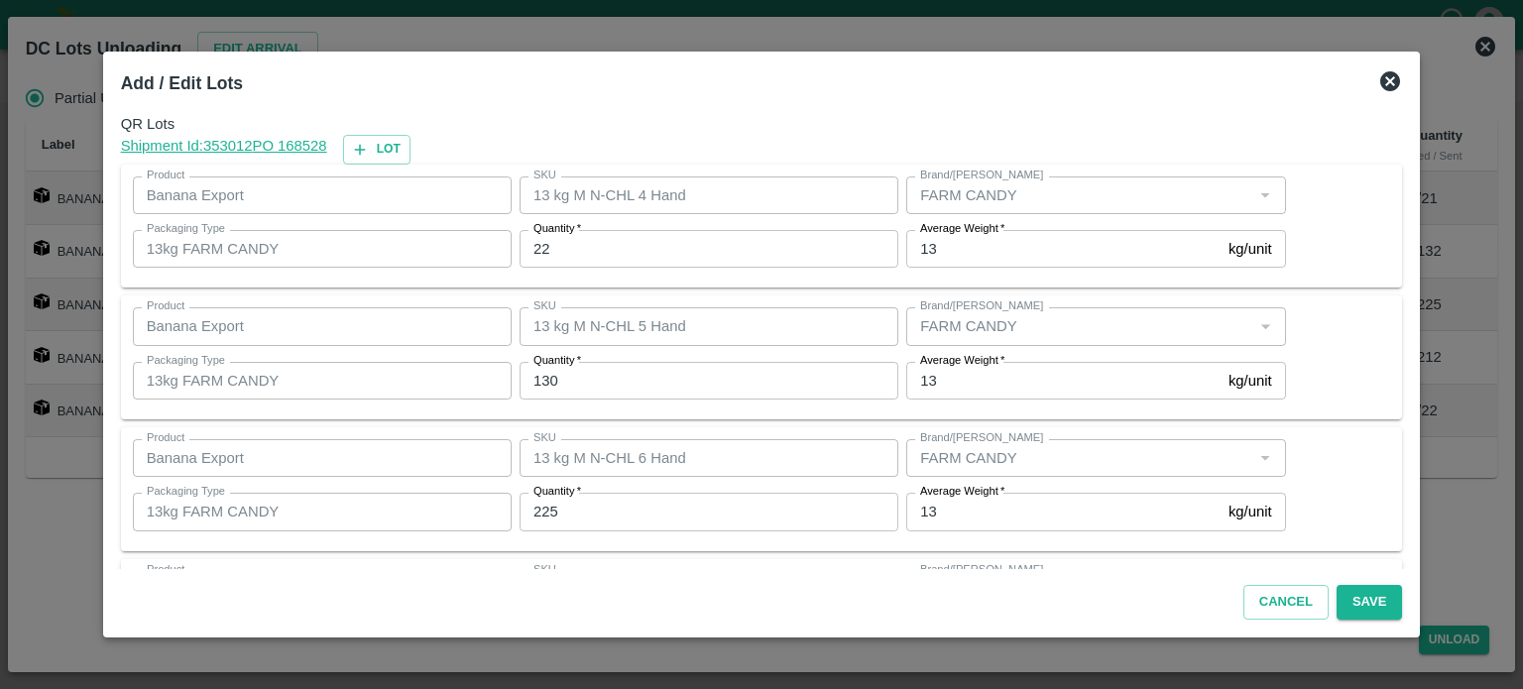
scroll to position [260, 0]
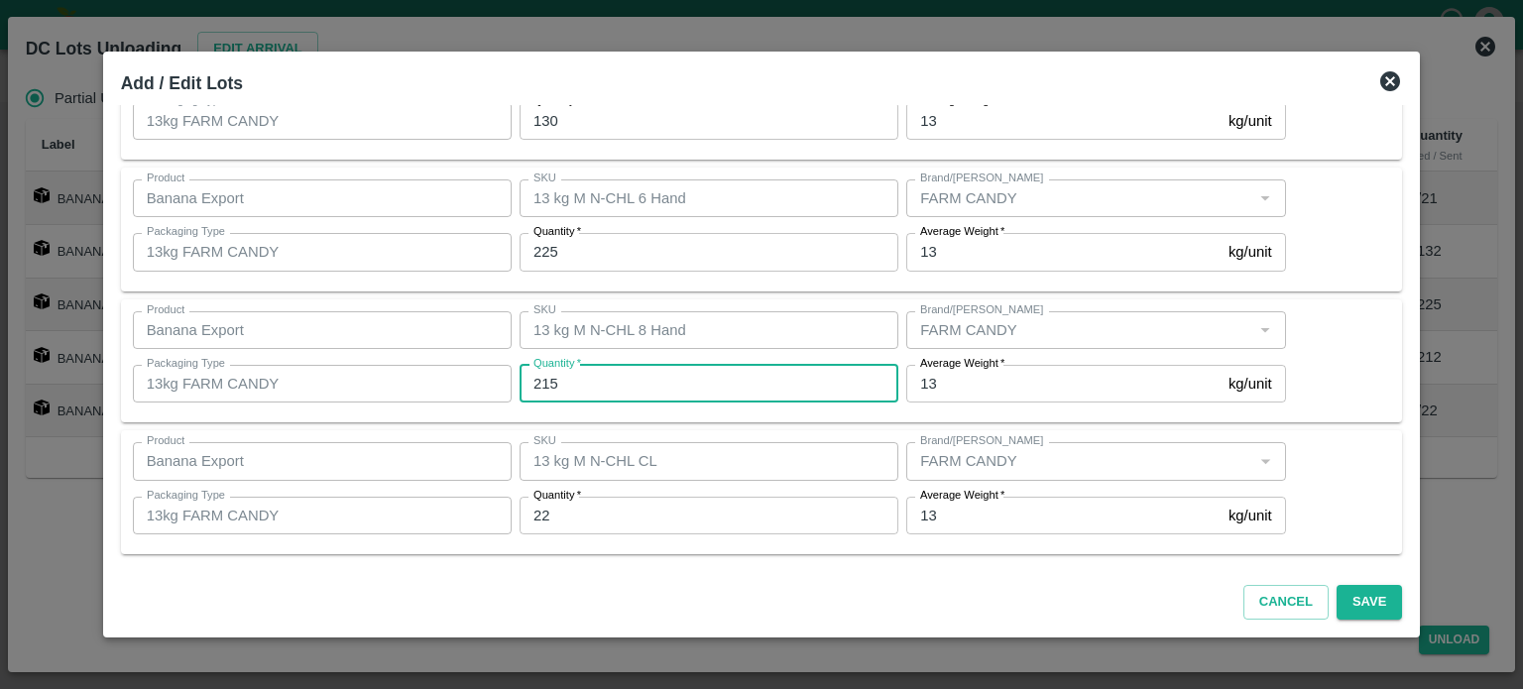
type input "215"
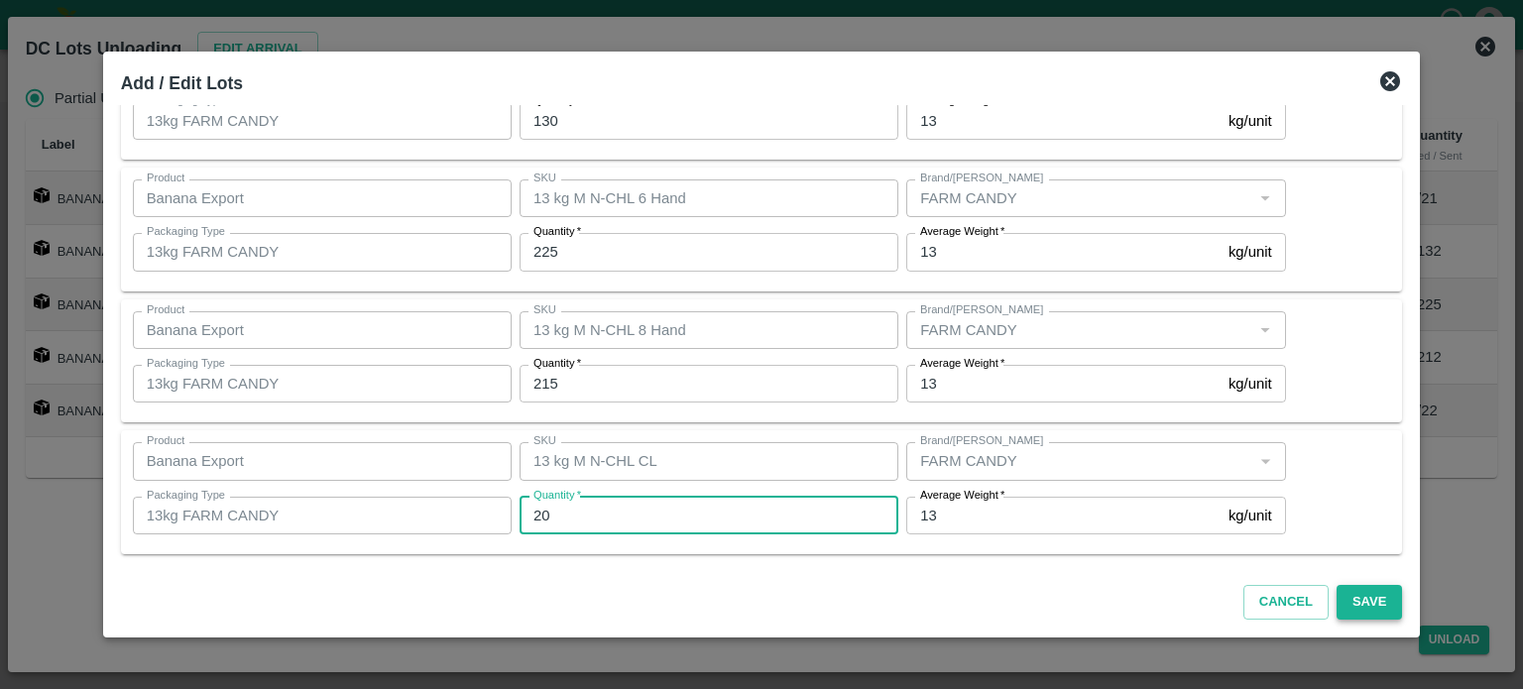
type input "20"
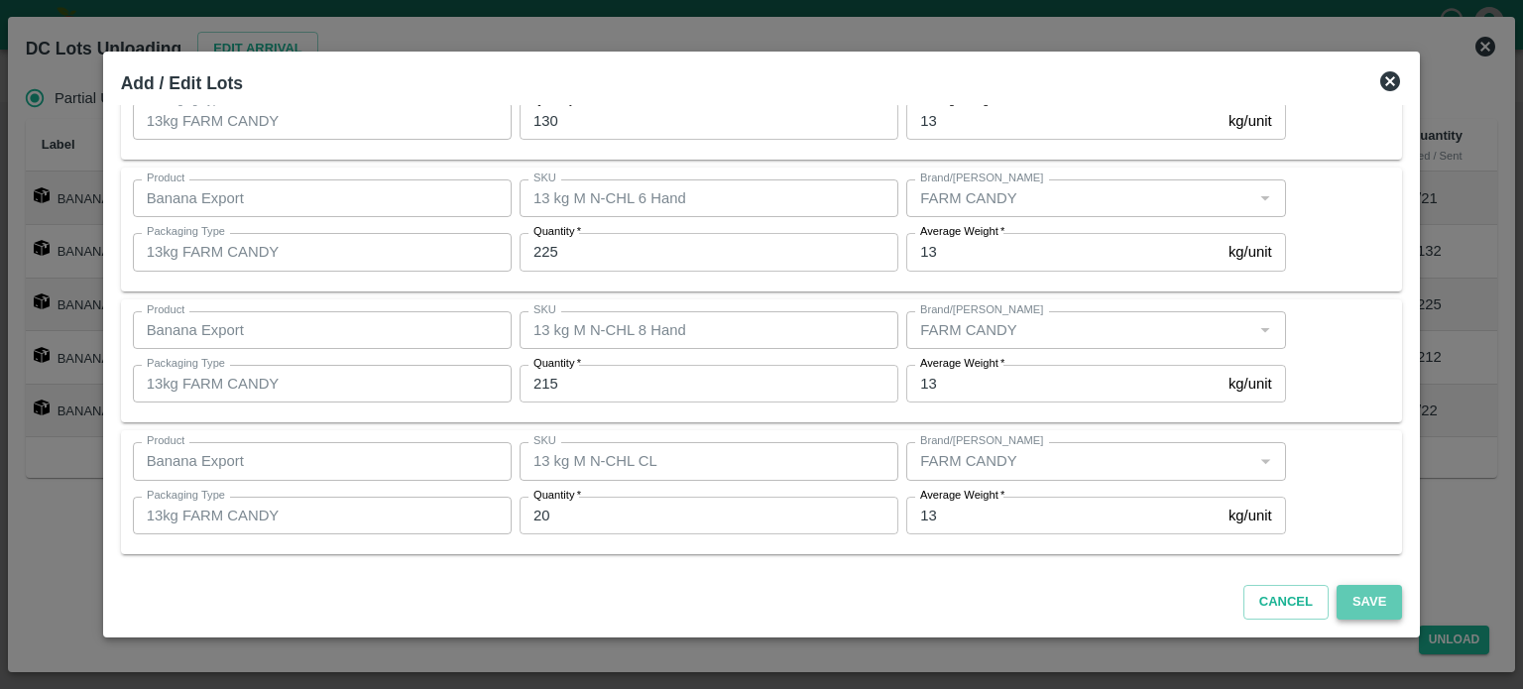
click at [1348, 606] on button "Save" at bounding box center [1369, 602] width 65 height 35
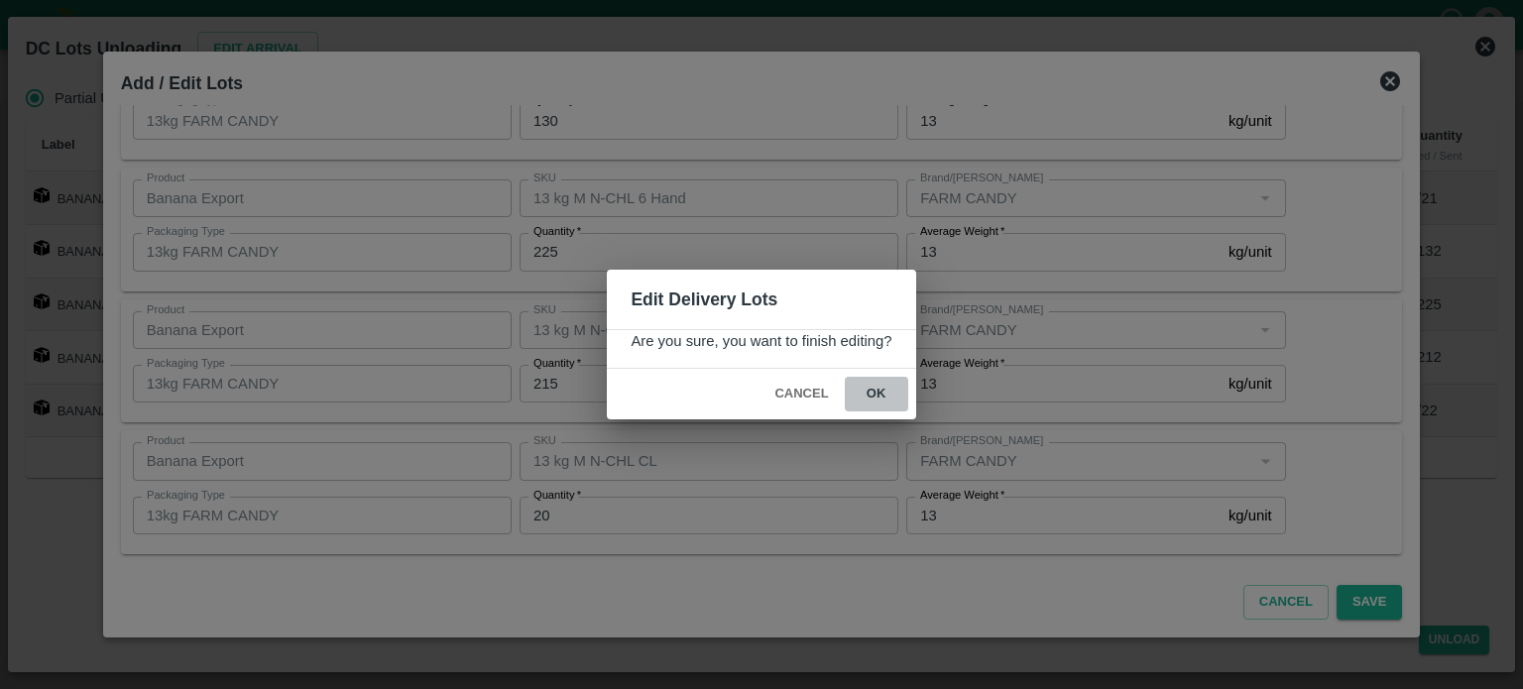
click at [870, 394] on button "ok" at bounding box center [876, 394] width 63 height 35
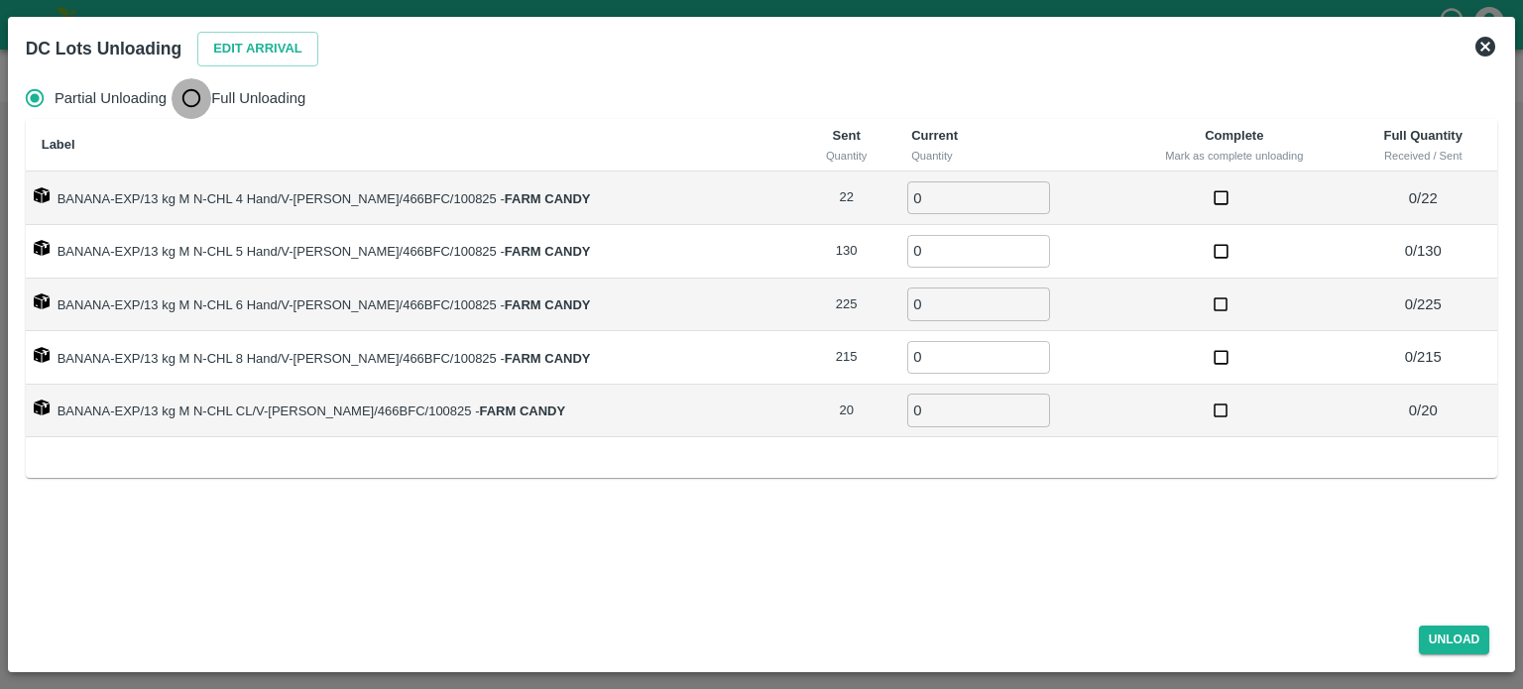
click at [192, 102] on input "Full Unloading" at bounding box center [192, 98] width 40 height 40
radio input "true"
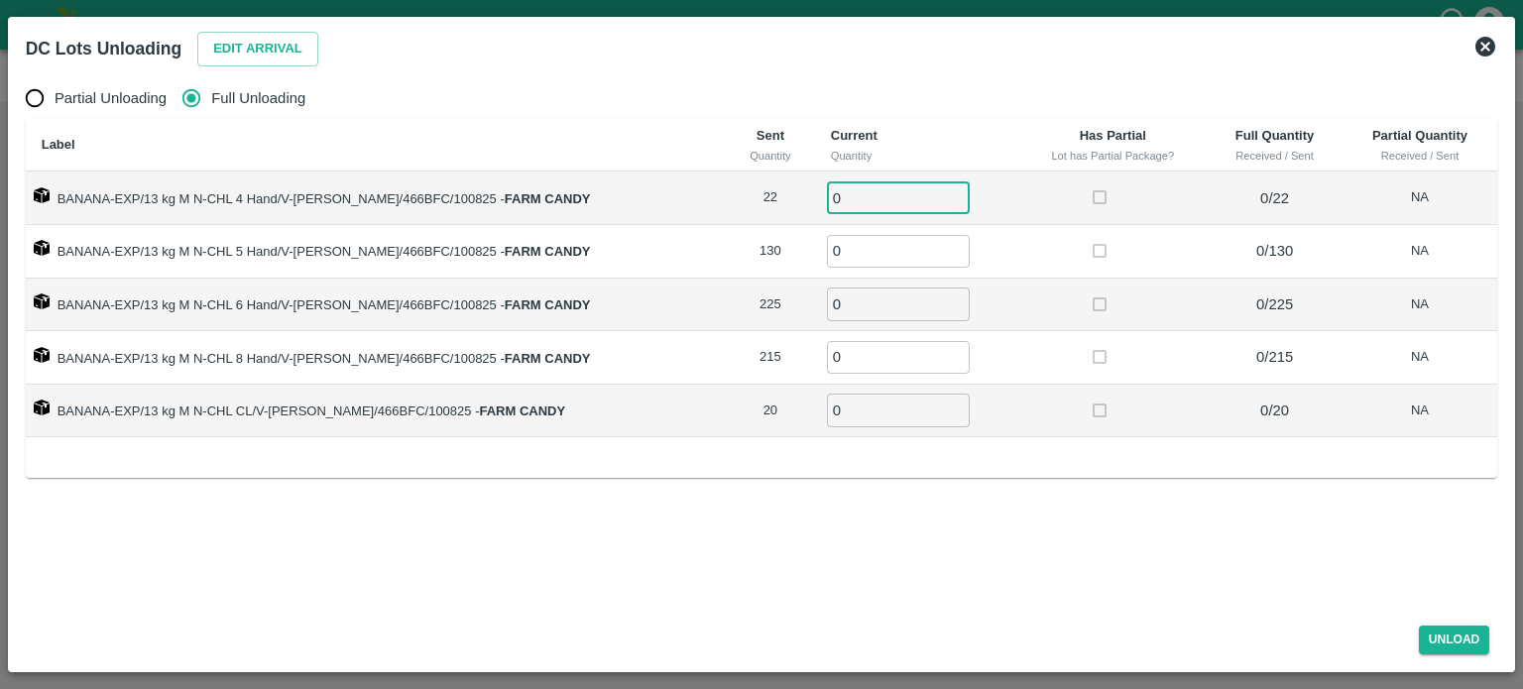
click at [829, 197] on input "0" at bounding box center [898, 197] width 143 height 33
type input "22"
type input "130"
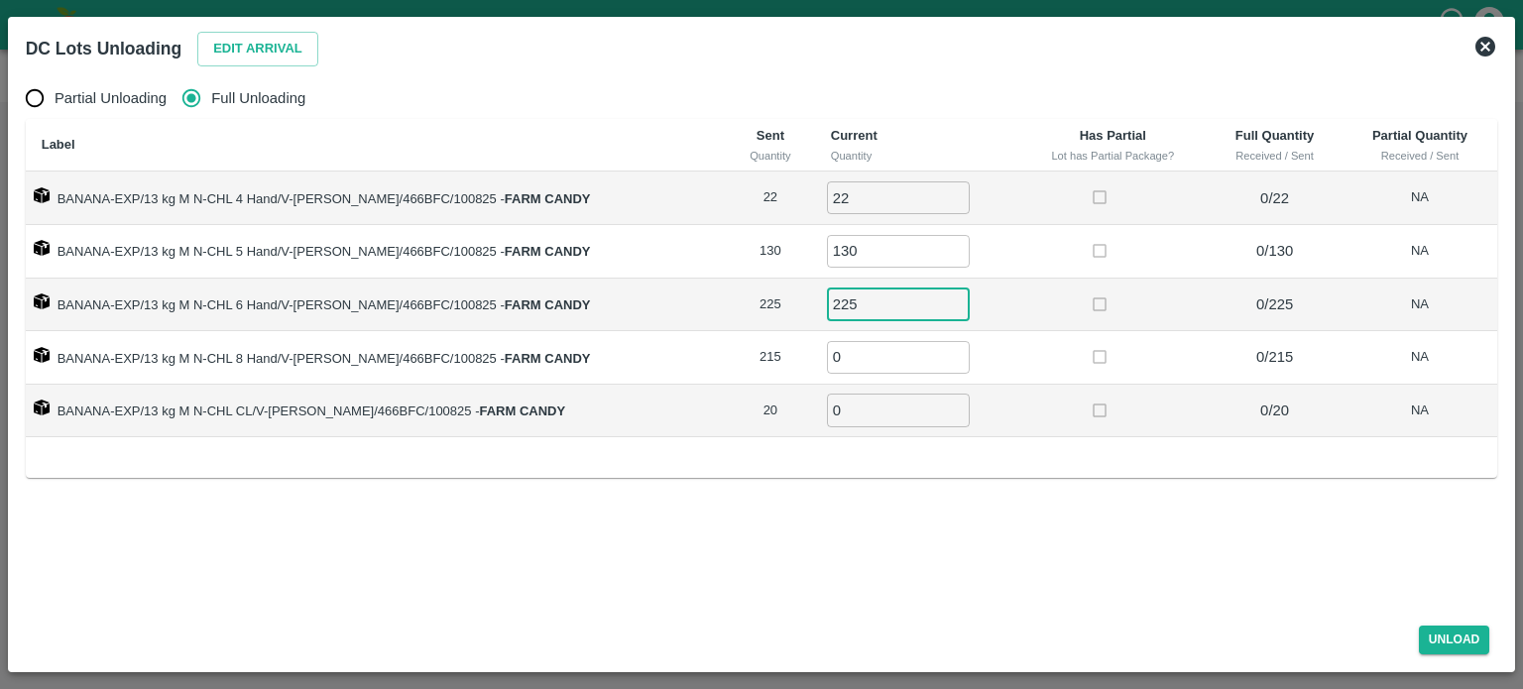
type input "225"
type input "215"
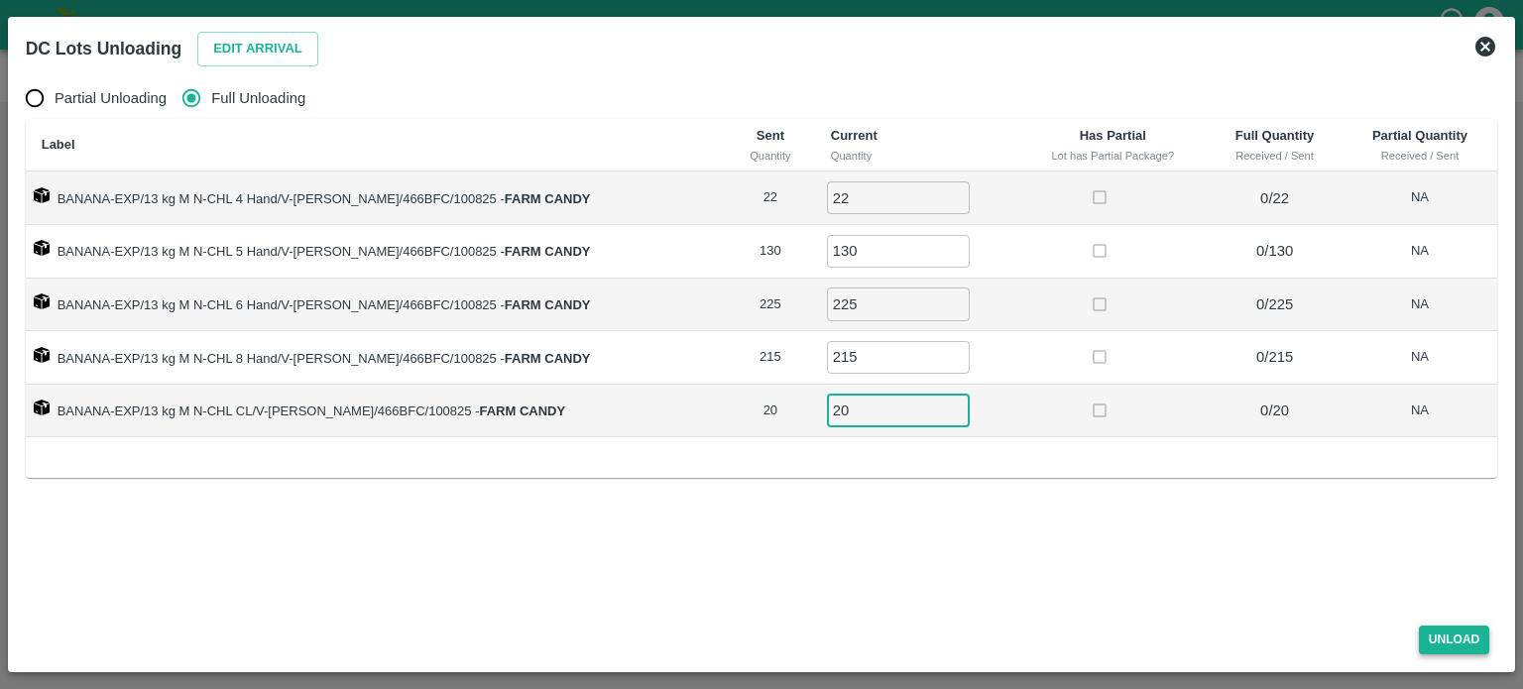
type input "20"
click at [1451, 645] on button "Unload" at bounding box center [1454, 640] width 71 height 29
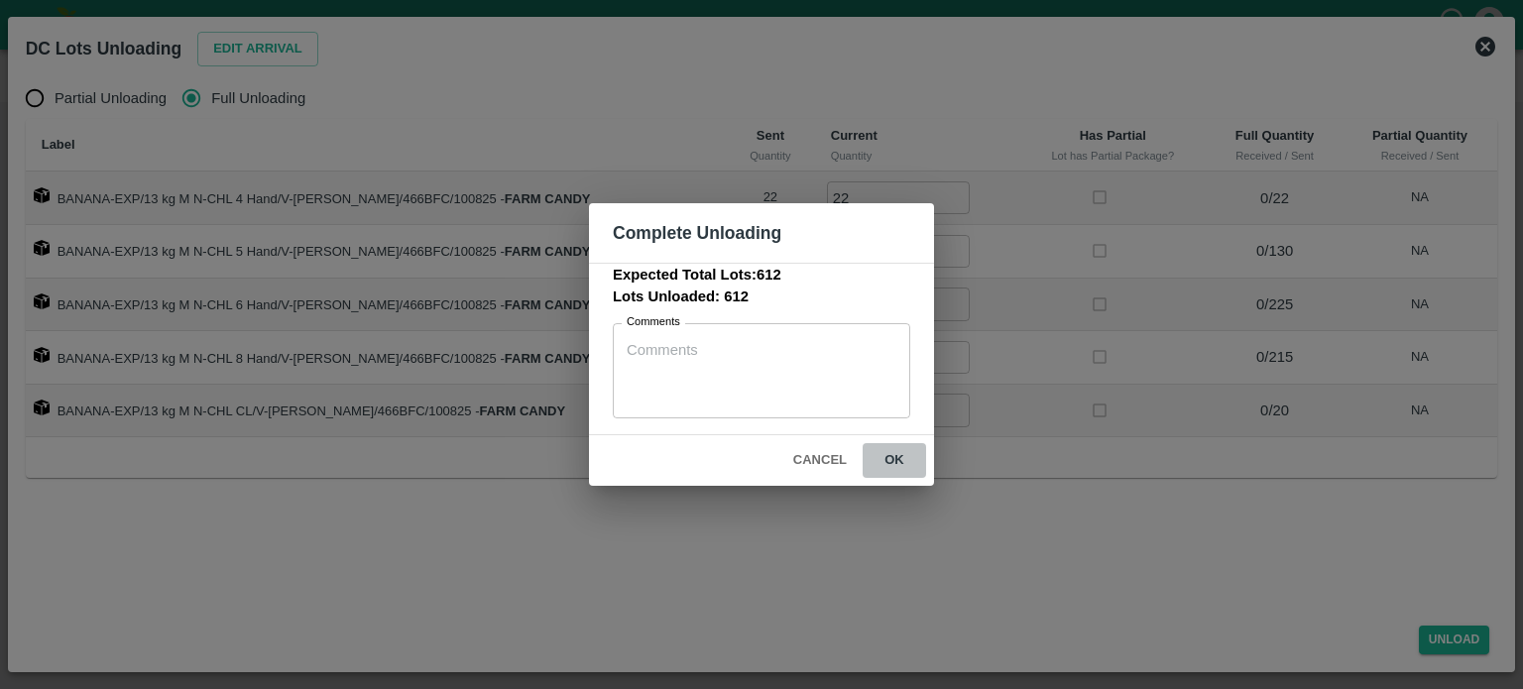
click at [892, 459] on button "ok" at bounding box center [894, 460] width 63 height 35
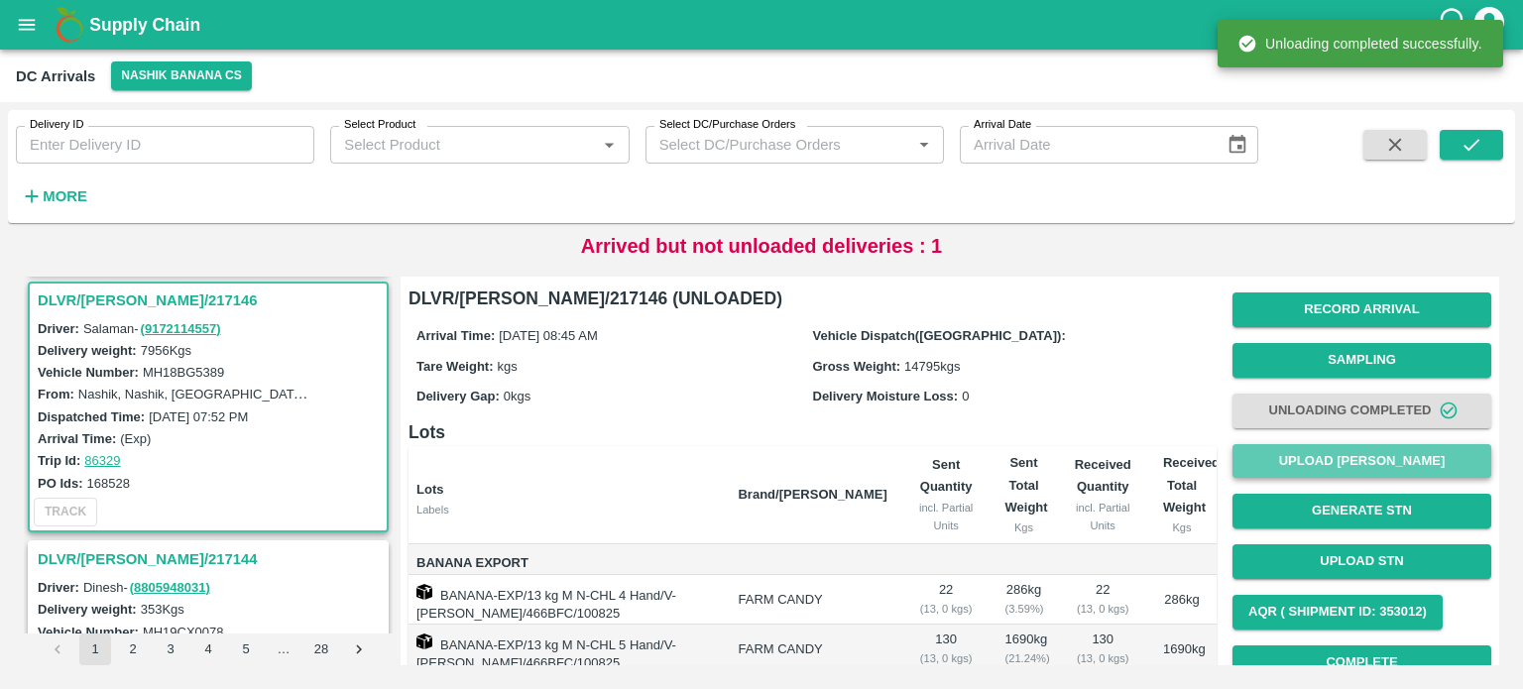
click at [1367, 466] on button "Upload [PERSON_NAME]" at bounding box center [1361, 461] width 259 height 35
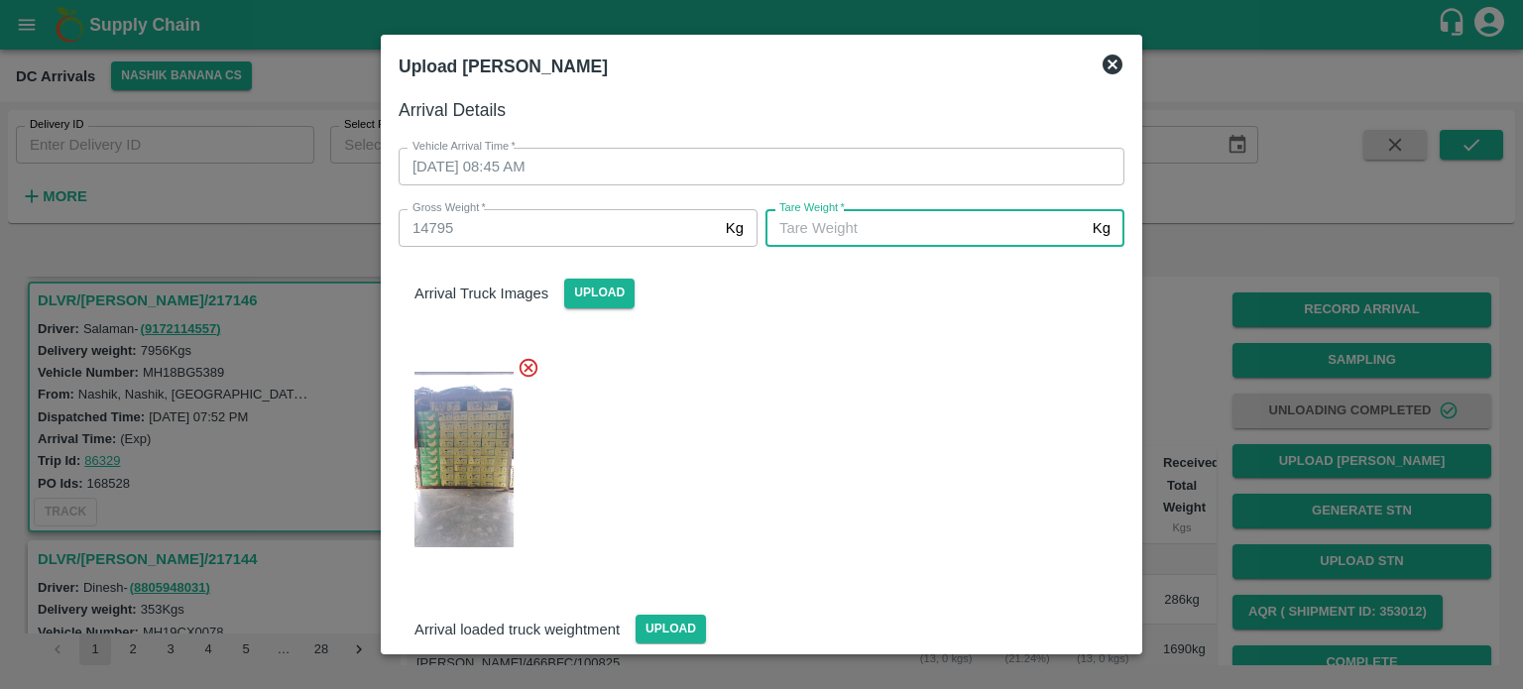
click at [919, 233] on input "[PERSON_NAME]   *" at bounding box center [924, 228] width 319 height 38
type input "6710"
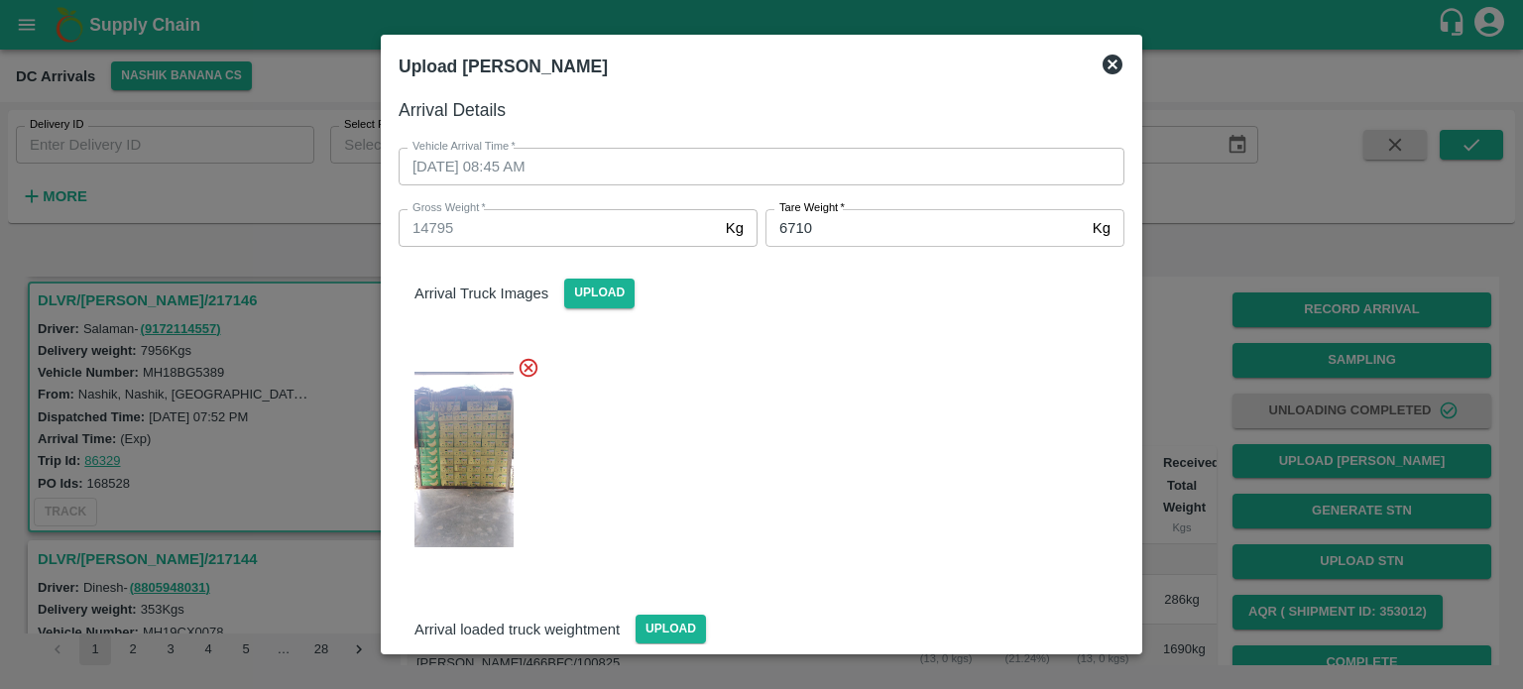
click at [968, 465] on div at bounding box center [754, 454] width 742 height 228
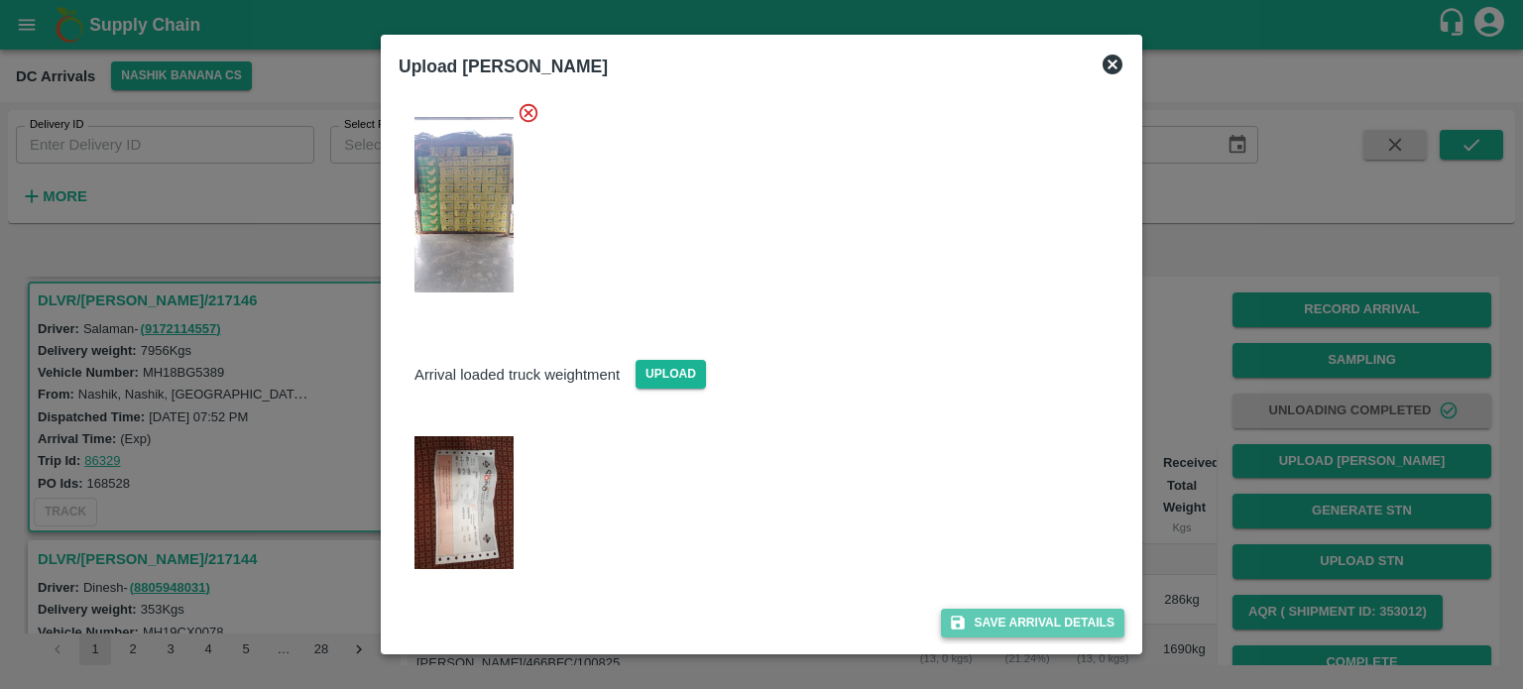
click at [1023, 624] on button "Save Arrival Details" at bounding box center [1032, 623] width 183 height 29
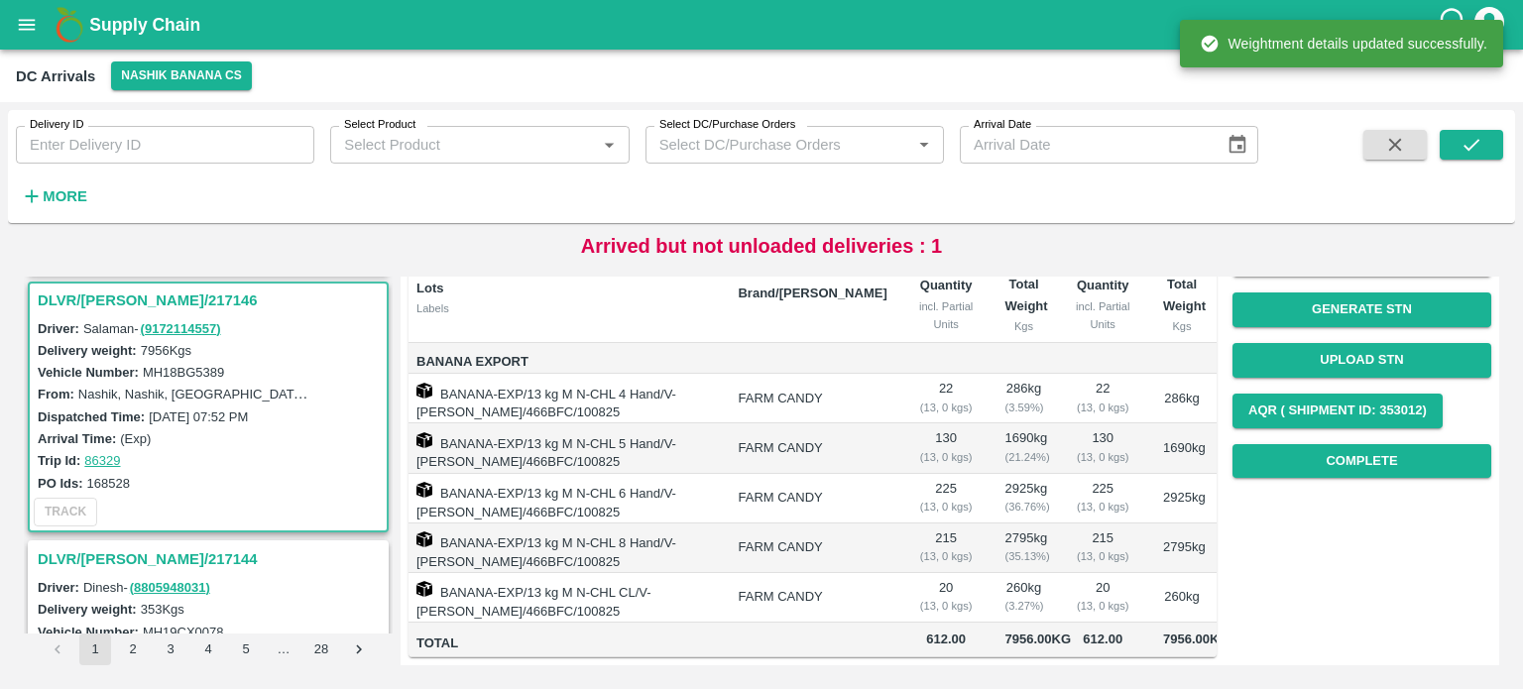
scroll to position [226, 0]
click at [1348, 444] on button "Complete" at bounding box center [1361, 461] width 259 height 35
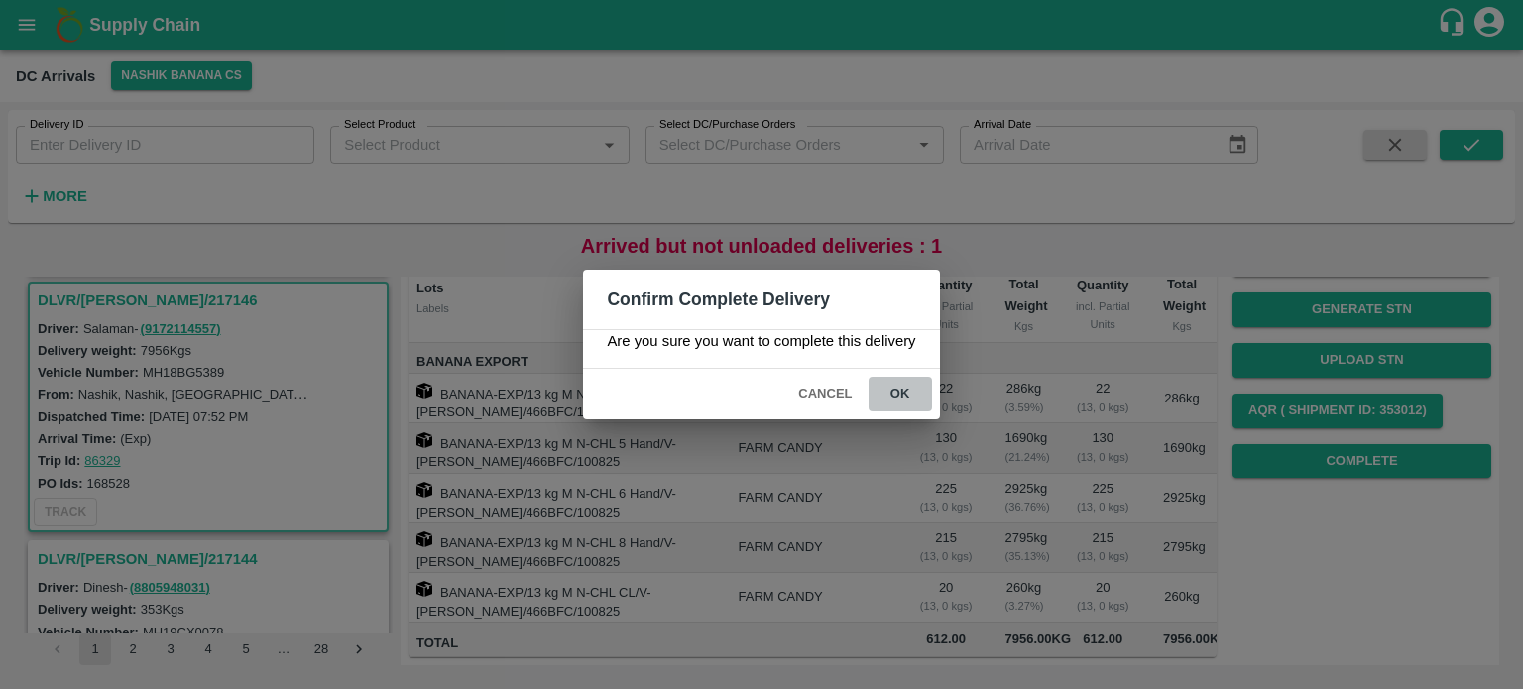
click at [892, 392] on button "ok" at bounding box center [900, 394] width 63 height 35
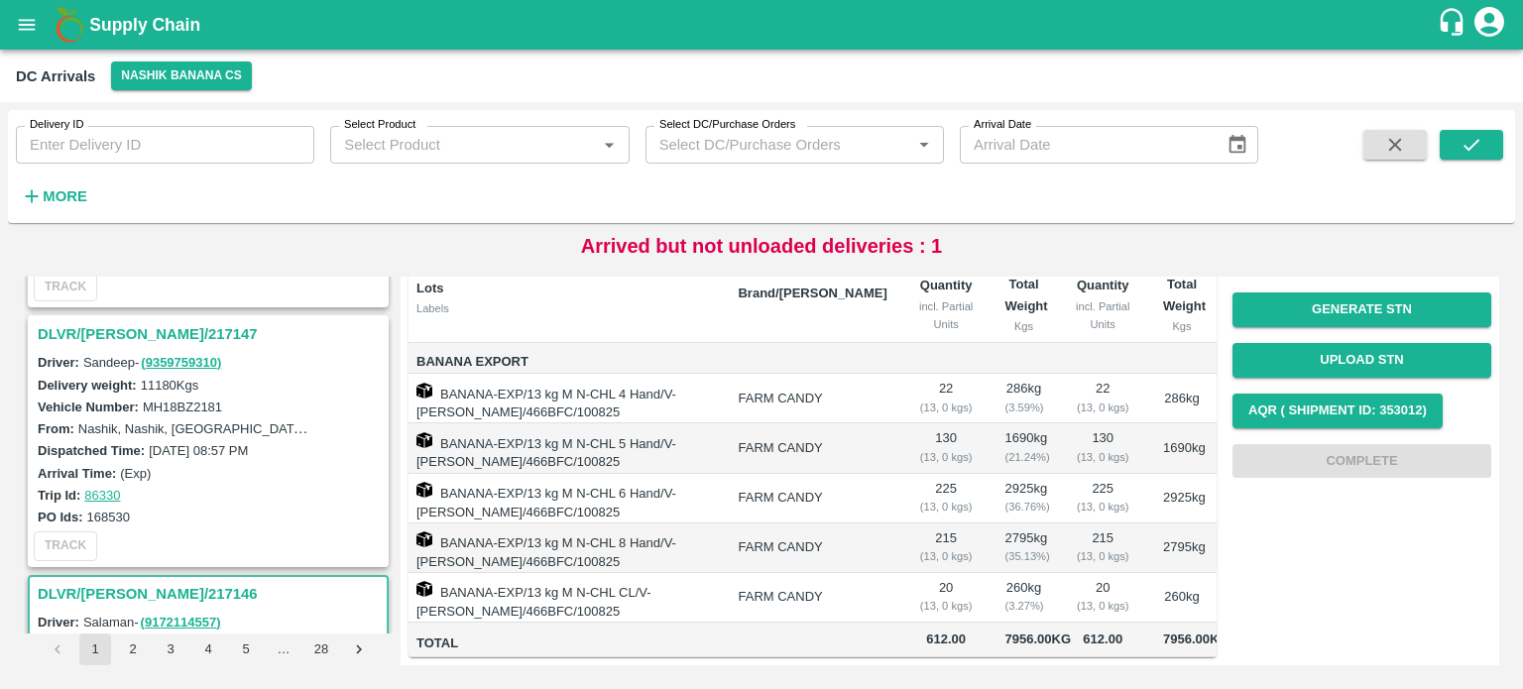
scroll to position [485, 0]
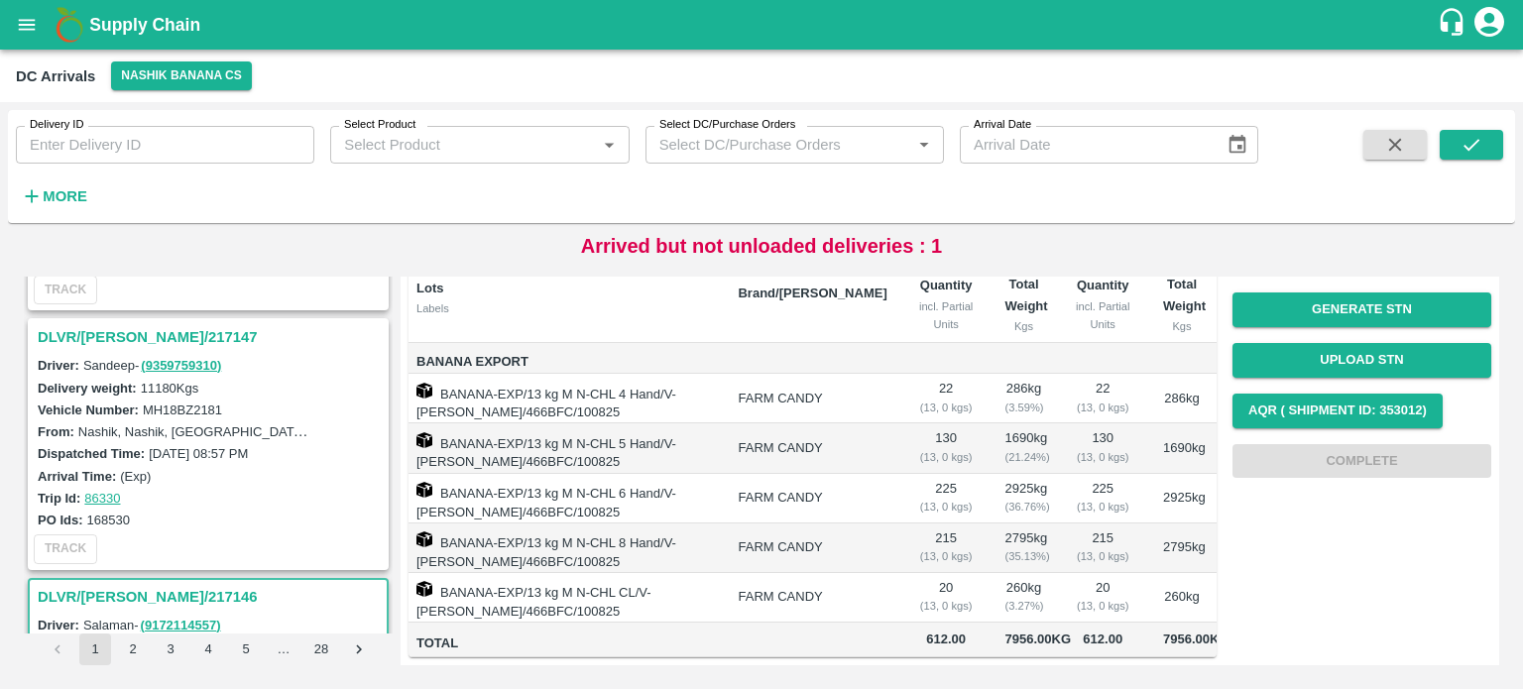
click at [131, 333] on h3 "DLVR/[PERSON_NAME]/217147" at bounding box center [211, 337] width 347 height 26
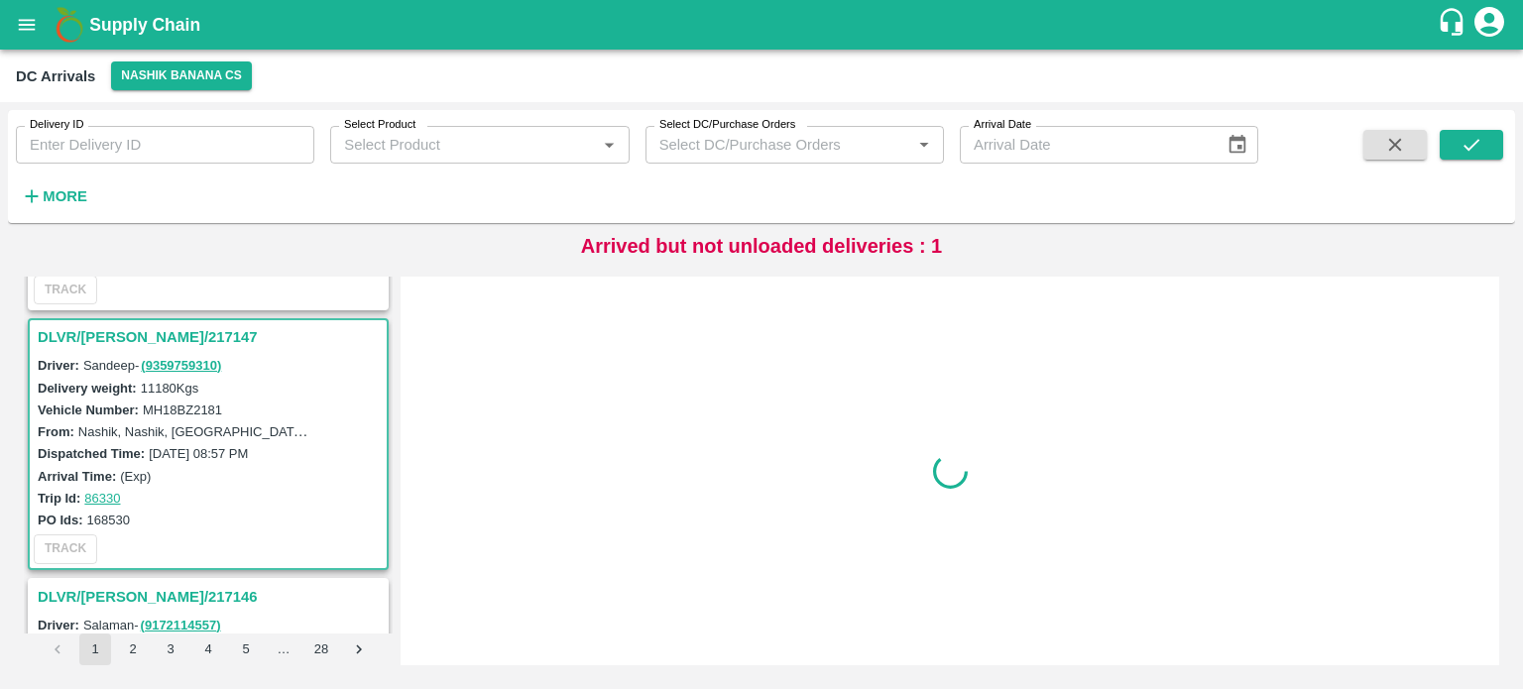
scroll to position [524, 0]
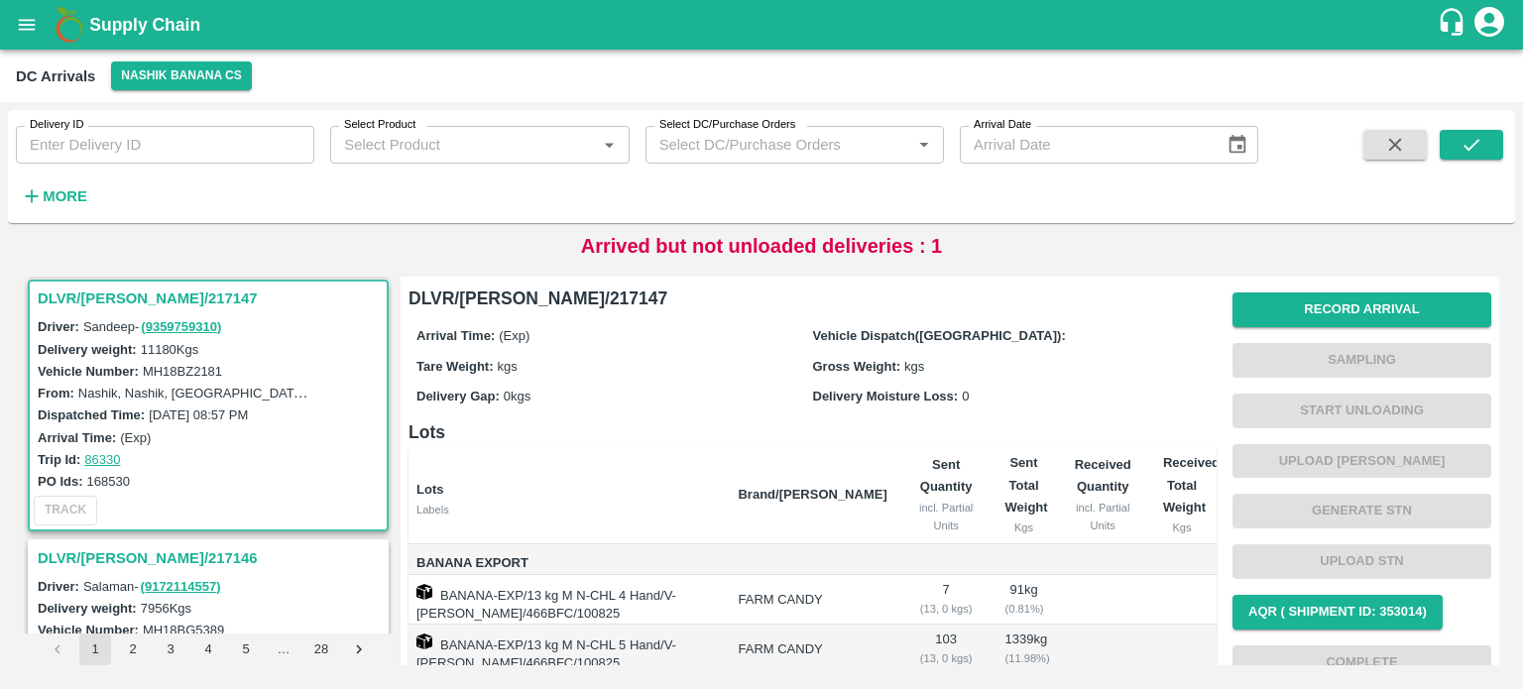
click at [184, 364] on label "MH18BZ2181" at bounding box center [182, 371] width 79 height 15
copy label "MH18BZ2181"
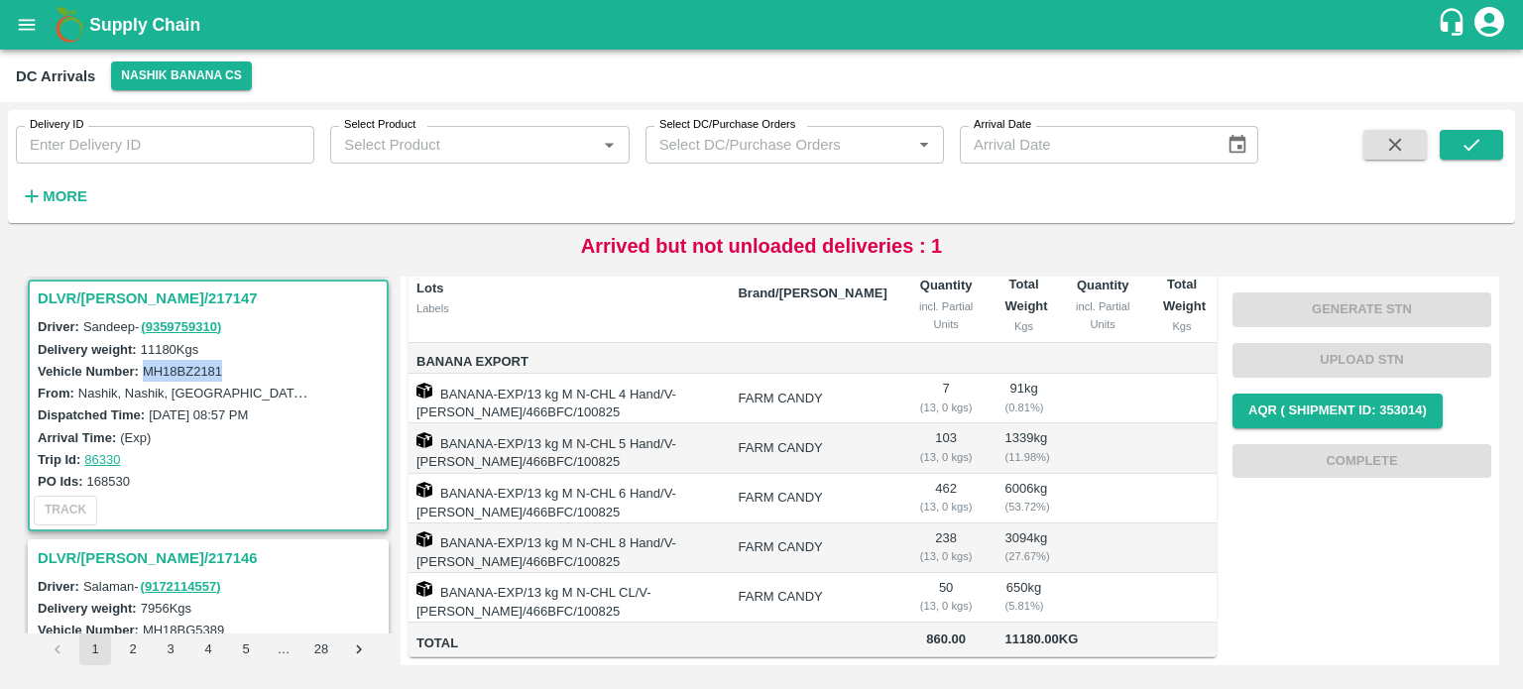
scroll to position [0, 0]
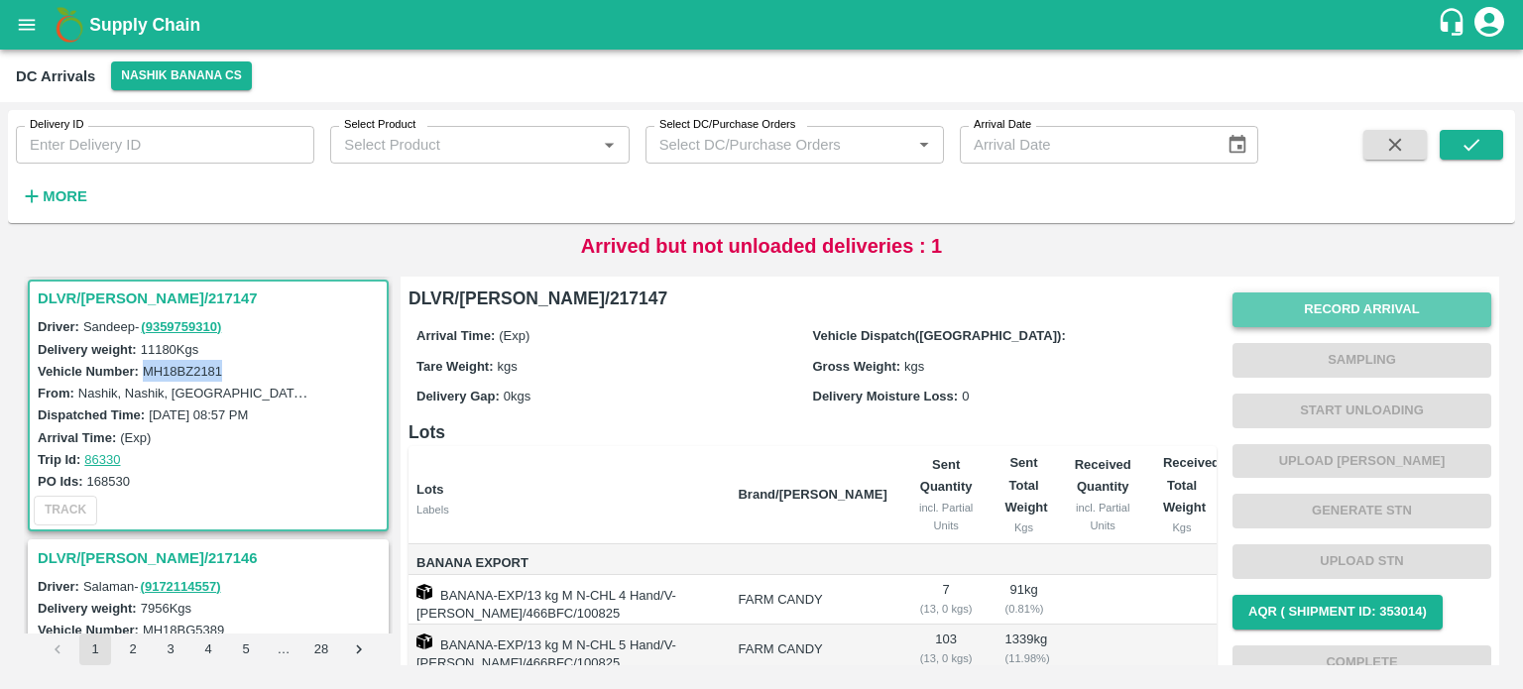
click at [1356, 312] on button "Record Arrival" at bounding box center [1361, 310] width 259 height 35
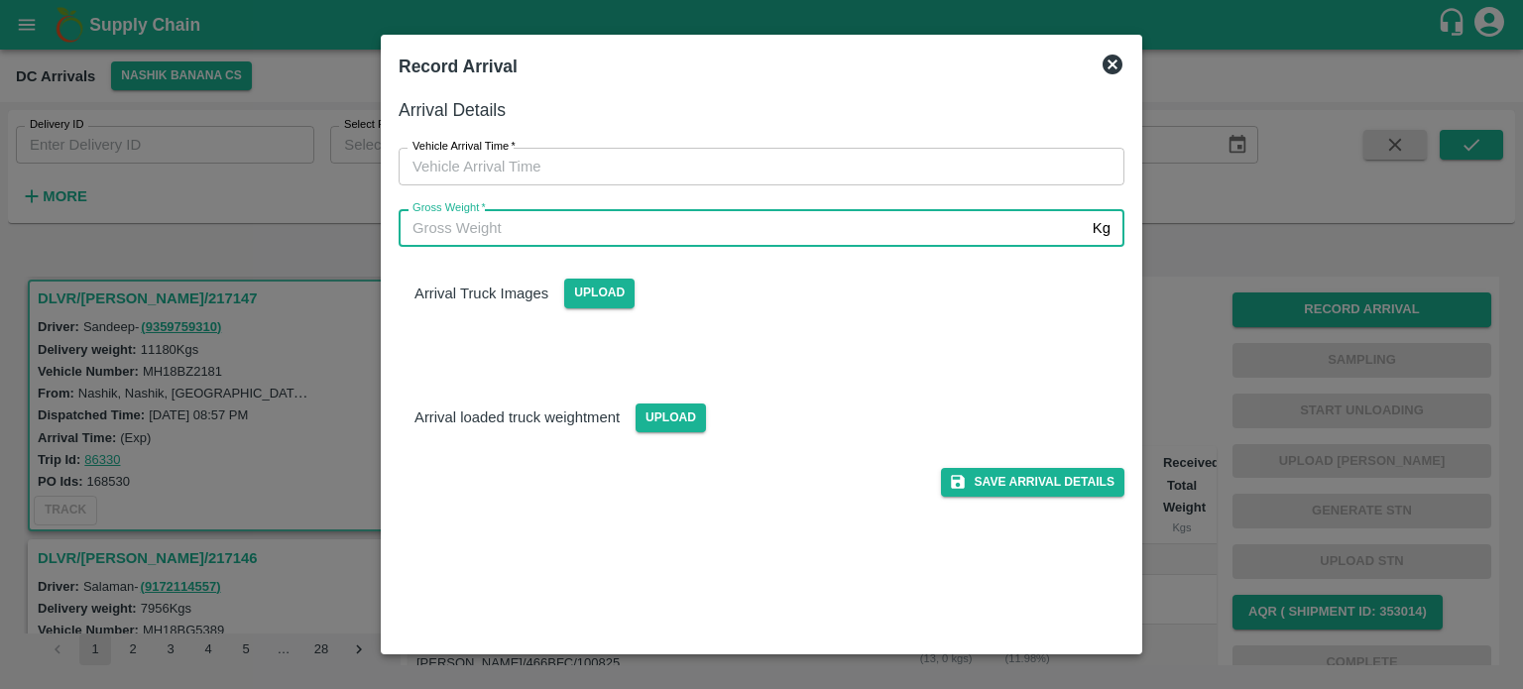
click at [657, 234] on input "Gross Weight   *" at bounding box center [742, 228] width 686 height 38
type input "18855"
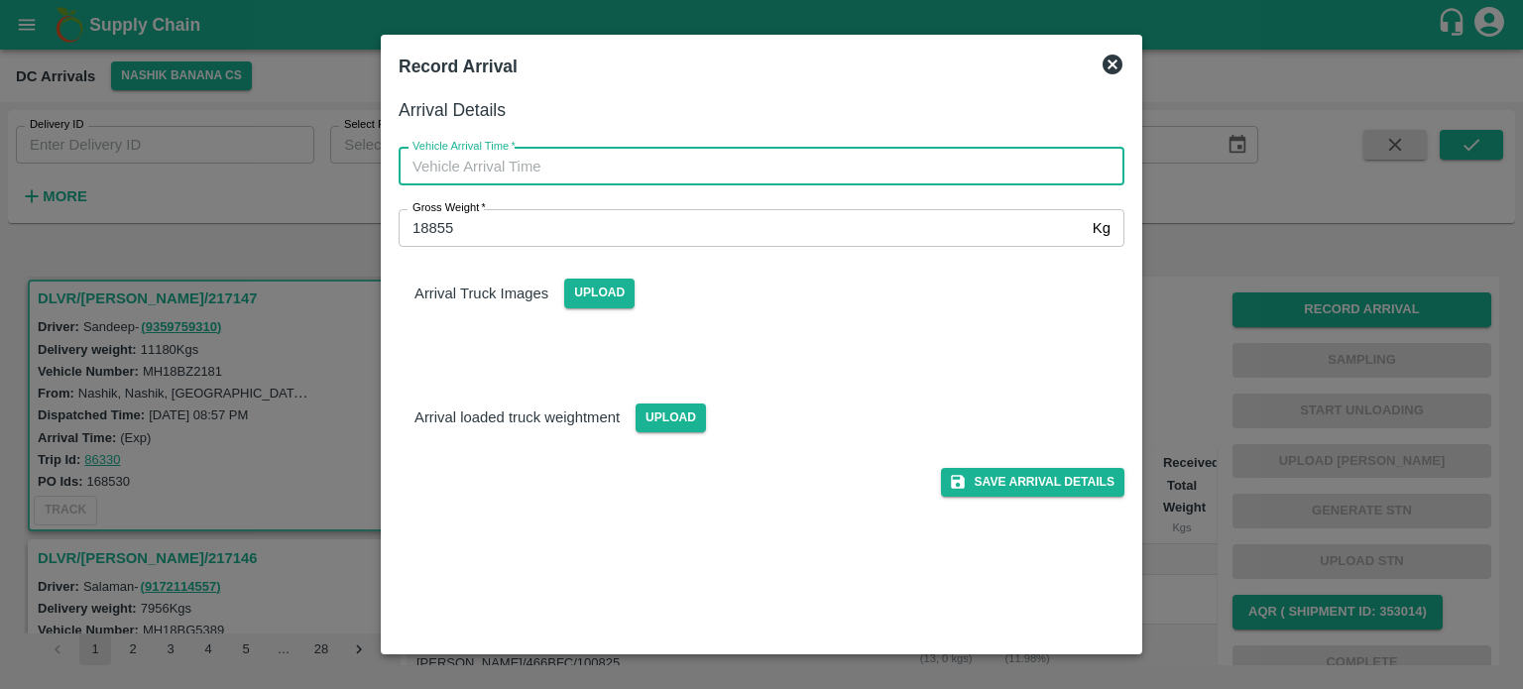
type input "DD/MM/YYYY hh:mm aa"
click at [670, 170] on input "DD/MM/YYYY hh:mm aa" at bounding box center [755, 167] width 712 height 38
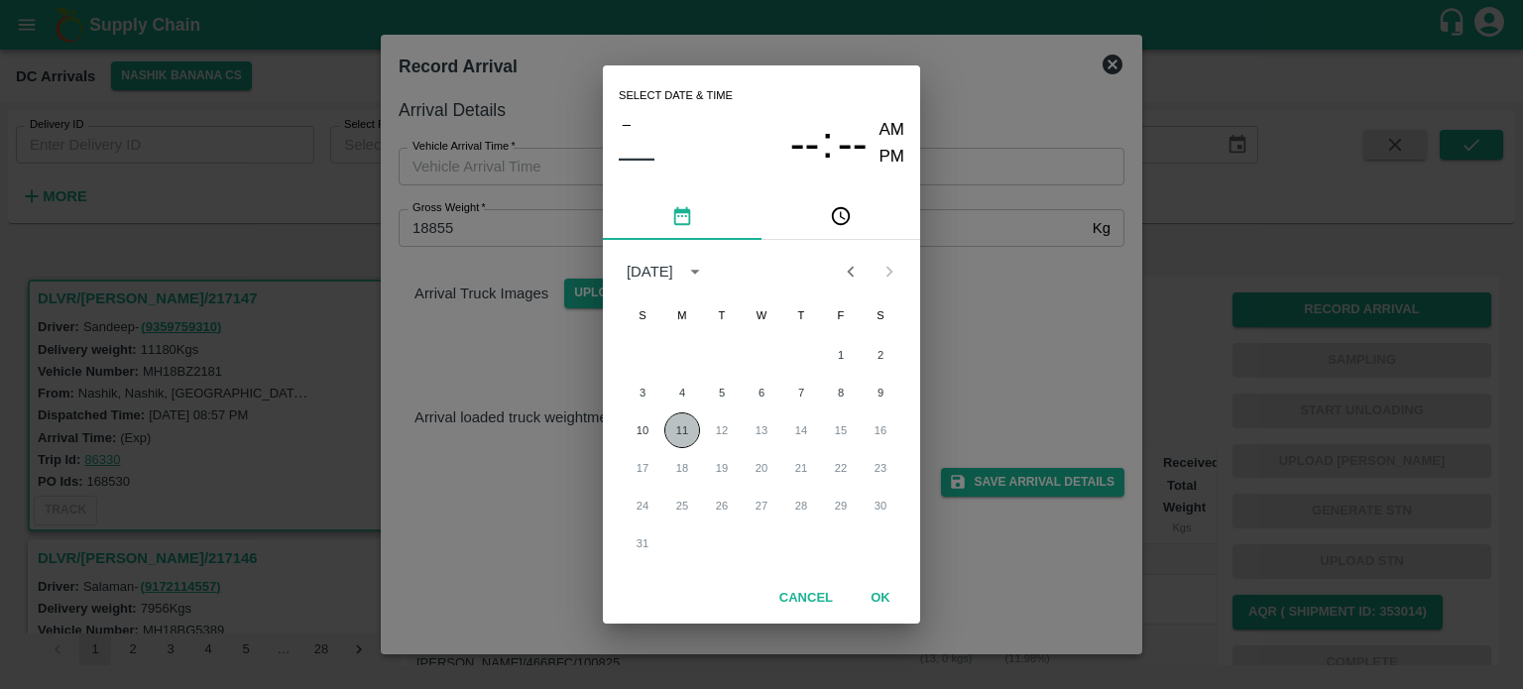
click at [677, 431] on button "11" at bounding box center [682, 430] width 36 height 36
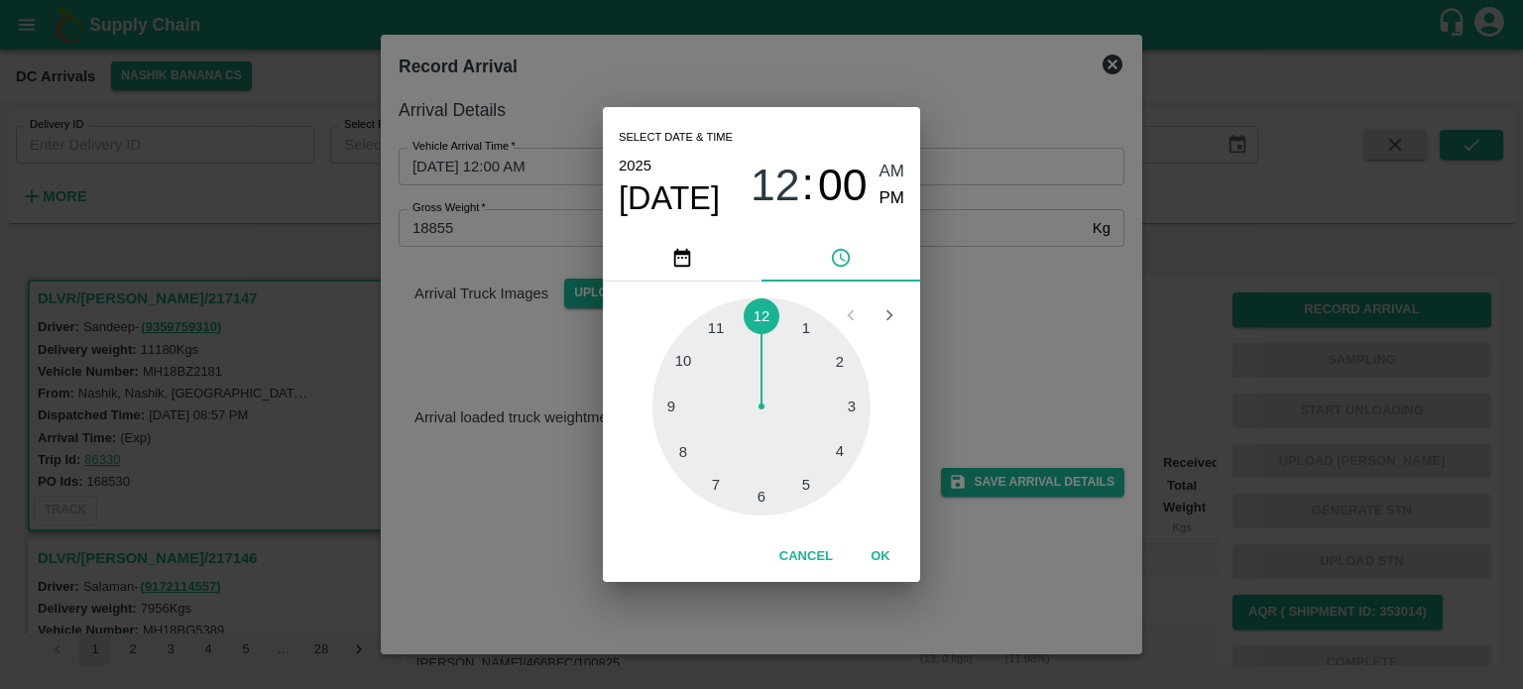
click at [759, 317] on div at bounding box center [761, 406] width 218 height 218
click at [678, 455] on div at bounding box center [761, 406] width 218 height 218
click at [893, 205] on span "PM" at bounding box center [892, 198] width 26 height 27
type input "[DATE] 12:40 PM"
click at [976, 325] on div "Select date & time [DATE] 12 : 40 AM PM 05 10 15 20 25 30 35 40 45 50 55 00 Can…" at bounding box center [761, 344] width 1523 height 689
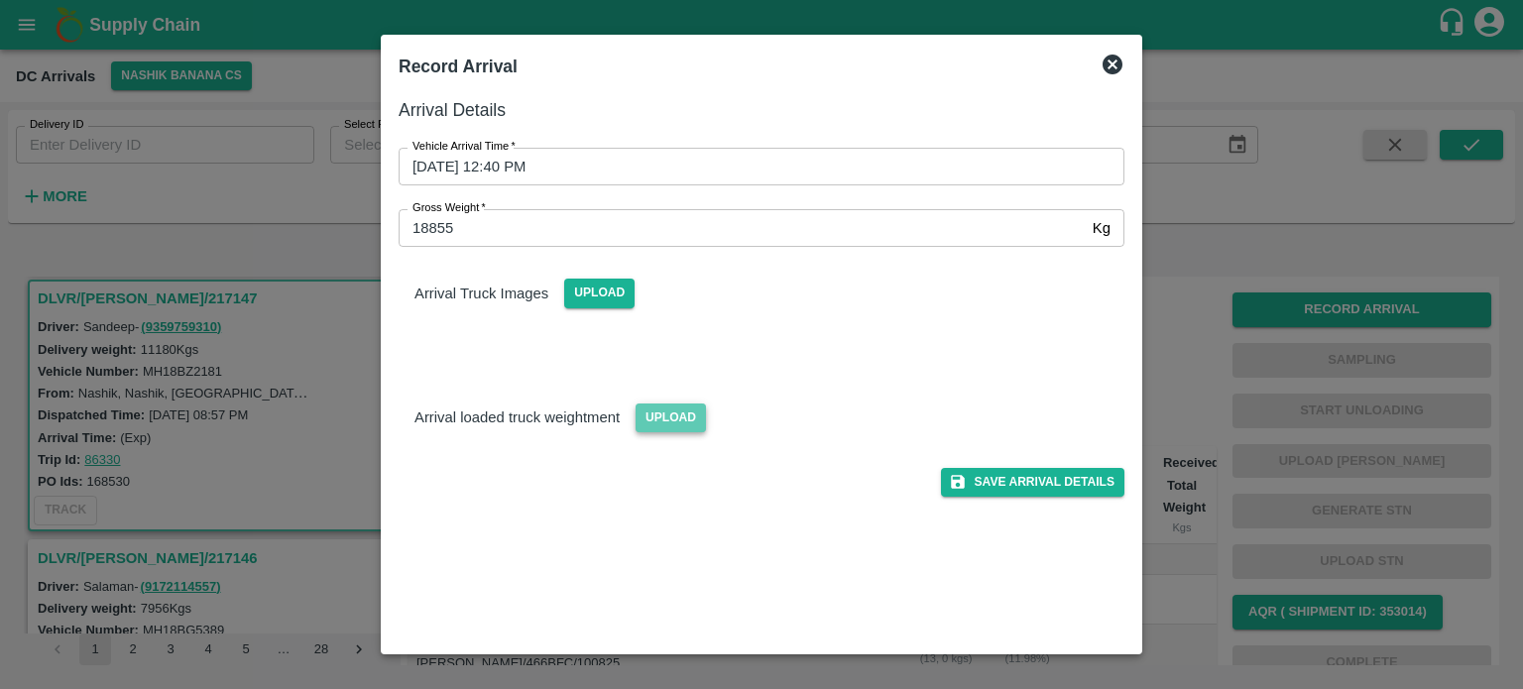
click at [669, 418] on span "Upload" at bounding box center [671, 418] width 70 height 29
click at [0, 0] on input "Upload" at bounding box center [0, 0] width 0 height 0
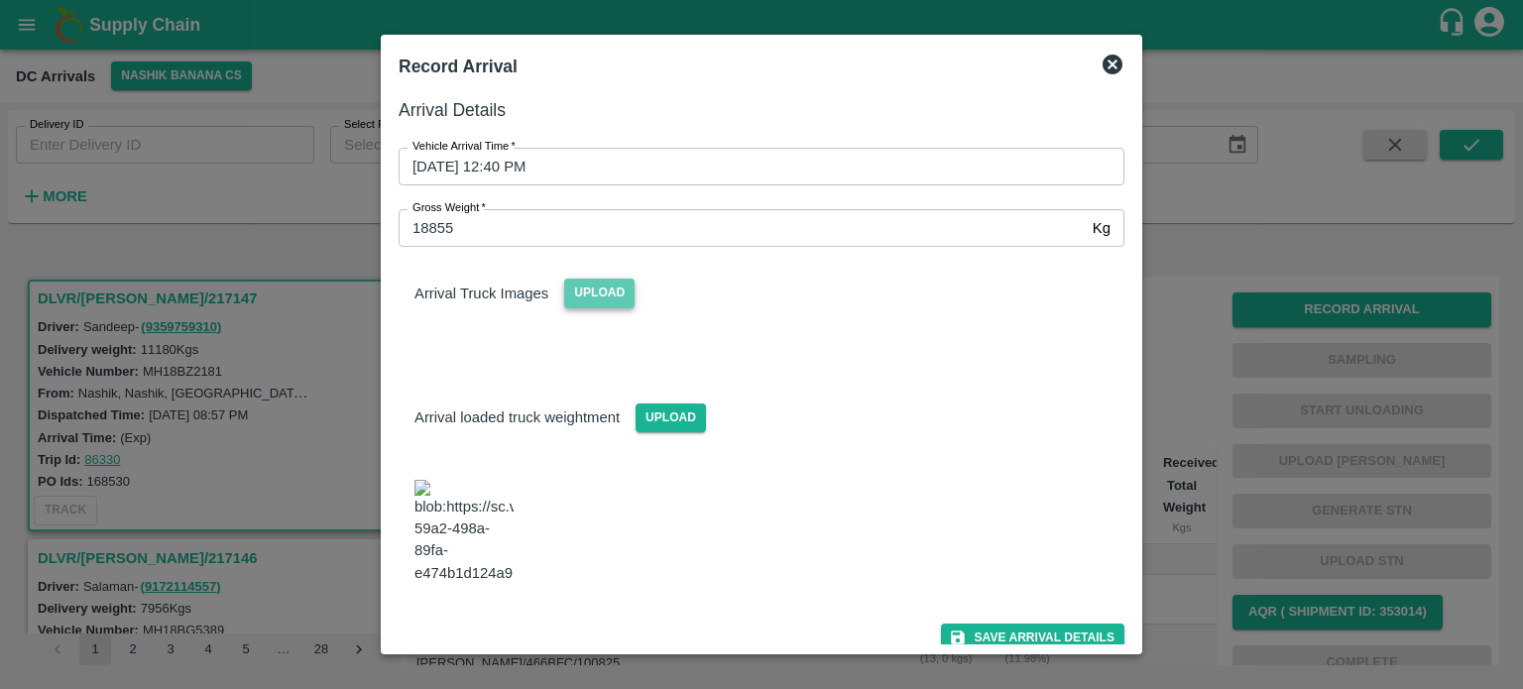
click at [601, 286] on span "Upload" at bounding box center [599, 293] width 70 height 29
click at [0, 0] on input "Upload" at bounding box center [0, 0] width 0 height 0
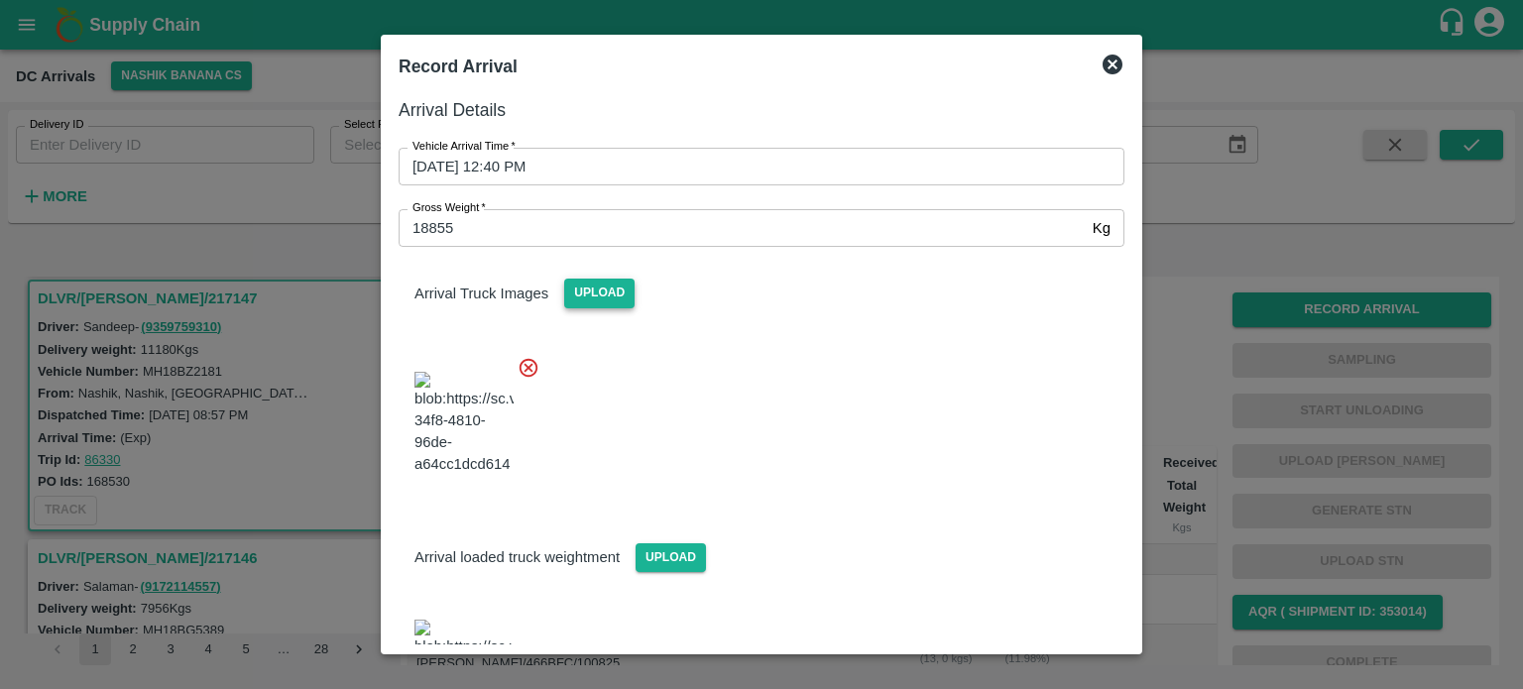
click at [851, 376] on div at bounding box center [754, 418] width 742 height 156
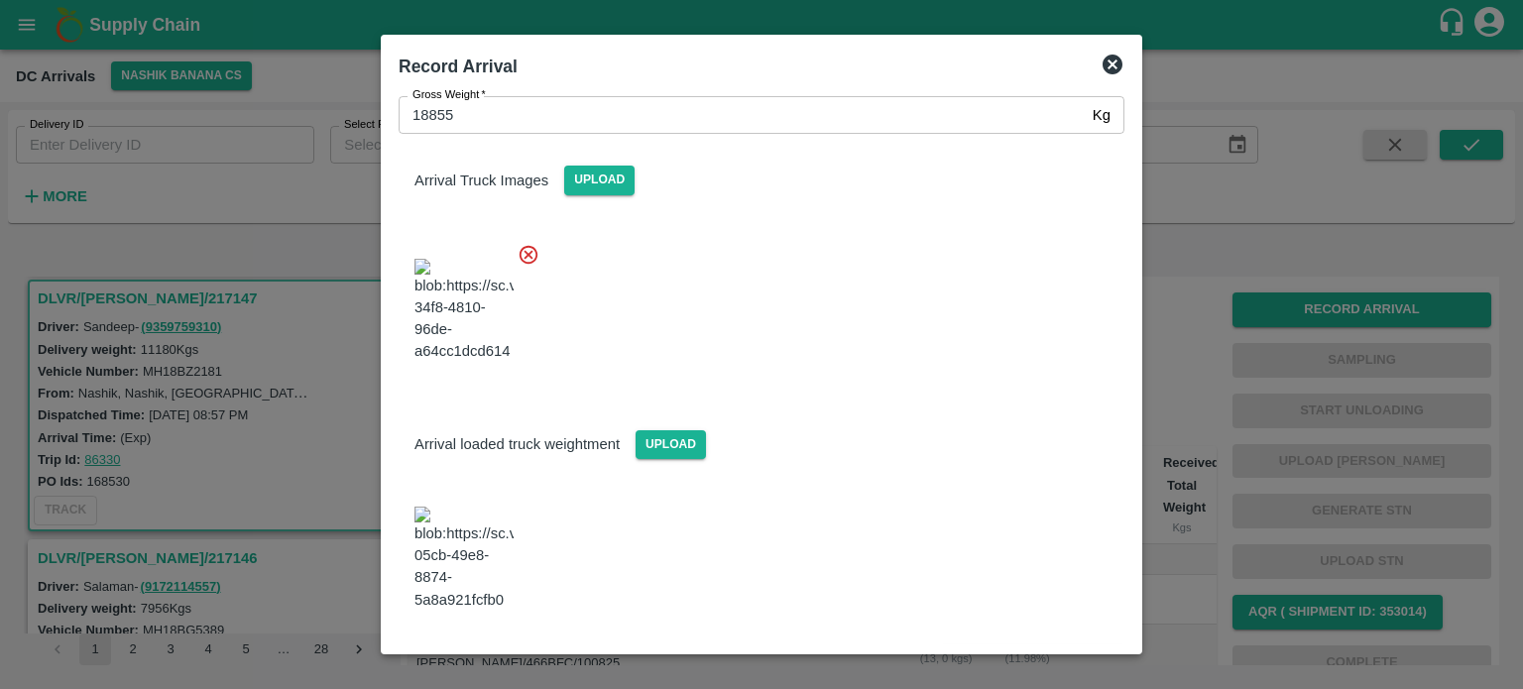
click at [1022, 650] on button "Save Arrival Details" at bounding box center [1032, 664] width 183 height 29
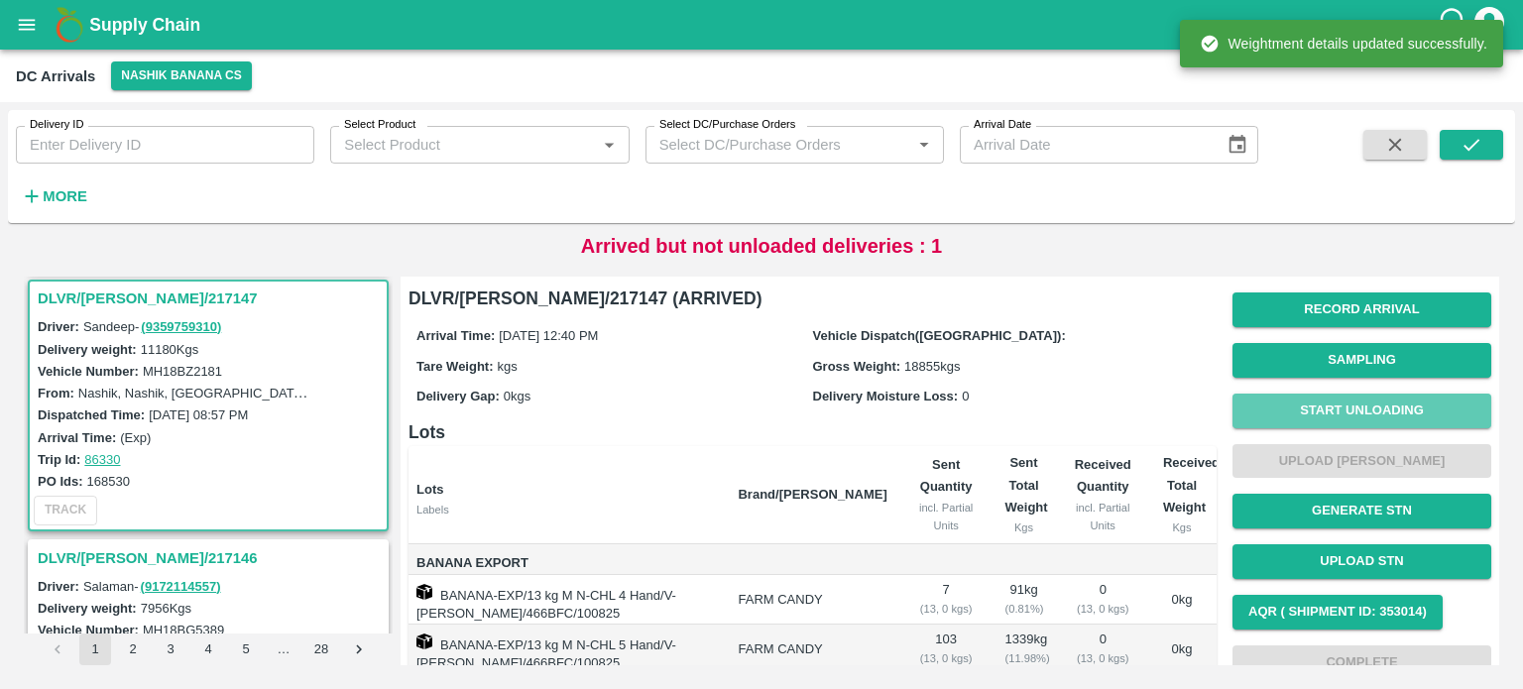
click at [1352, 412] on button "Start Unloading" at bounding box center [1361, 411] width 259 height 35
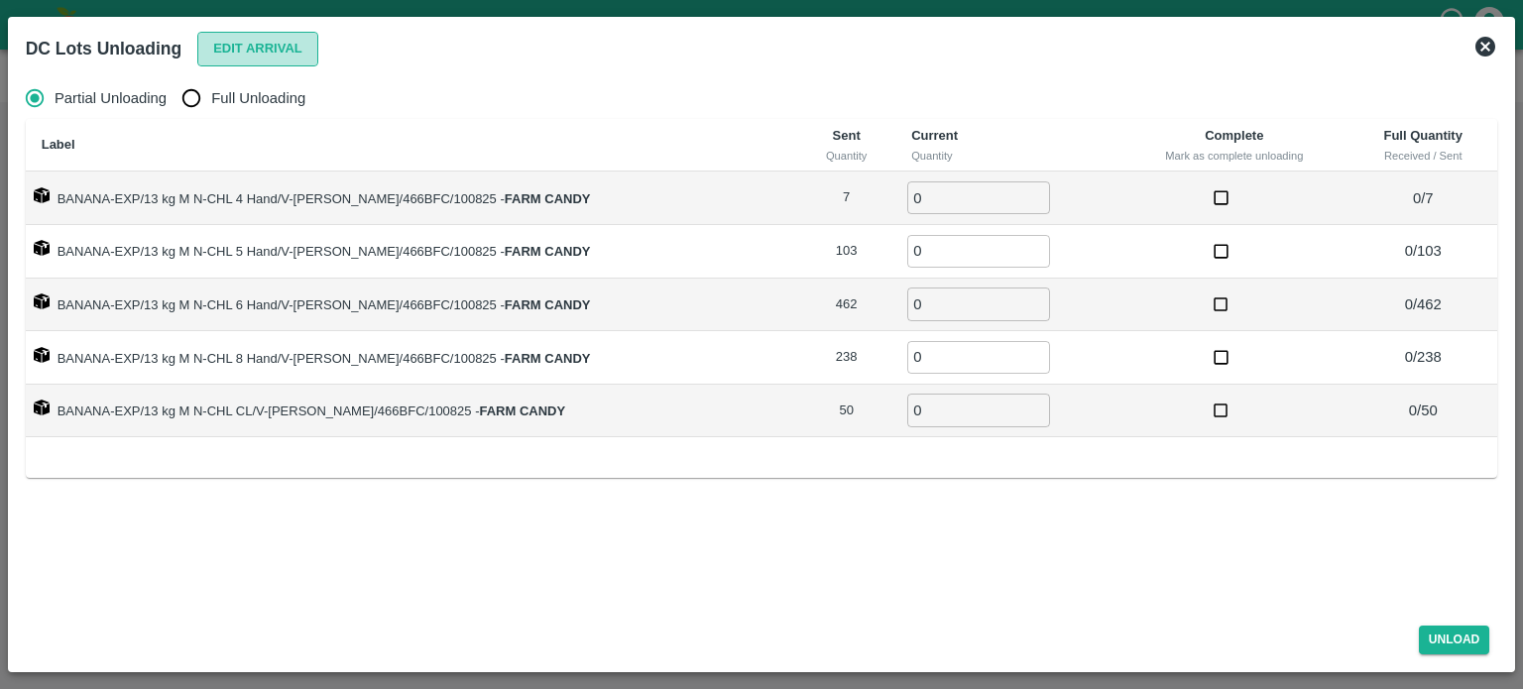
click at [221, 43] on button "Edit Arrival" at bounding box center [257, 49] width 121 height 35
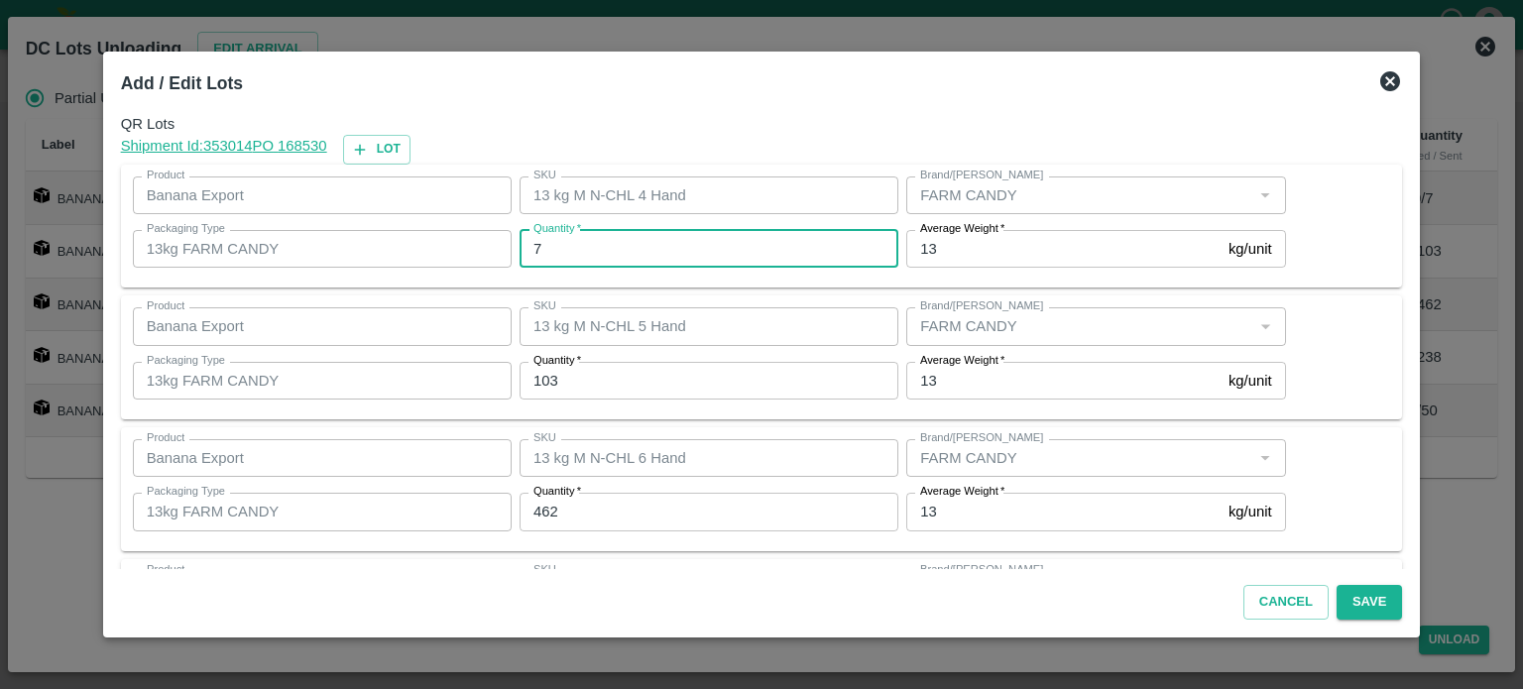
click at [578, 242] on input "7" at bounding box center [709, 249] width 379 height 38
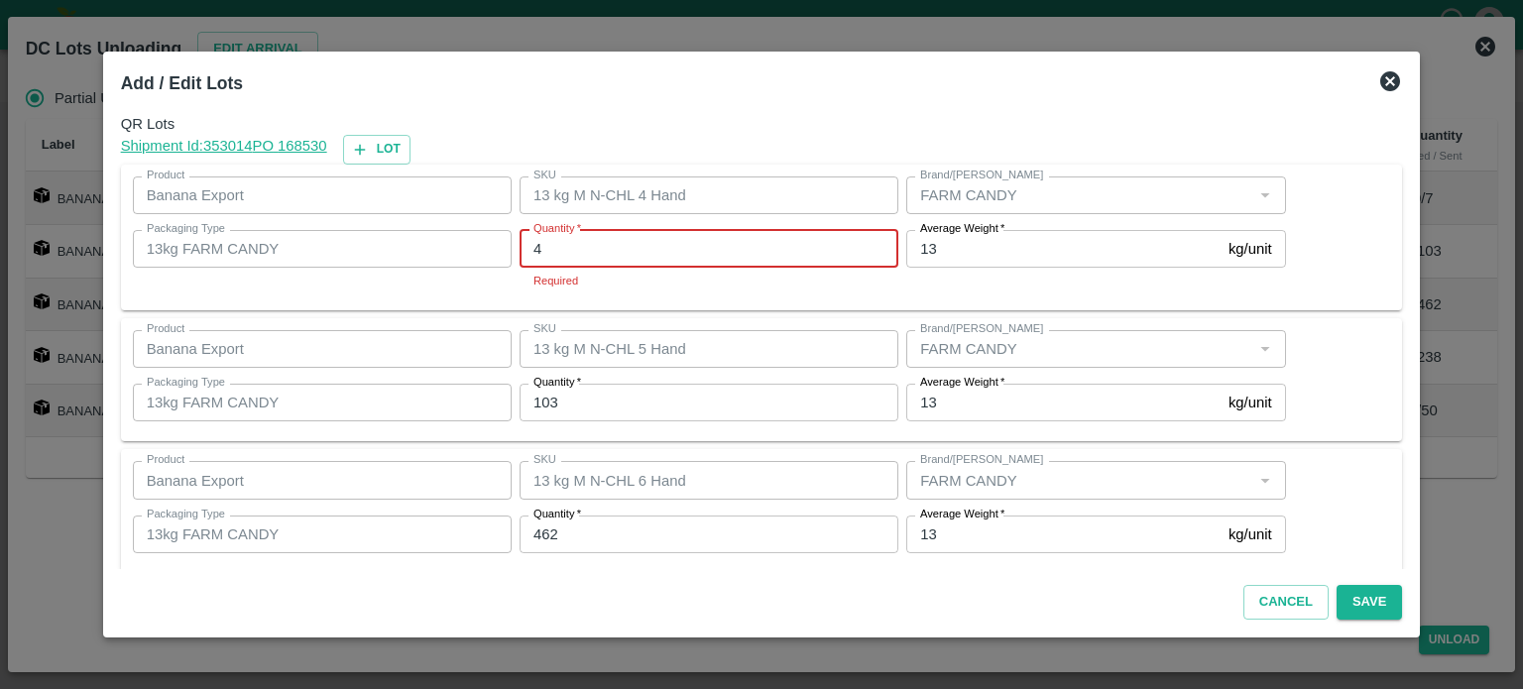
type input "4"
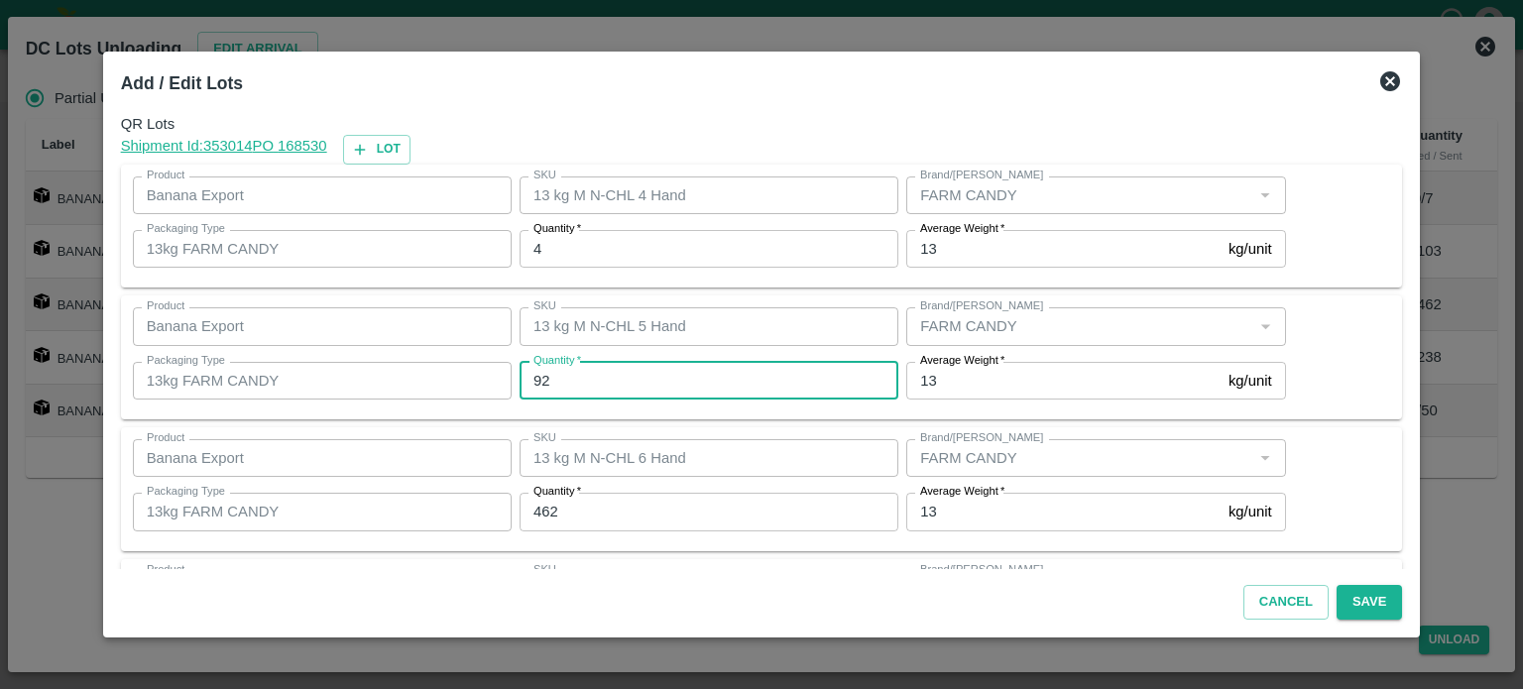
type input "92"
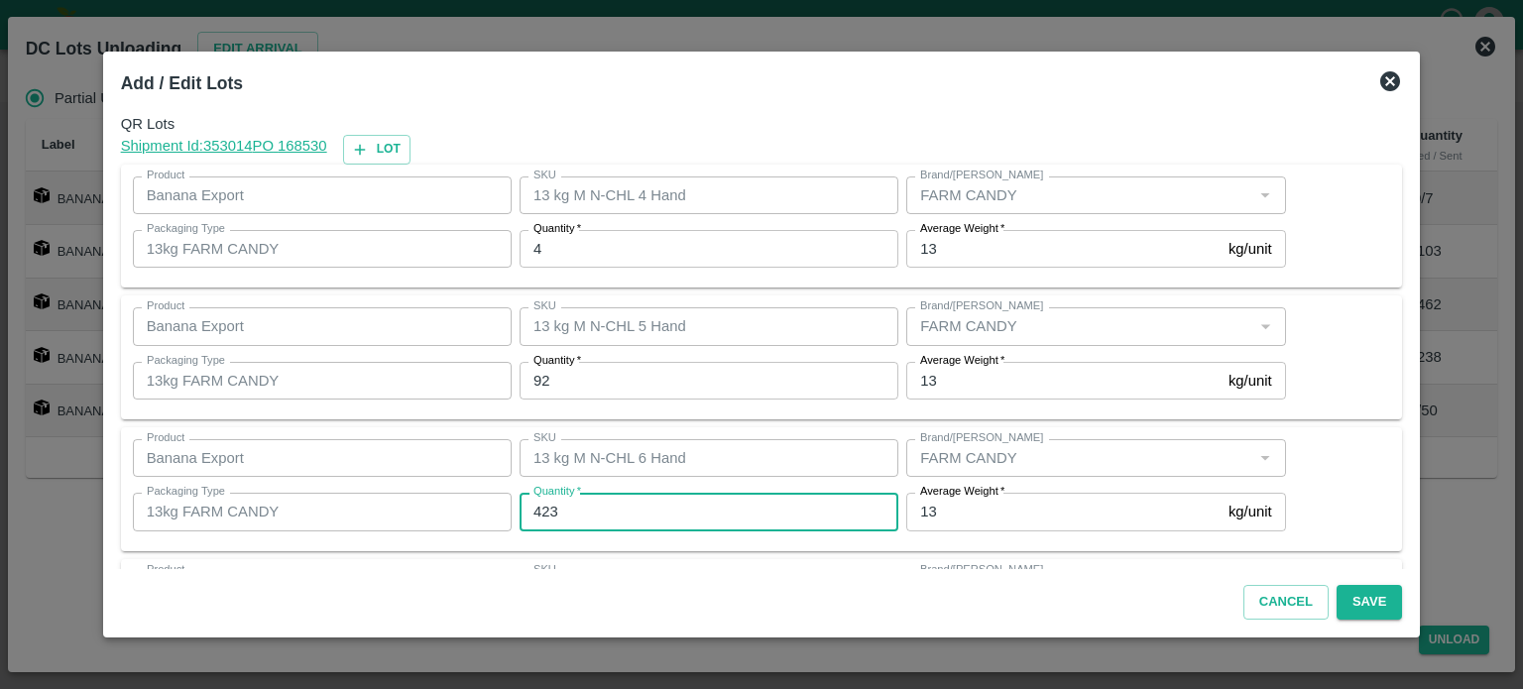
type input "423"
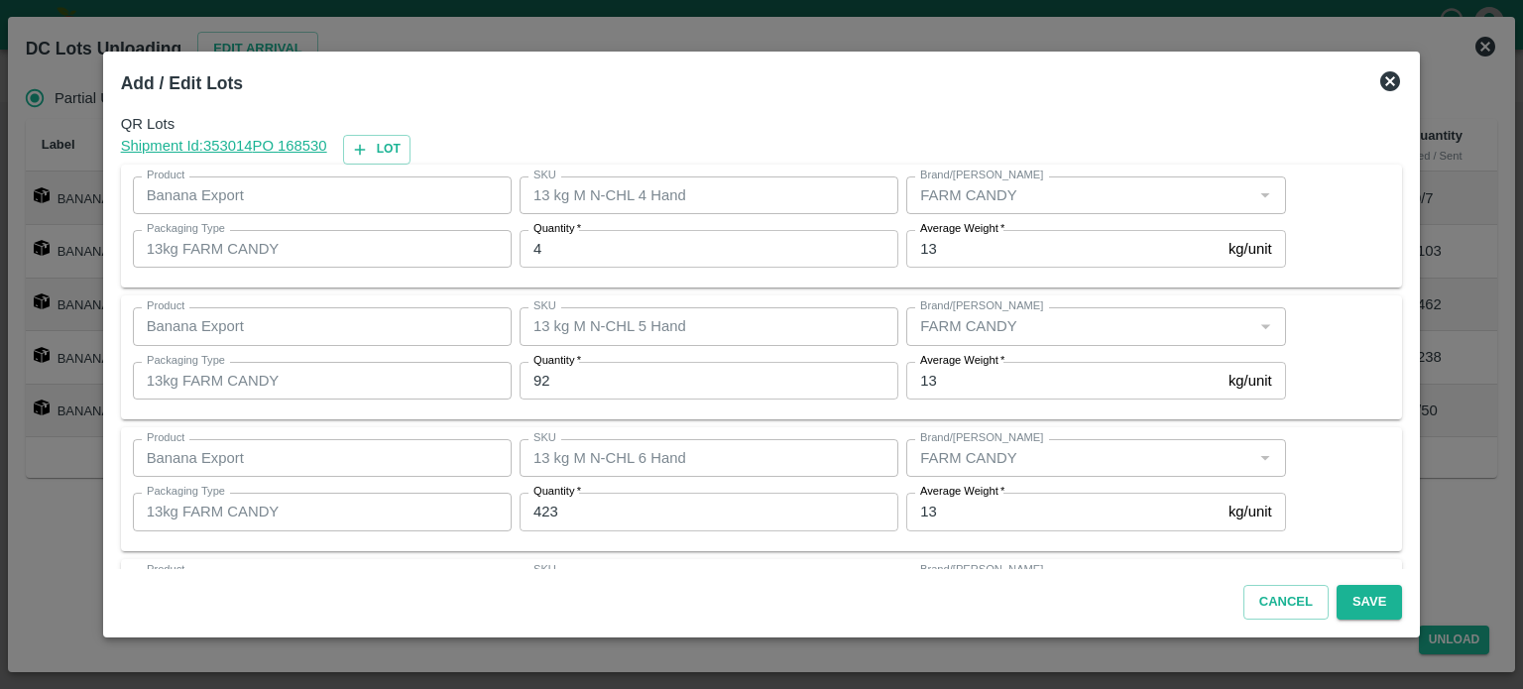
scroll to position [260, 0]
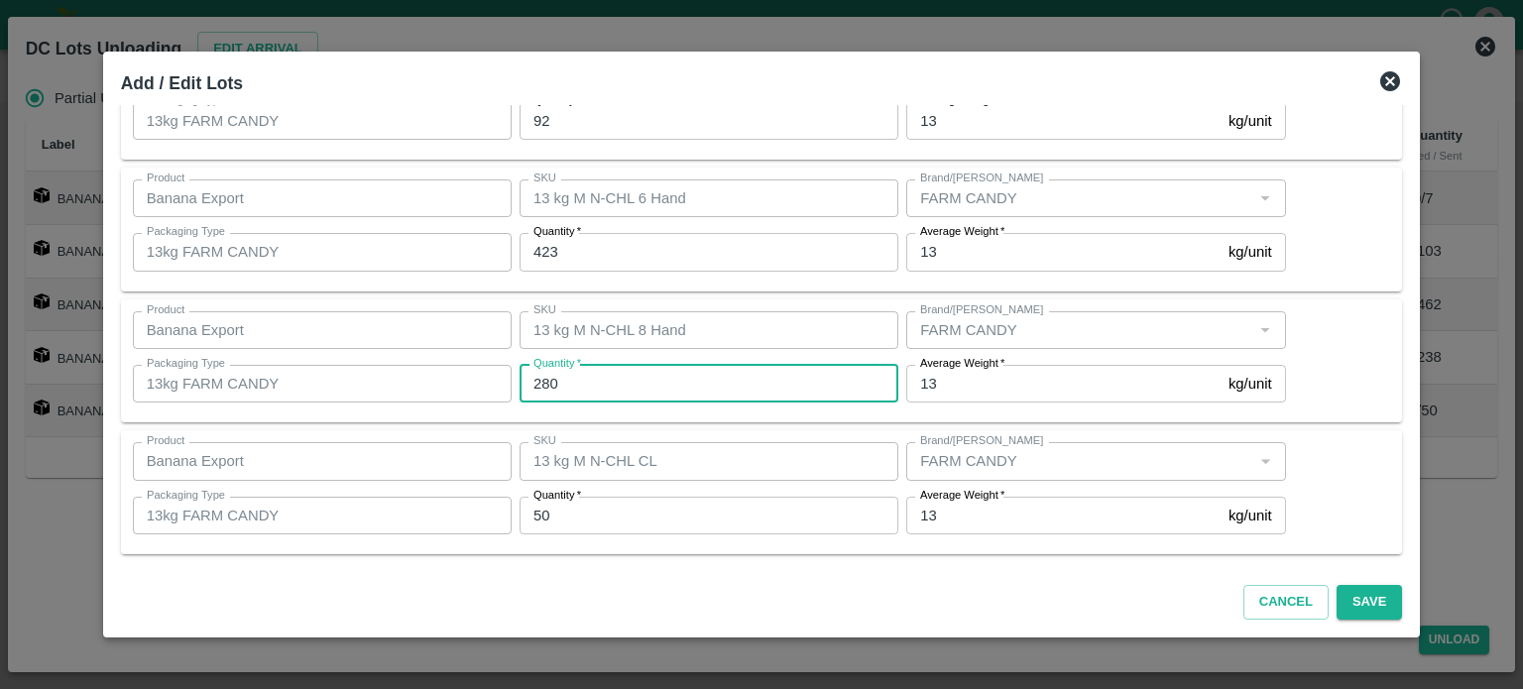
type input "280"
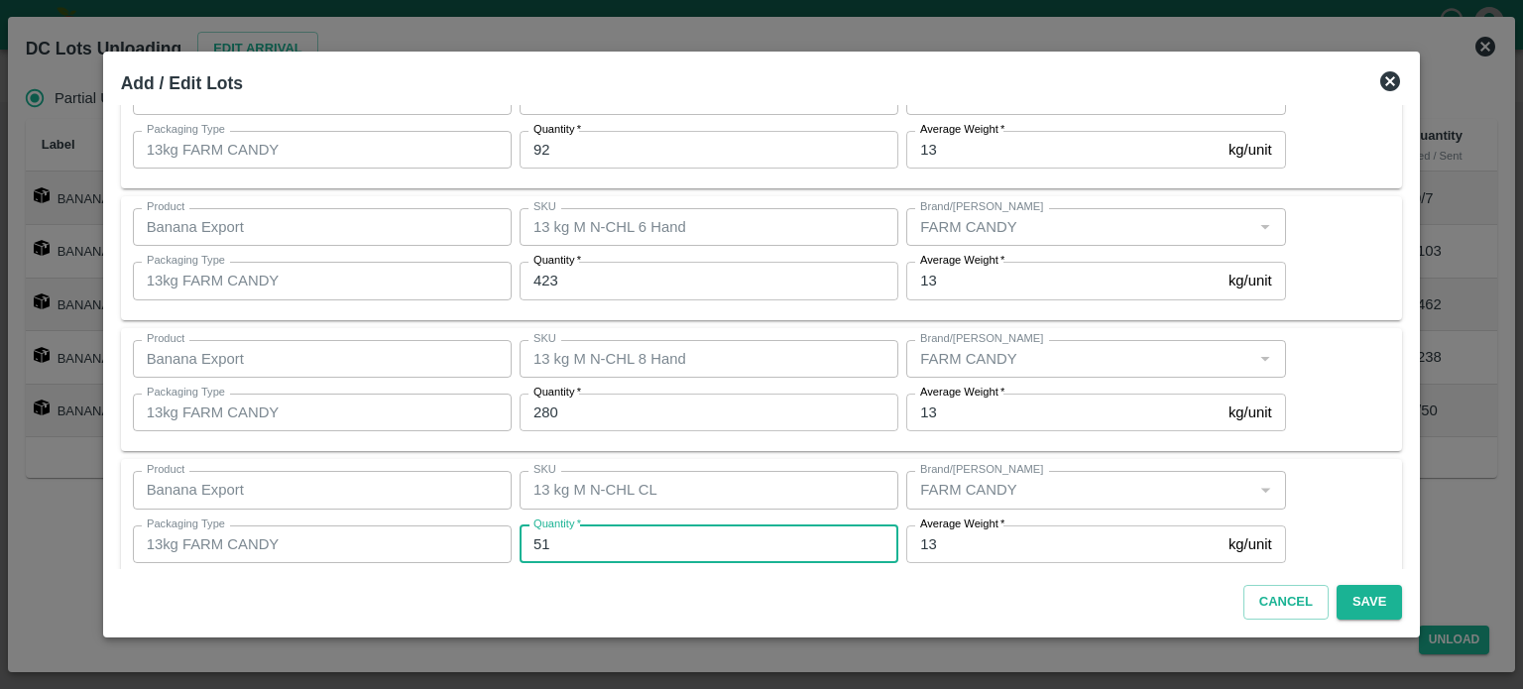
scroll to position [230, 0]
type input "51"
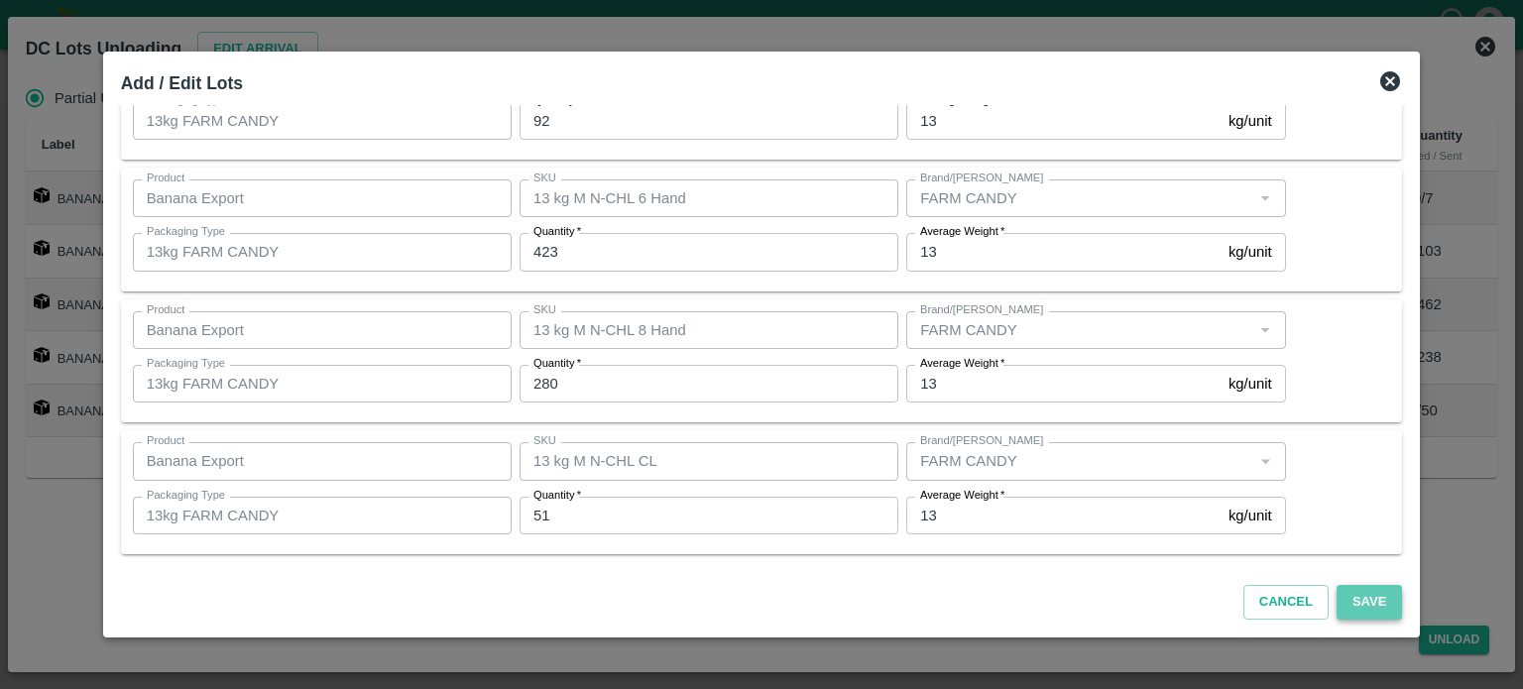
click at [1344, 594] on button "Save" at bounding box center [1369, 602] width 65 height 35
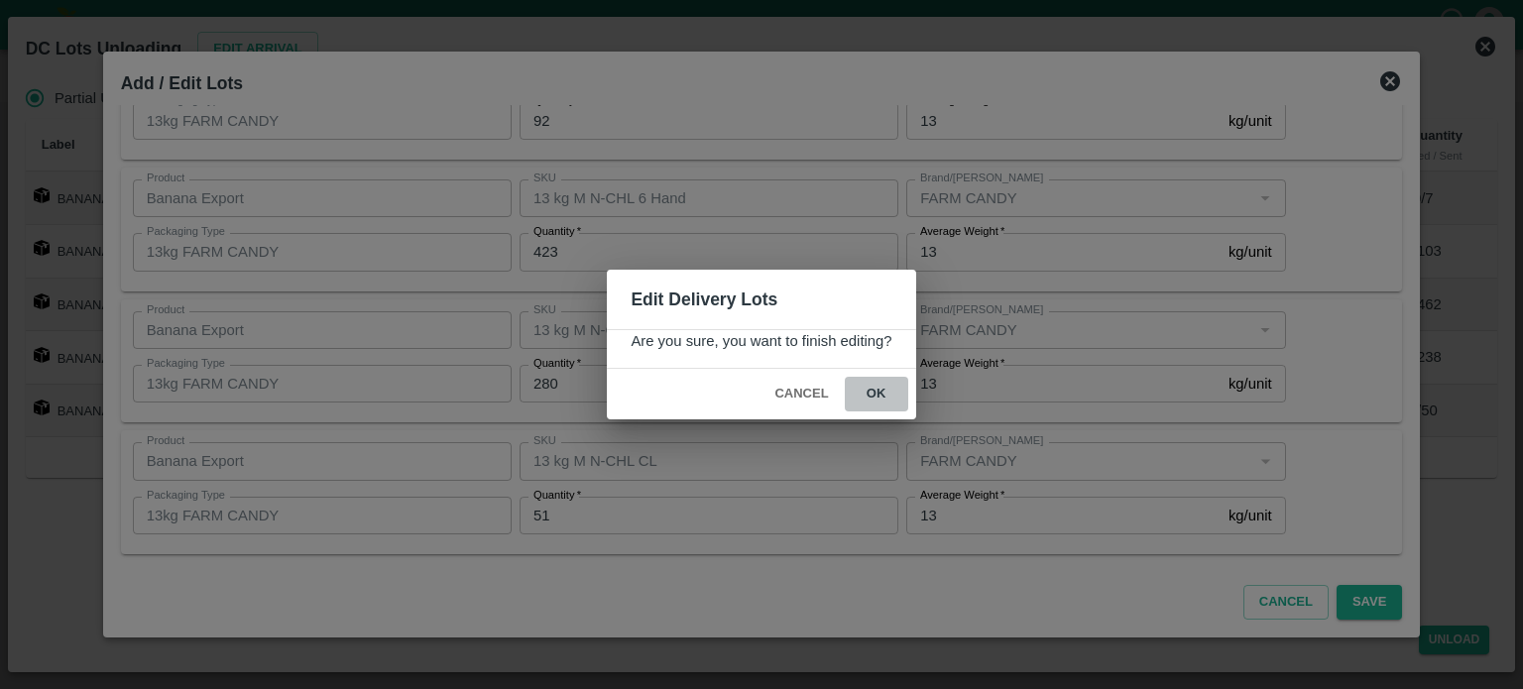
click at [872, 393] on button "ok" at bounding box center [876, 394] width 63 height 35
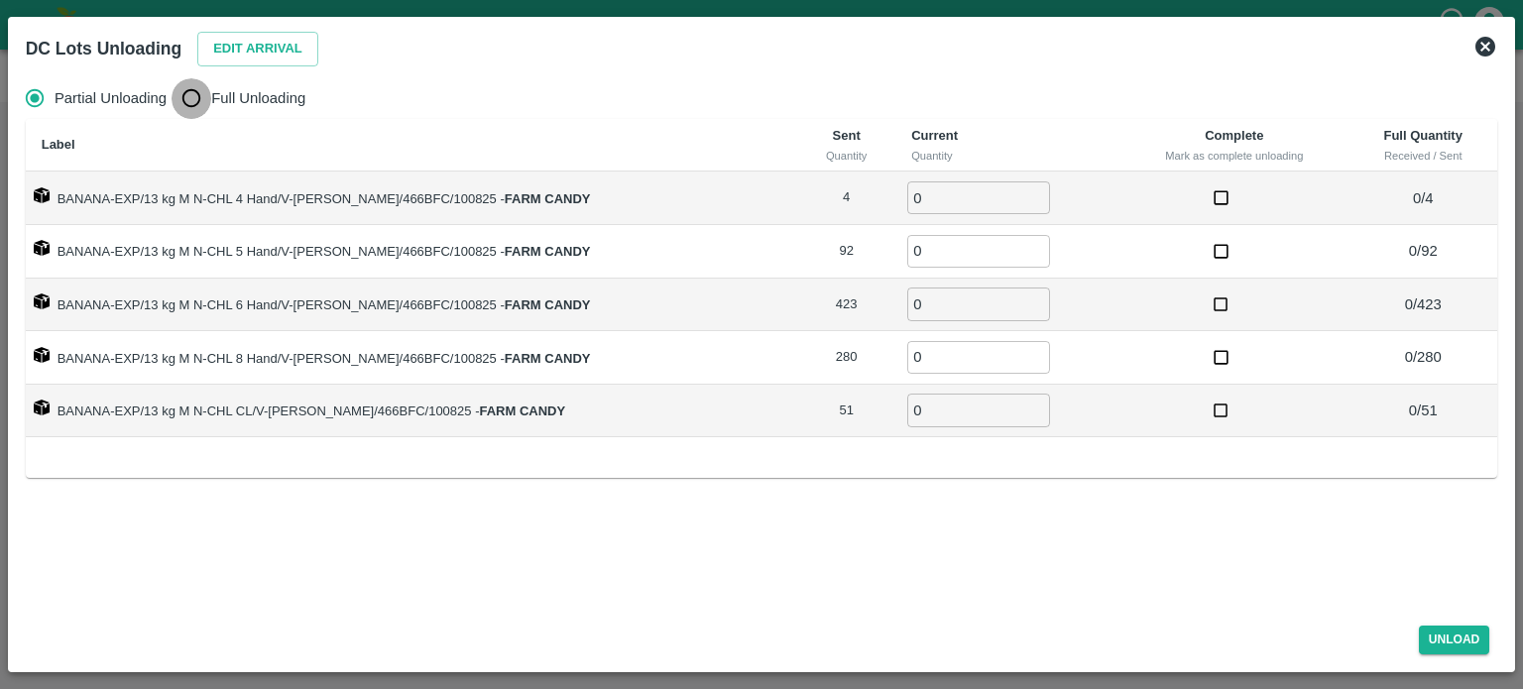
click at [186, 99] on input "Full Unloading" at bounding box center [192, 98] width 40 height 40
radio input "true"
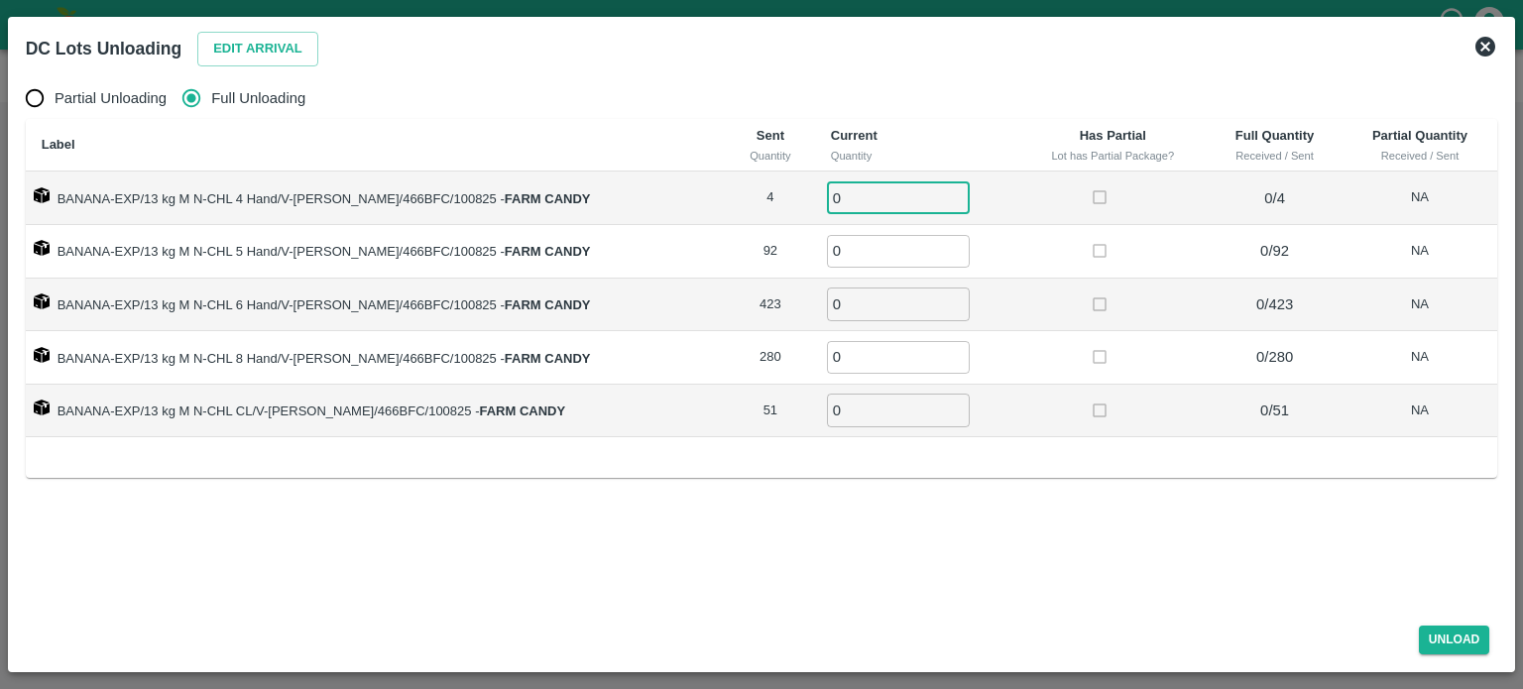
click at [837, 197] on input "0" at bounding box center [898, 197] width 143 height 33
type input "4"
type input "92"
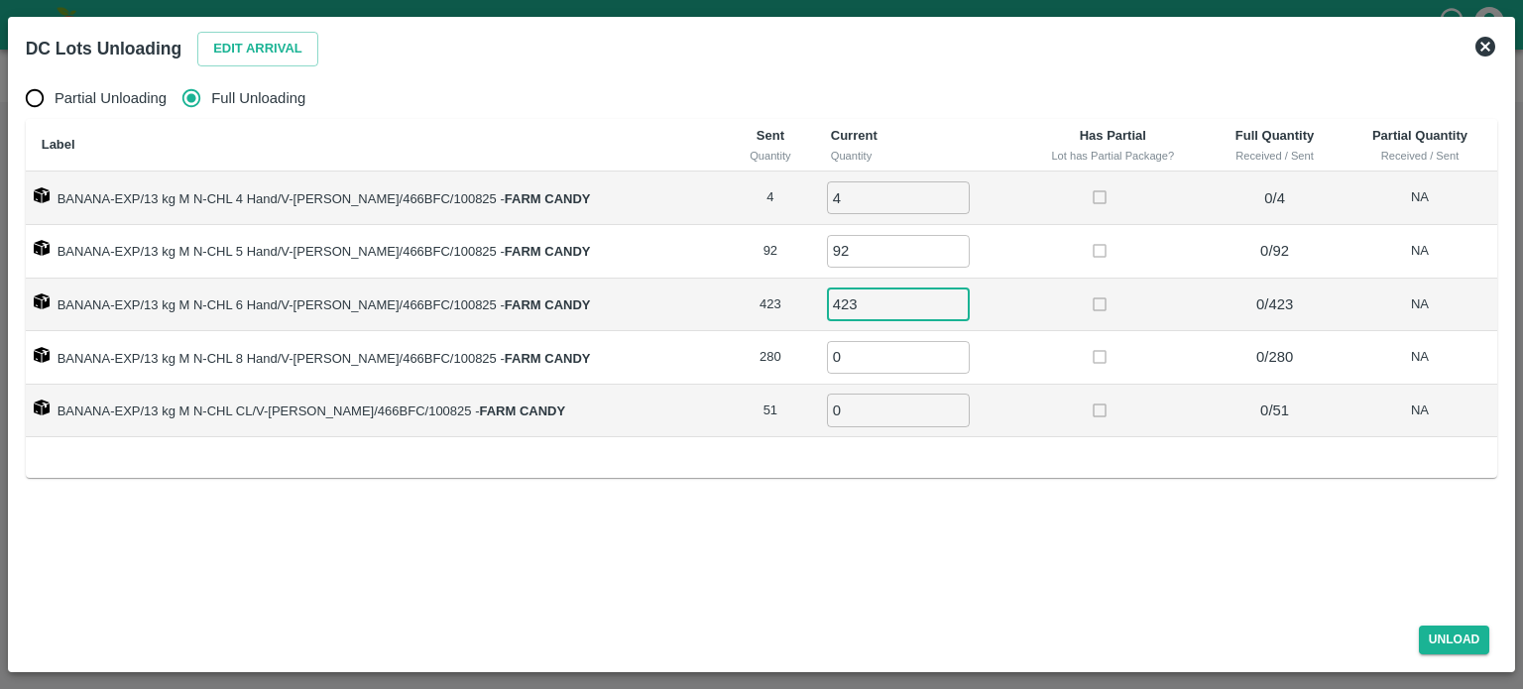
type input "423"
type input "280"
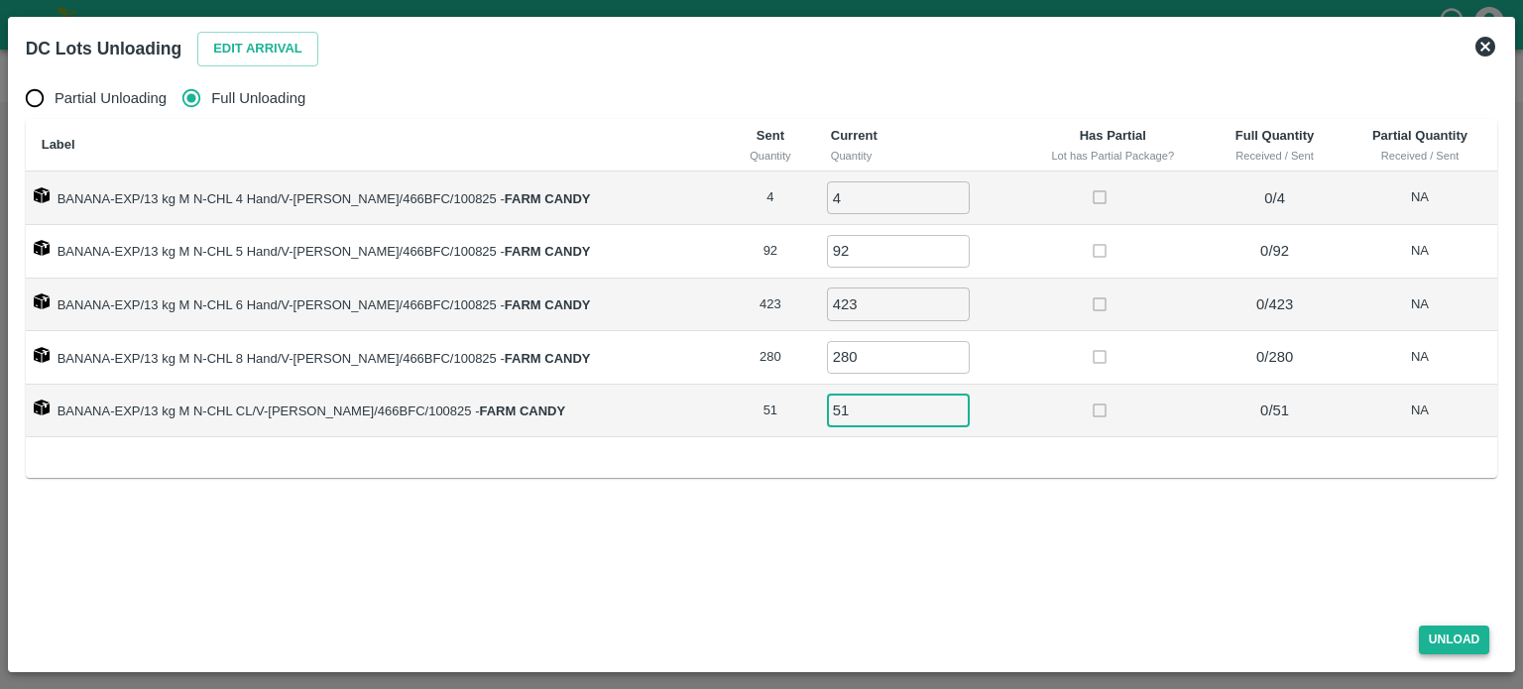
type input "51"
click at [1447, 642] on button "Unload" at bounding box center [1454, 640] width 71 height 29
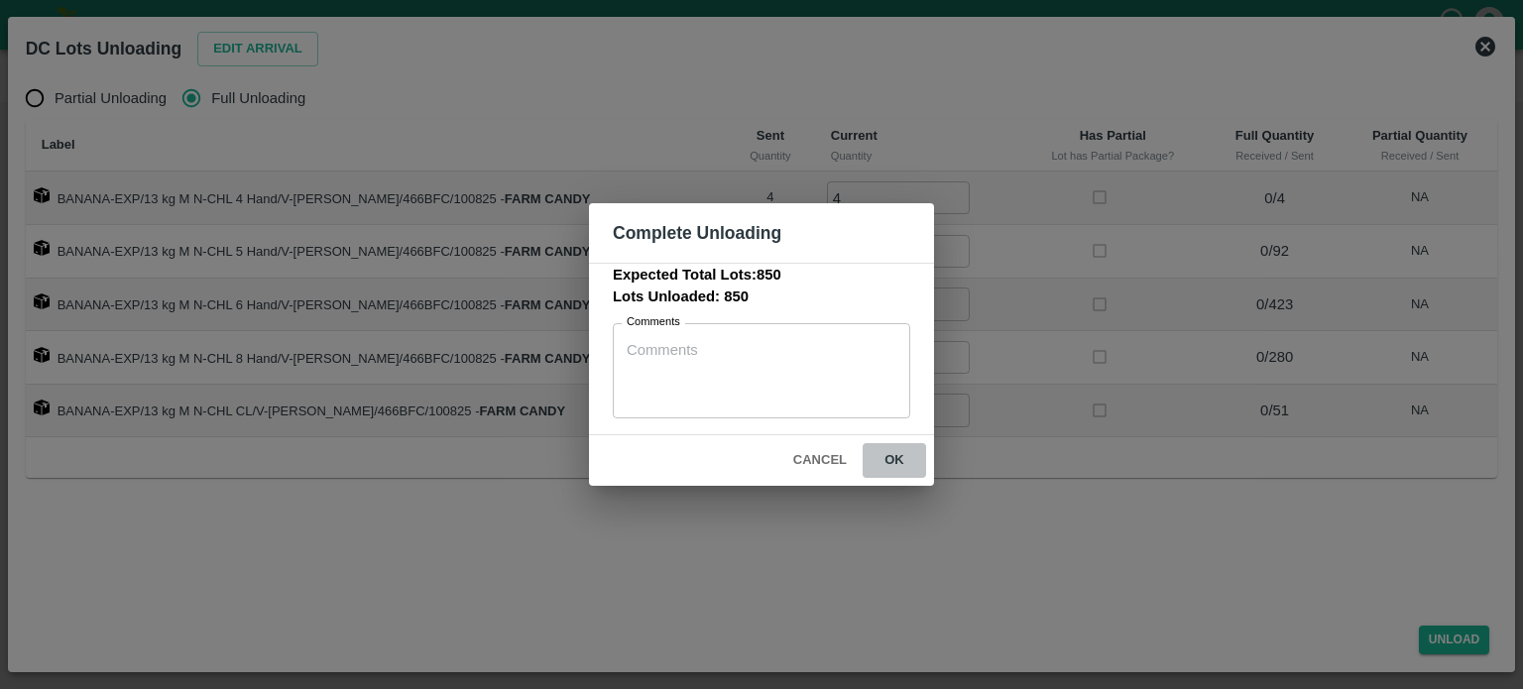
click at [889, 456] on button "ok" at bounding box center [894, 460] width 63 height 35
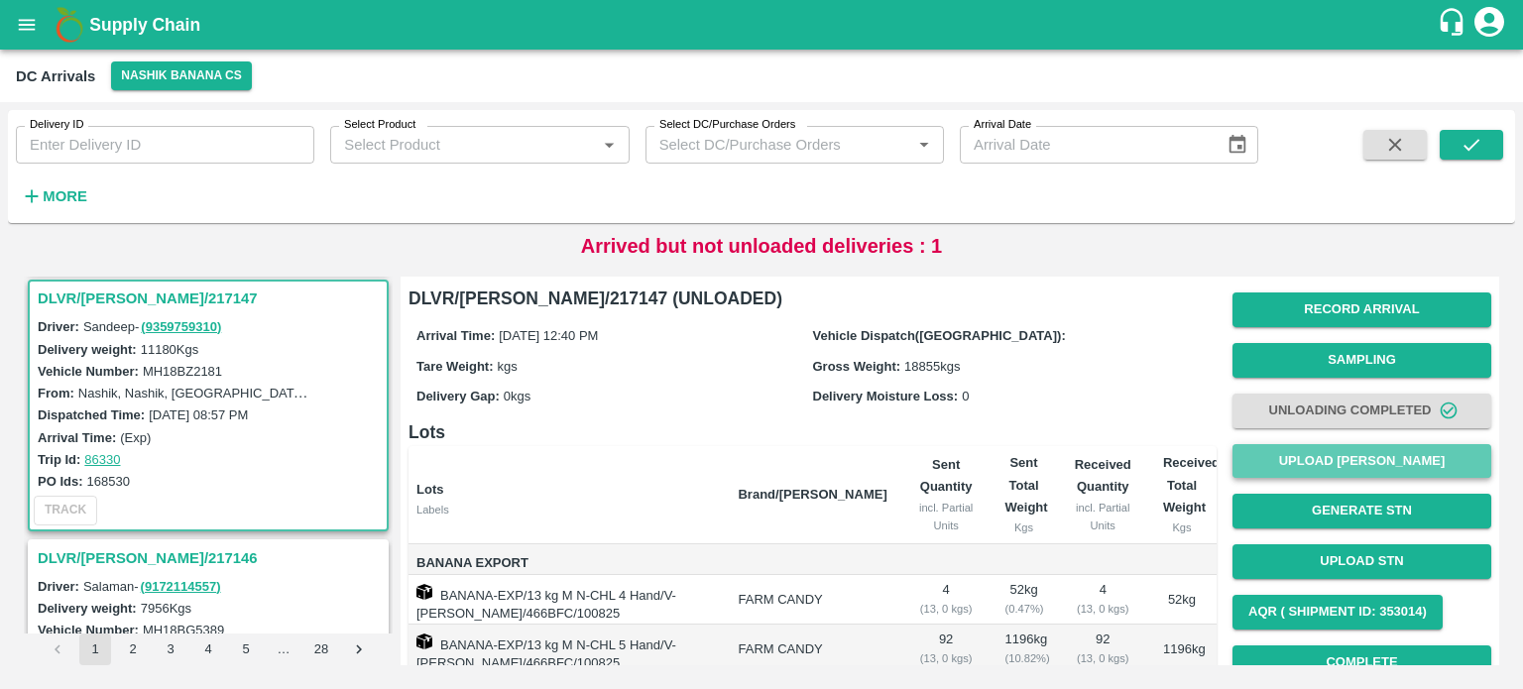
click at [1369, 463] on button "Upload [PERSON_NAME]" at bounding box center [1361, 461] width 259 height 35
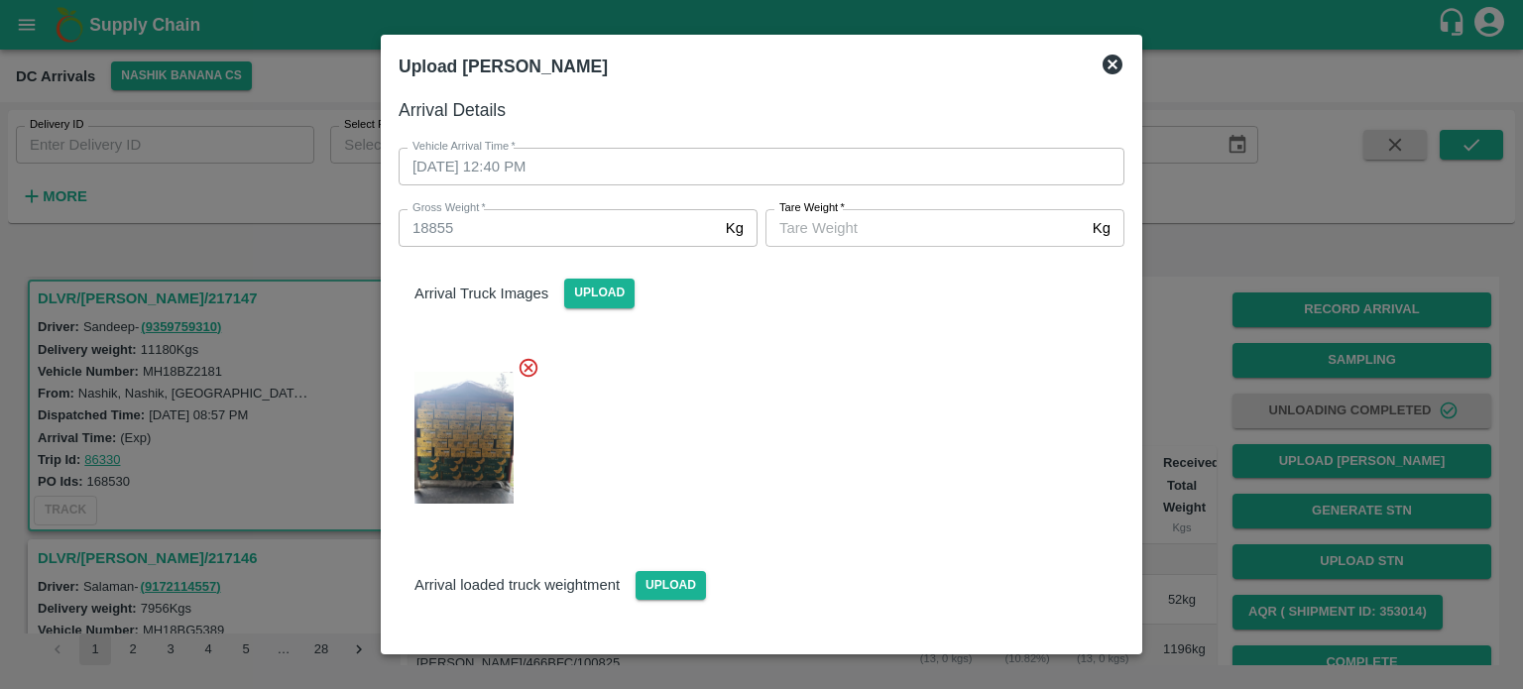
click at [873, 240] on input "[PERSON_NAME]   *" at bounding box center [924, 228] width 319 height 38
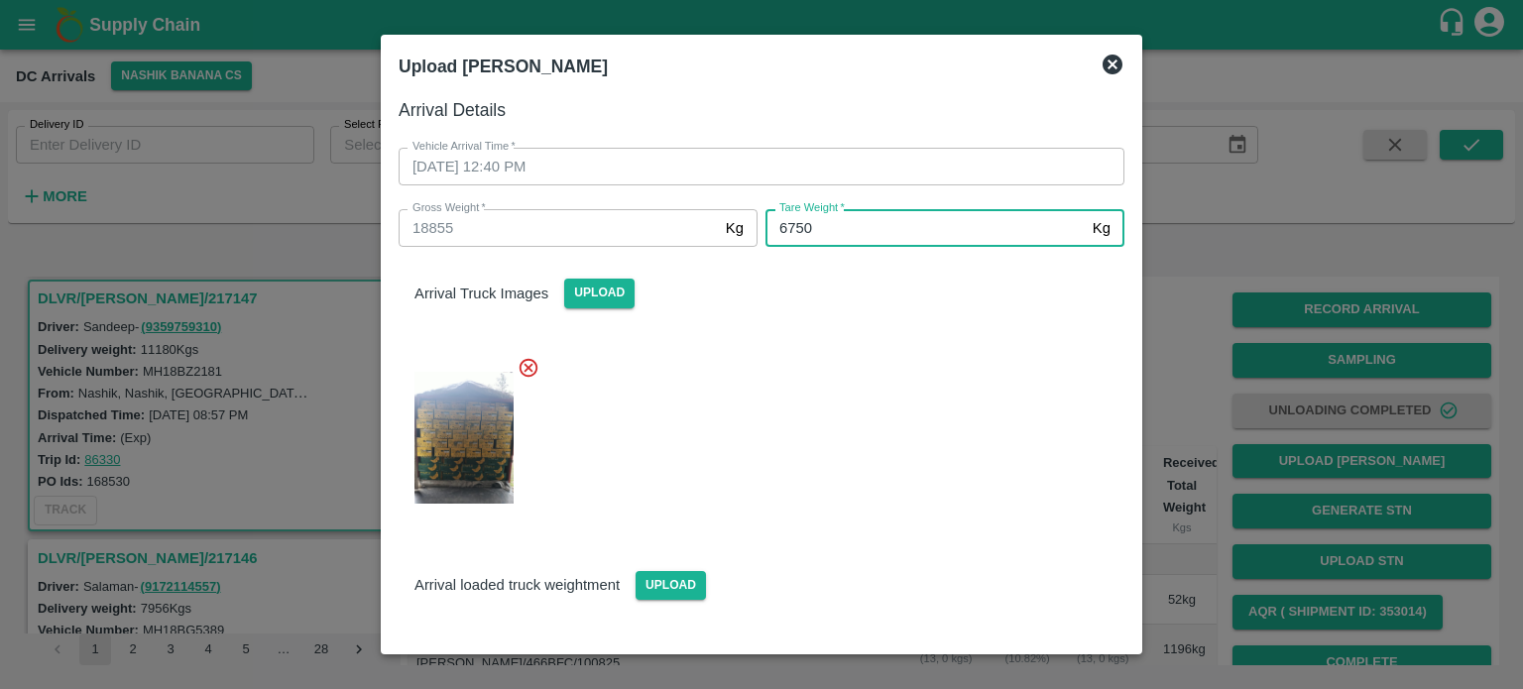
type input "6750"
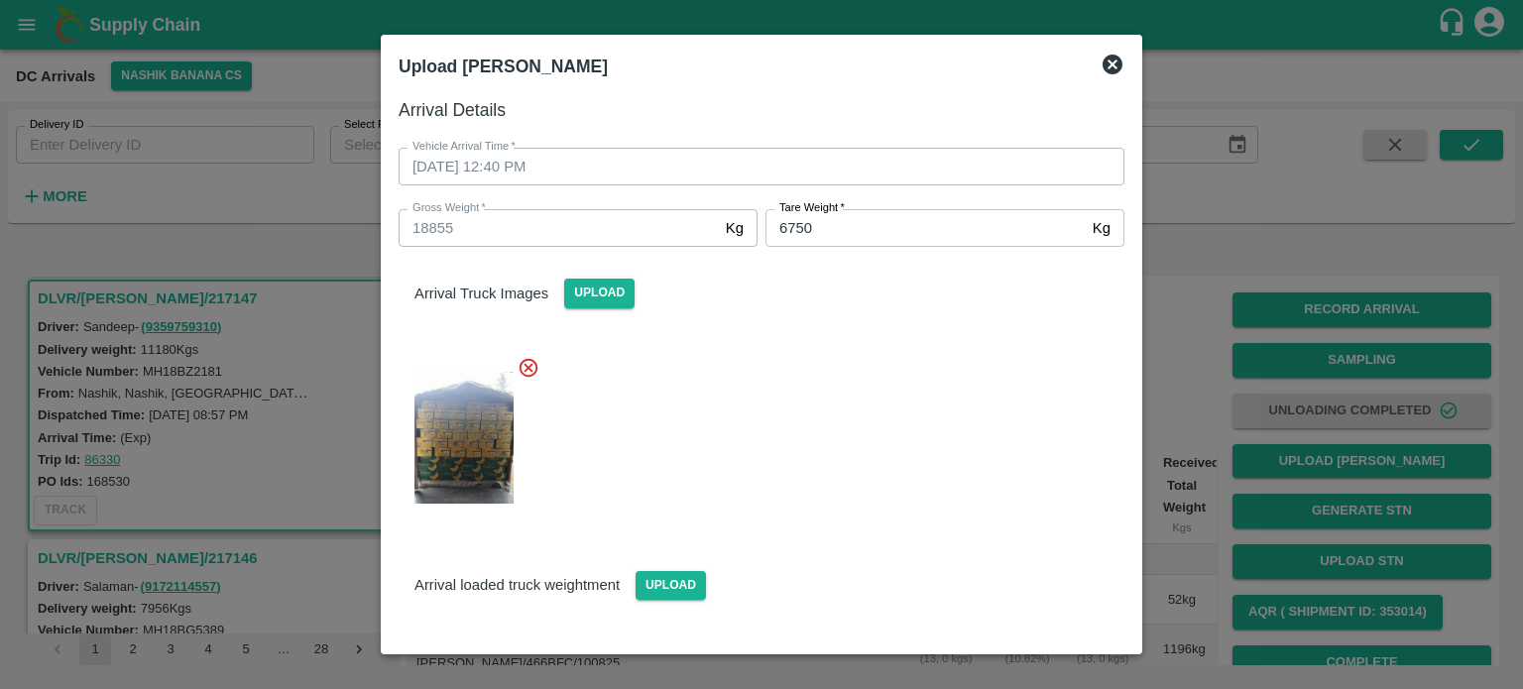
click at [950, 387] on div at bounding box center [754, 431] width 742 height 183
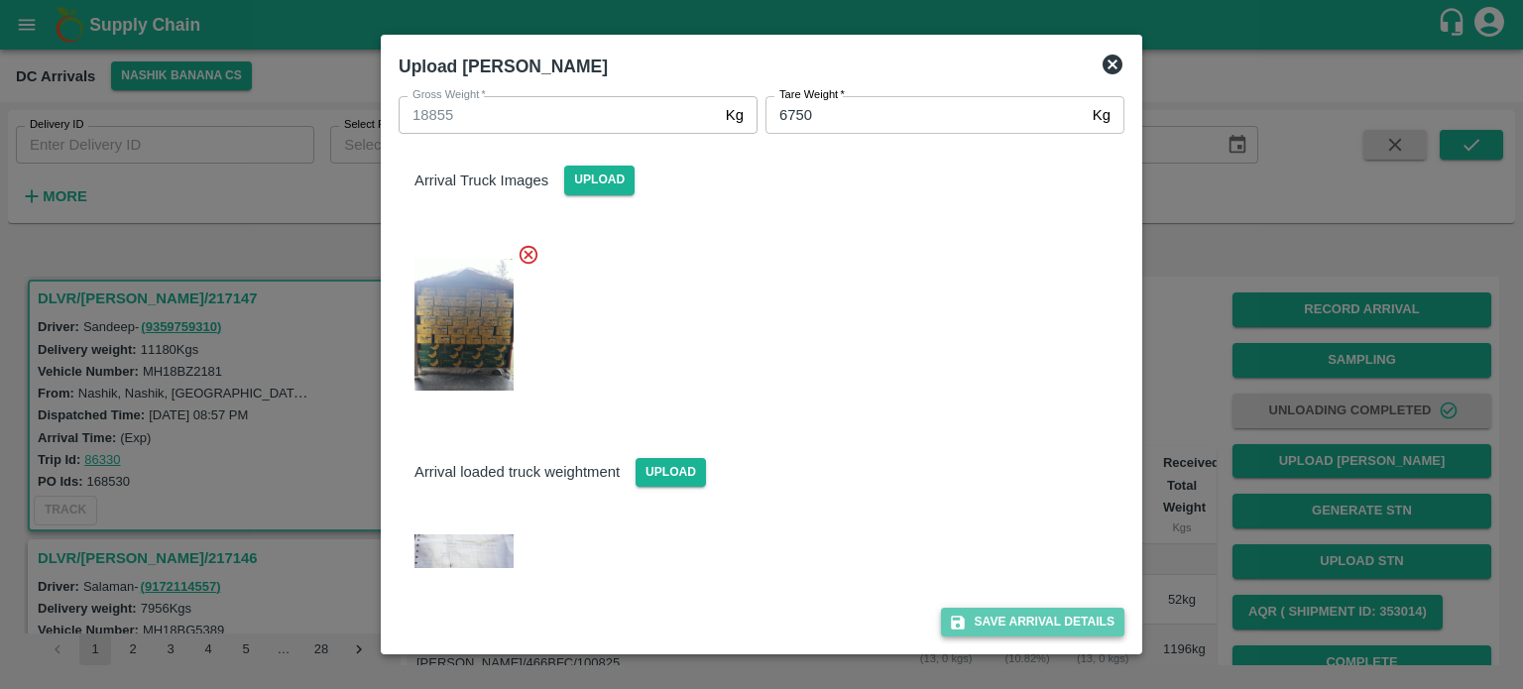
click at [1019, 617] on button "Save Arrival Details" at bounding box center [1032, 622] width 183 height 29
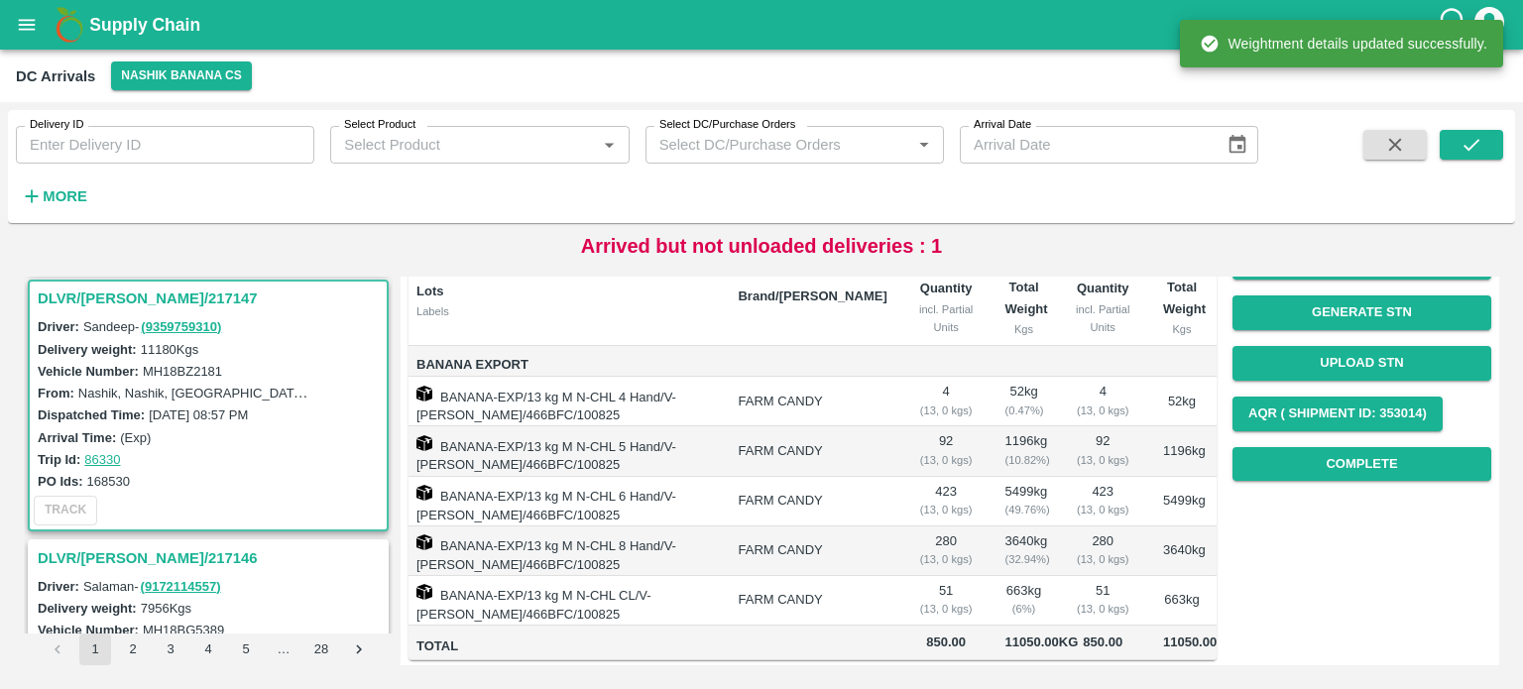
scroll to position [202, 0]
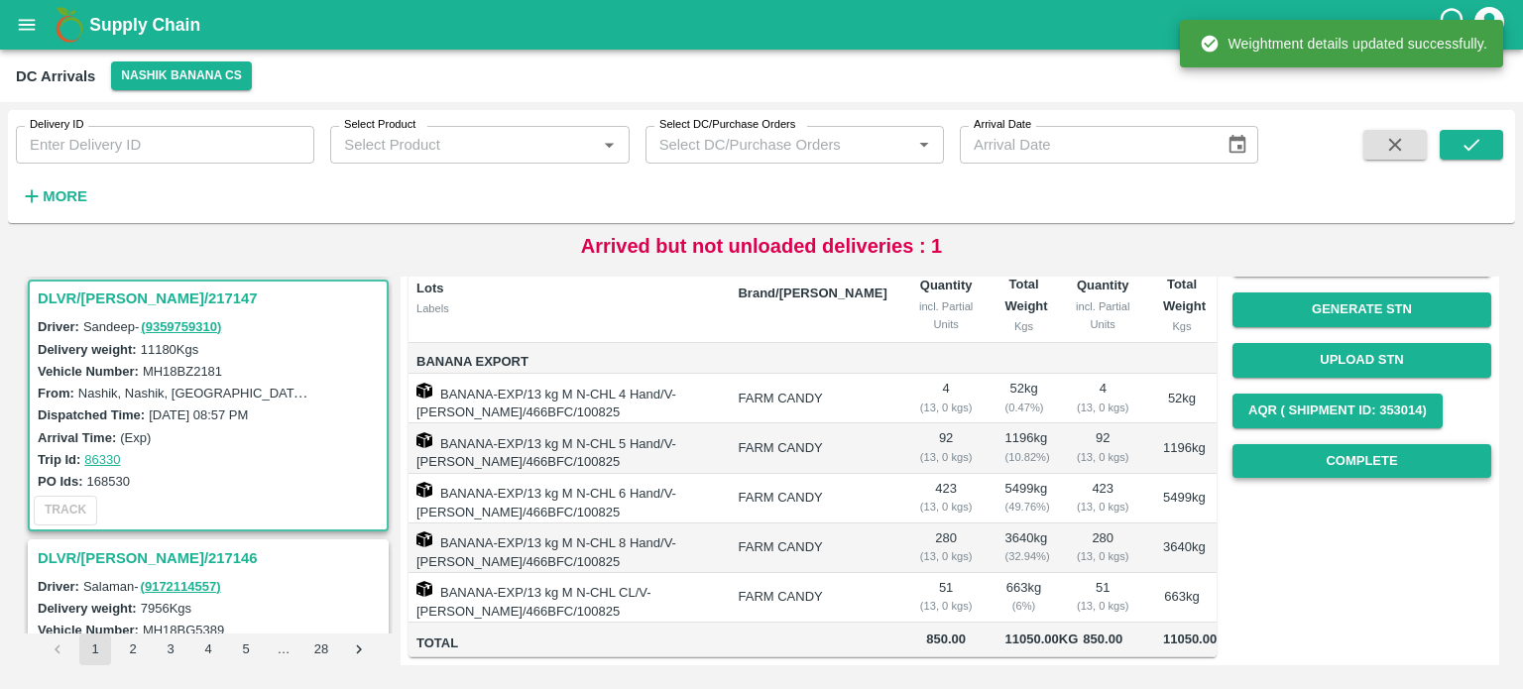
click at [1342, 468] on button "Complete" at bounding box center [1361, 461] width 259 height 35
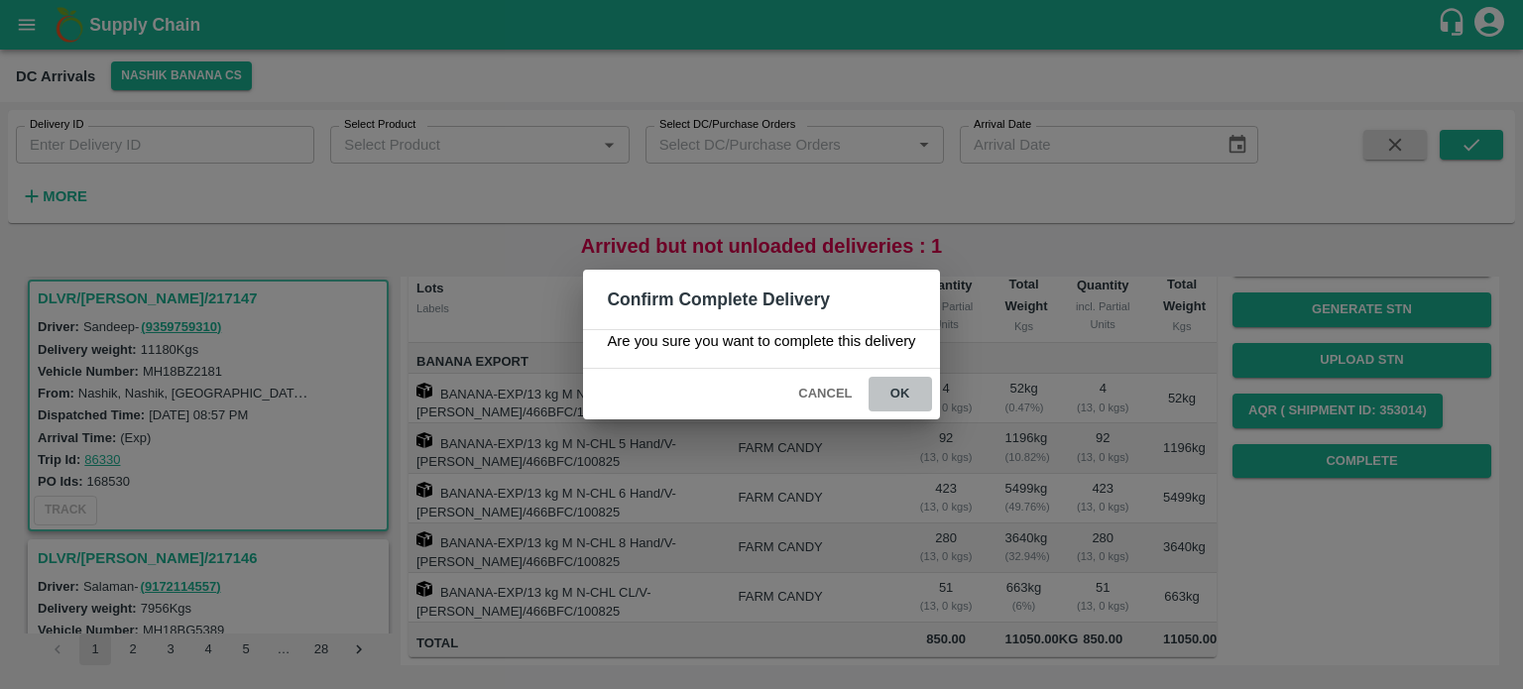
click at [902, 391] on button "ok" at bounding box center [900, 394] width 63 height 35
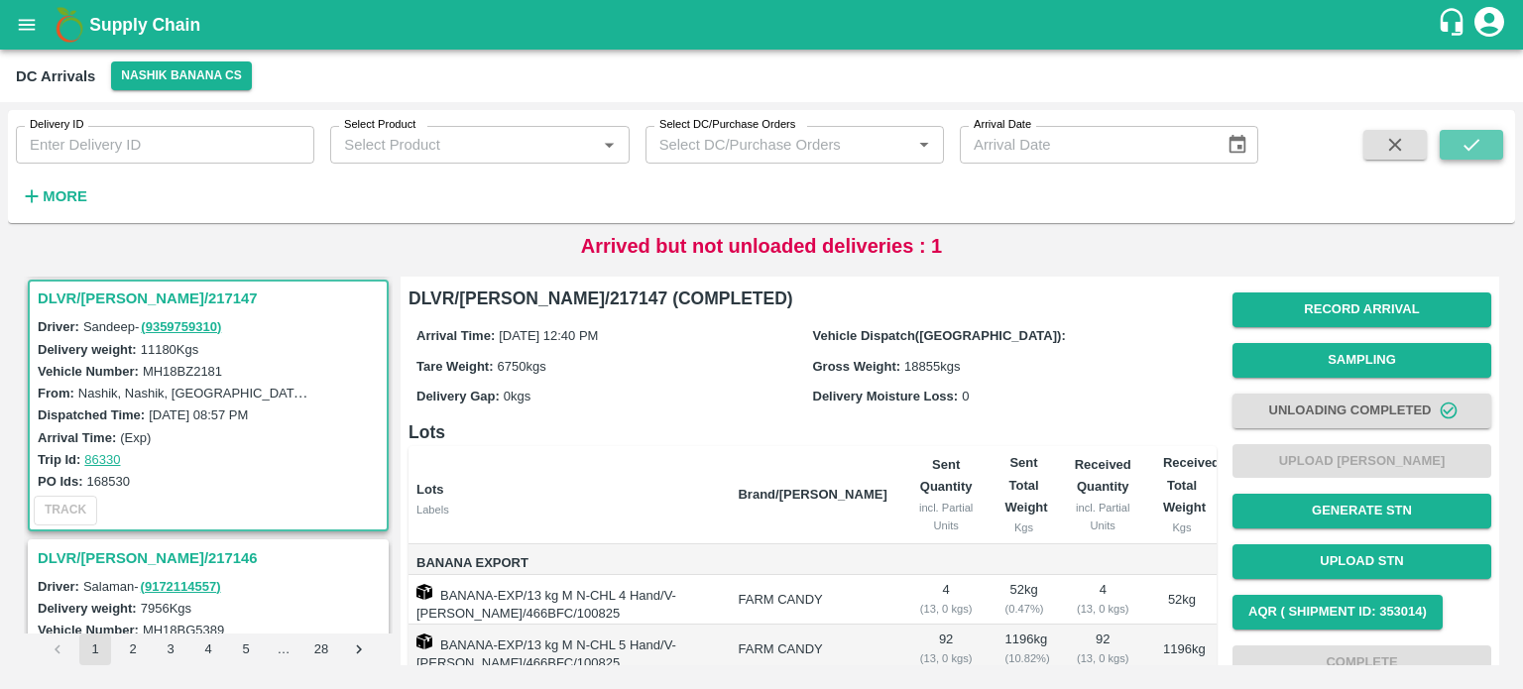
click at [1463, 143] on icon "submit" at bounding box center [1472, 145] width 22 height 22
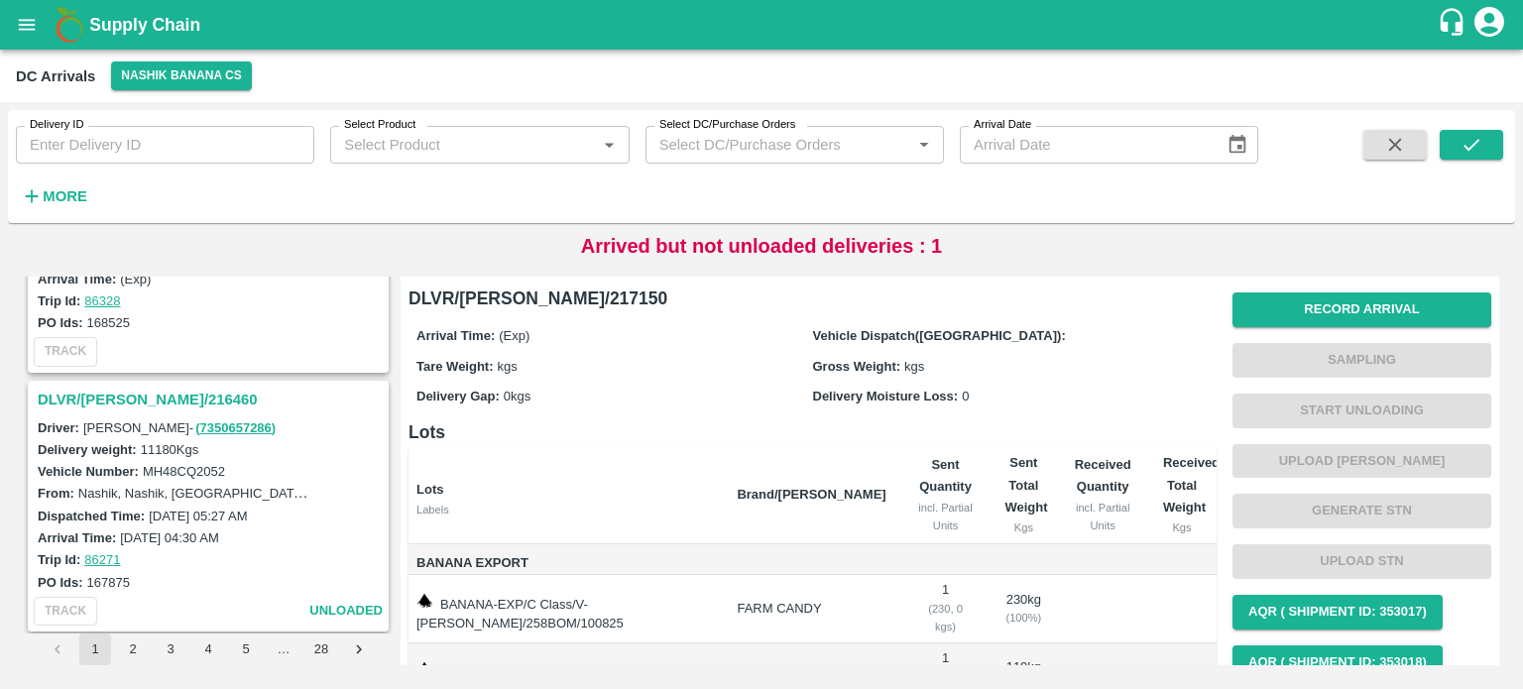
scroll to position [681, 0]
click at [142, 396] on h3 "DLVR/[PERSON_NAME]/216460" at bounding box center [211, 401] width 347 height 26
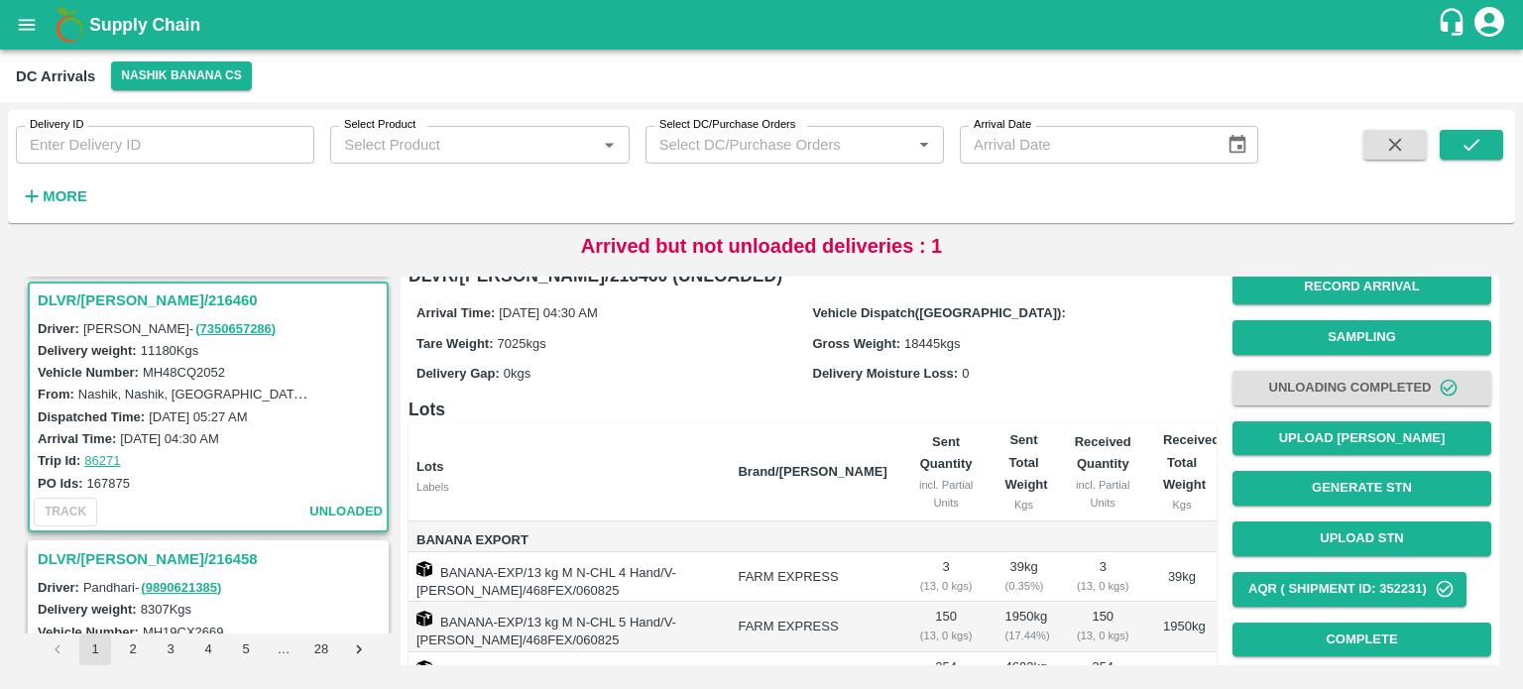
scroll to position [23, 0]
click at [1345, 439] on button "Upload [PERSON_NAME]" at bounding box center [1361, 438] width 259 height 35
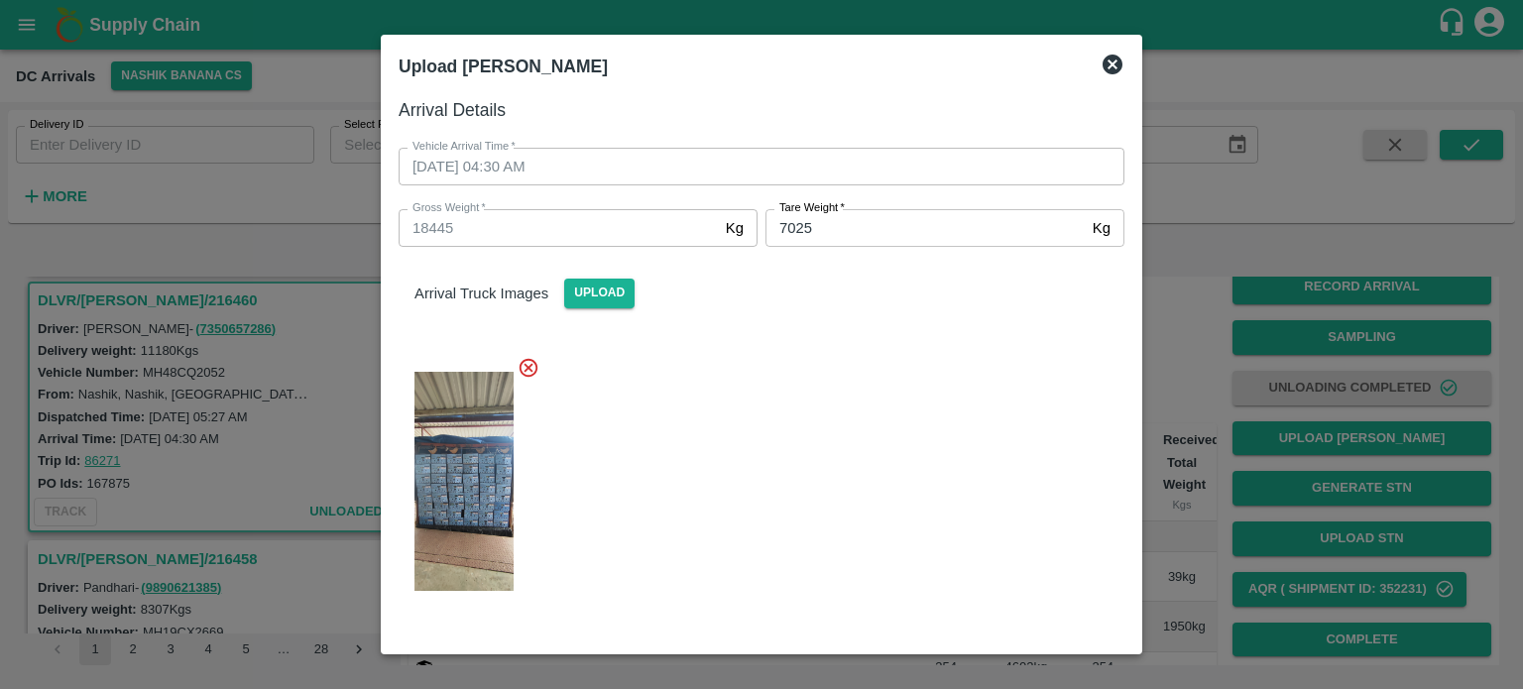
click at [1112, 58] on icon at bounding box center [1113, 65] width 20 height 20
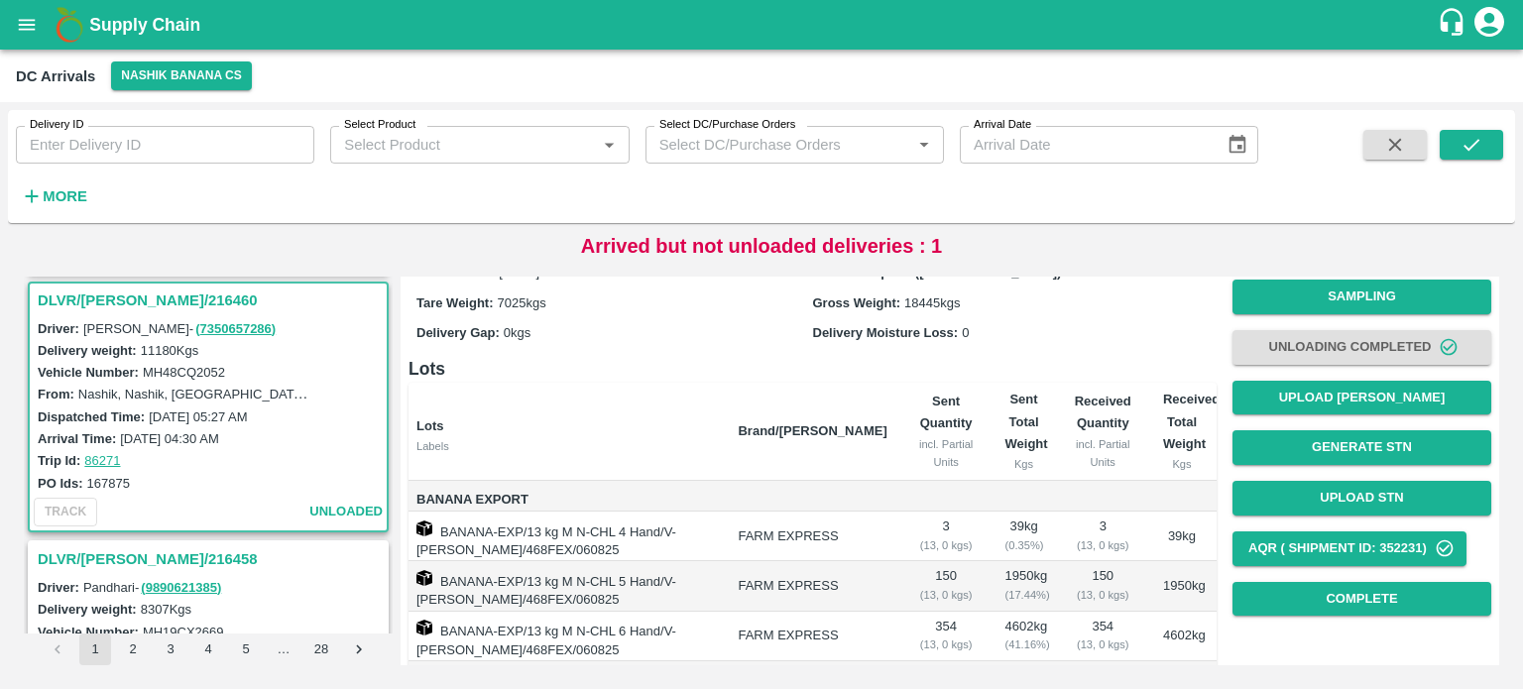
scroll to position [0, 0]
